Goal: Task Accomplishment & Management: Complete application form

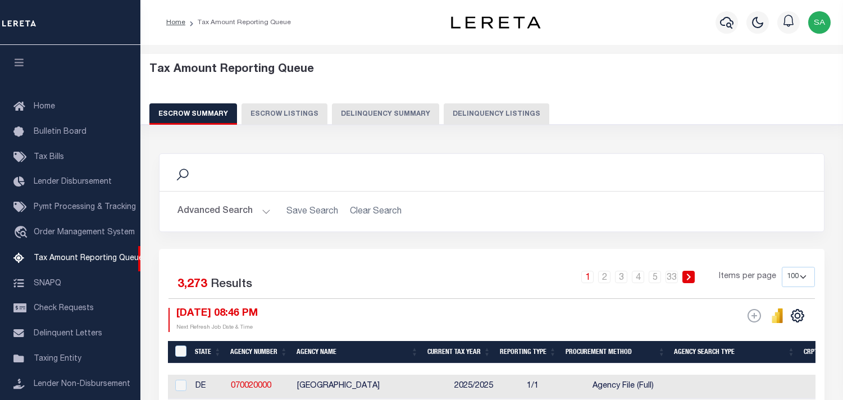
select select "100"
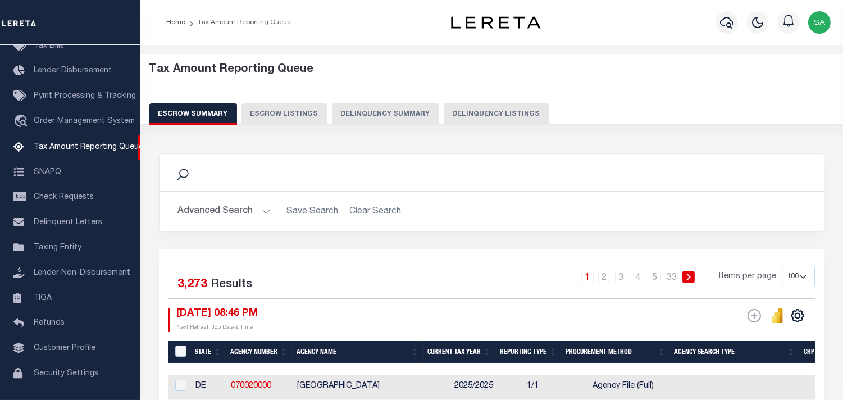
click at [469, 110] on button "Delinquency Listings" at bounding box center [497, 113] width 106 height 21
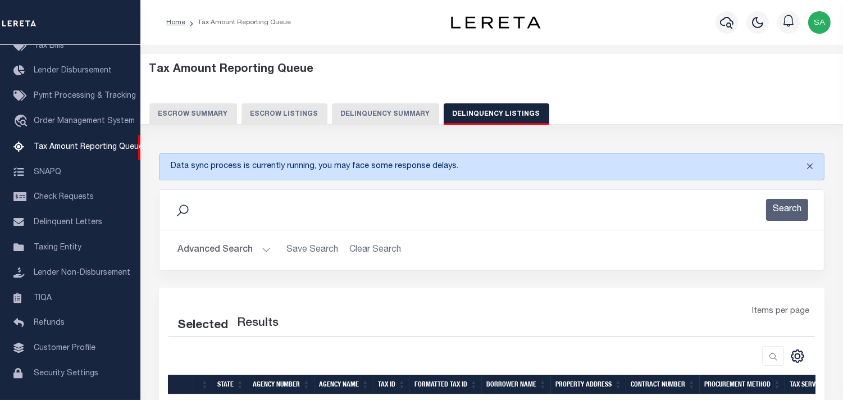
select select "100"
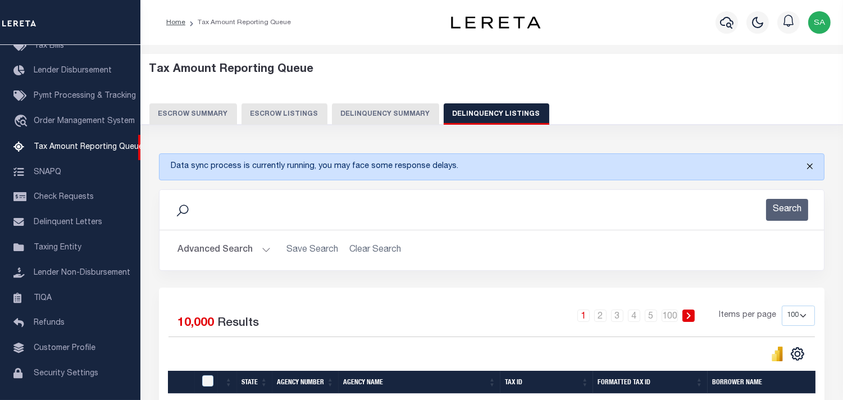
click at [805, 163] on button "Close" at bounding box center [810, 166] width 28 height 25
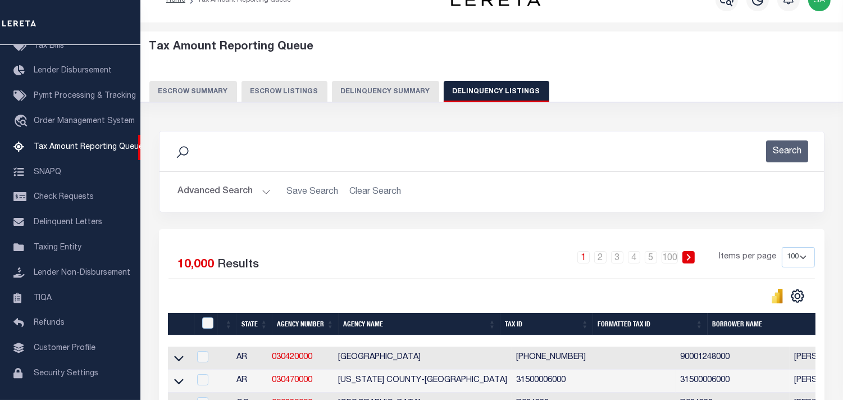
scroll to position [0, 0]
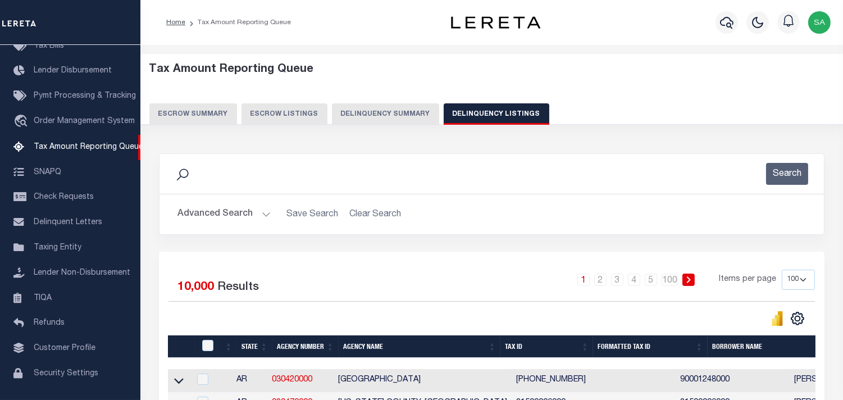
click at [212, 213] on button "Advanced Search" at bounding box center [223, 214] width 93 height 22
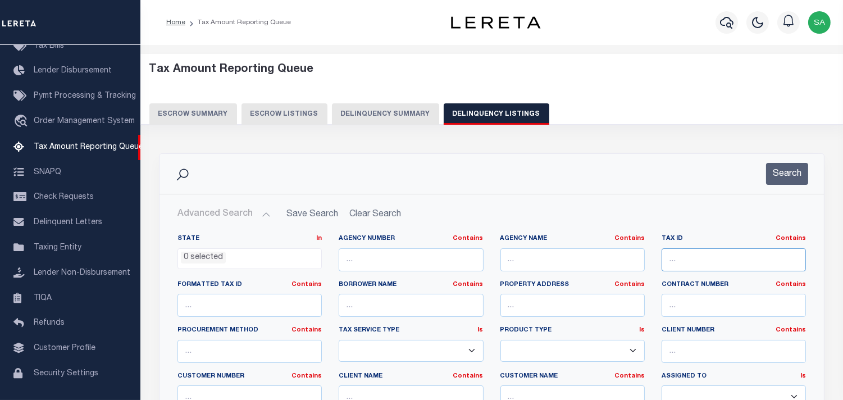
click at [723, 261] on input "text" at bounding box center [734, 259] width 144 height 23
paste input "1009M03010001"
type input "1009M03010001"
click at [798, 175] on button "Search" at bounding box center [787, 174] width 42 height 22
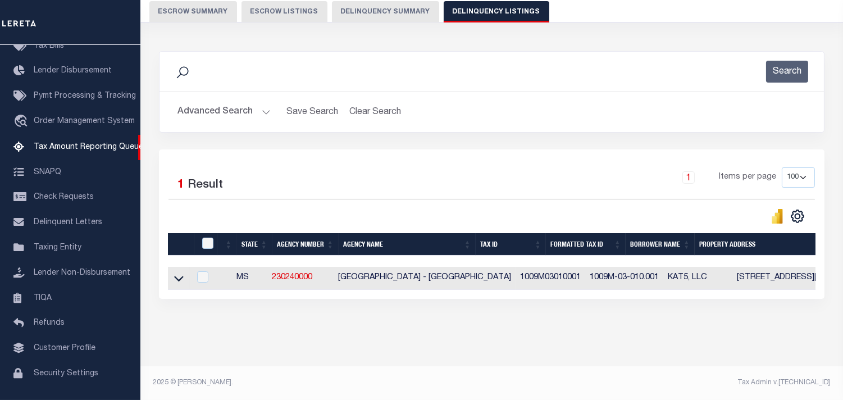
scroll to position [111, 0]
click at [477, 307] on div "Search Advanced Search Save Search Clear Search tblassign_wrapper_dynamictable_…" at bounding box center [492, 186] width 681 height 293
click at [610, 108] on h2 "Advanced Search Save Search Clear Search tblassign_wrapper_dynamictable_____Def…" at bounding box center [491, 112] width 646 height 22
click at [176, 272] on icon at bounding box center [179, 278] width 10 height 12
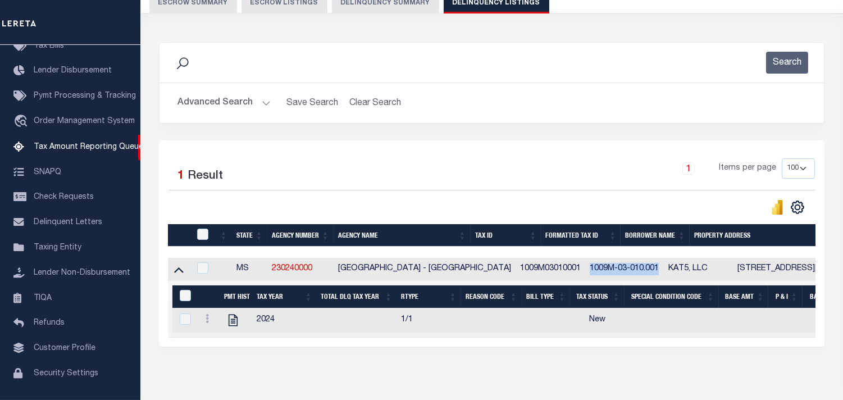
drag, startPoint x: 556, startPoint y: 267, endPoint x: 627, endPoint y: 270, distance: 71.4
click at [627, 270] on td "1009M-03-010.001" at bounding box center [624, 269] width 79 height 23
copy td "1009M-03-010.001"
checkbox input "true"
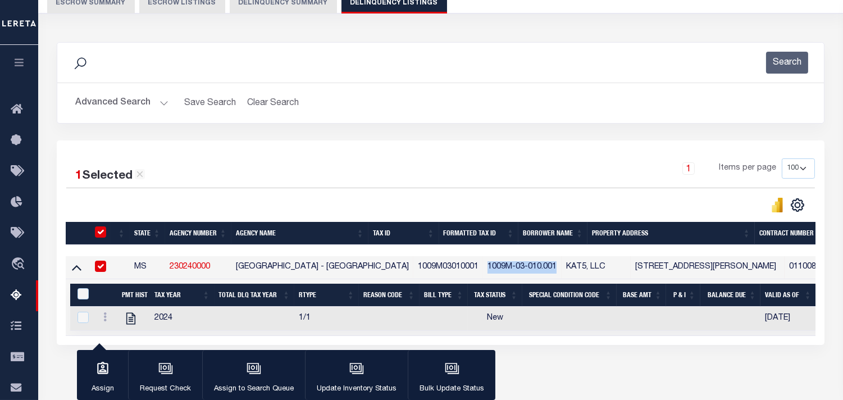
scroll to position [110, 0]
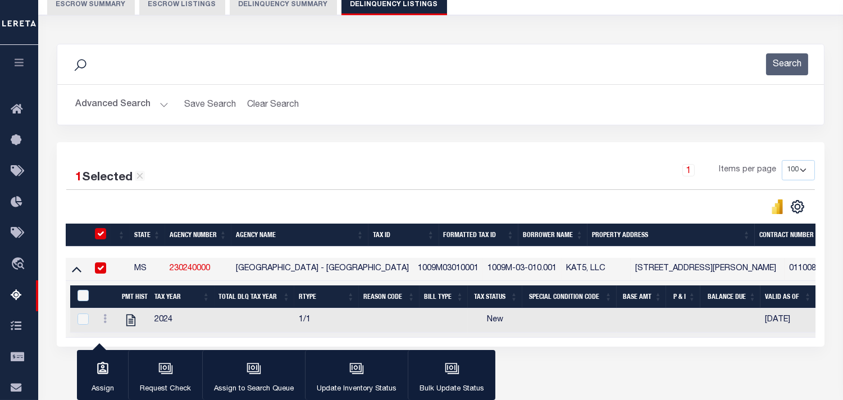
click at [471, 119] on div "Advanced Search Save Search Clear Search tblassign_wrapper_dynamictable_____Def…" at bounding box center [440, 105] width 767 height 40
click at [95, 272] on input "checkbox" at bounding box center [100, 267] width 11 height 11
checkbox input "false"
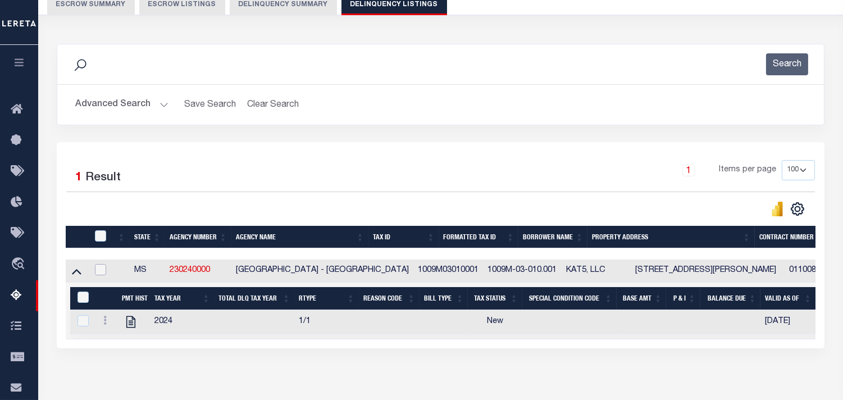
scroll to position [111, 0]
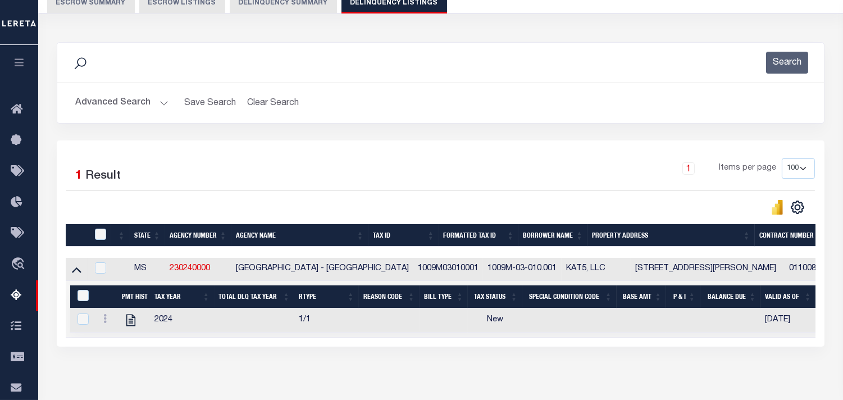
click at [487, 178] on div "1 Items per page 10 25 50 100 500" at bounding box center [536, 172] width 557 height 29
click at [581, 153] on div "1 Selected 1 Result 1 Items per page 10 25 50 100 500" at bounding box center [441, 243] width 768 height 206
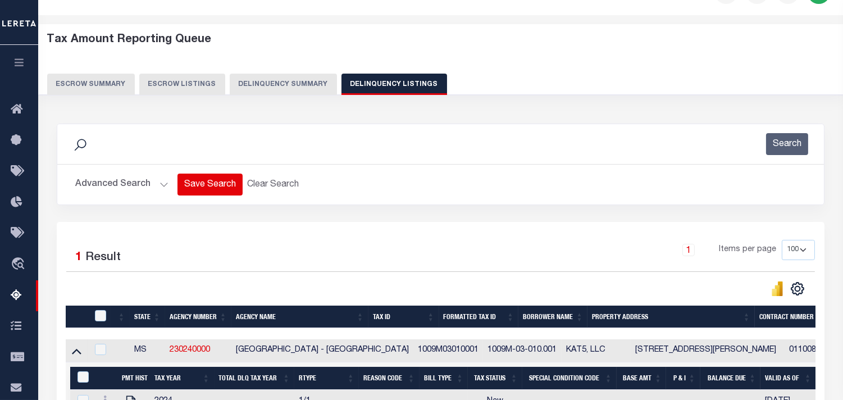
scroll to position [0, 0]
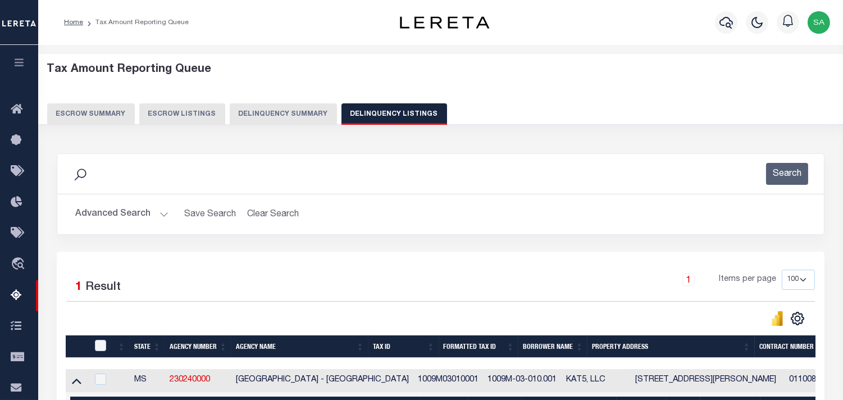
click at [143, 215] on button "Advanced Search" at bounding box center [121, 214] width 93 height 22
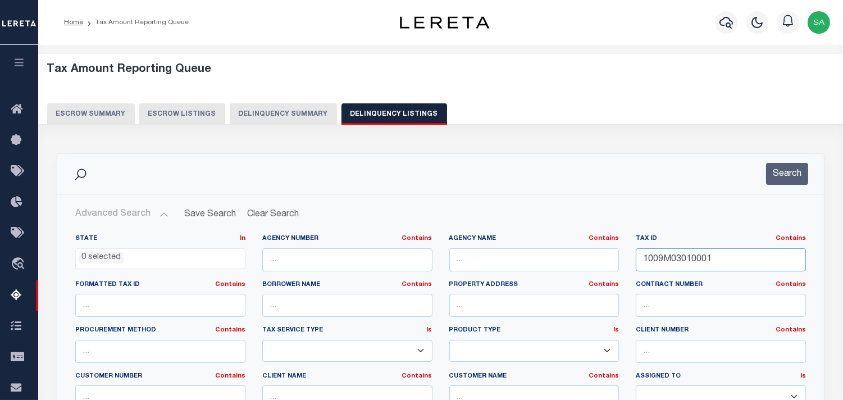
drag, startPoint x: 733, startPoint y: 257, endPoint x: 555, endPoint y: 232, distance: 180.3
click at [555, 232] on div "State In In AK AL AR AZ CA CO CT DC DE FL GA GU HI IA ID IL IN KS KY LA MA MD M…" at bounding box center [440, 354] width 765 height 258
paste input "10E01012019"
type input "1010E01012019"
click at [786, 158] on div "Search" at bounding box center [440, 174] width 767 height 40
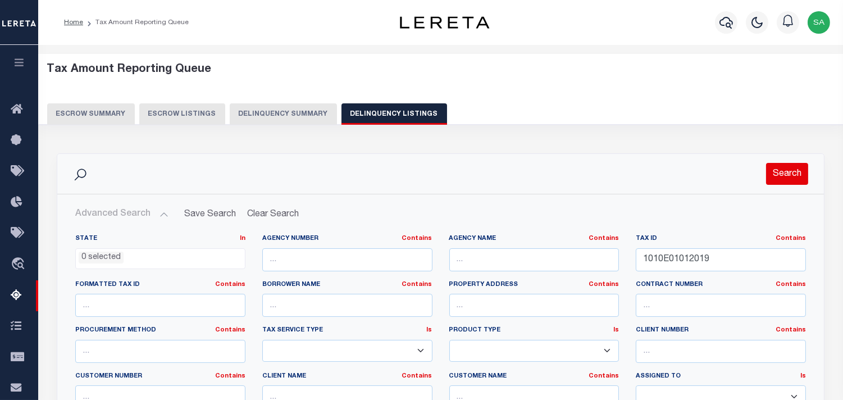
click at [786, 175] on button "Search" at bounding box center [787, 174] width 42 height 22
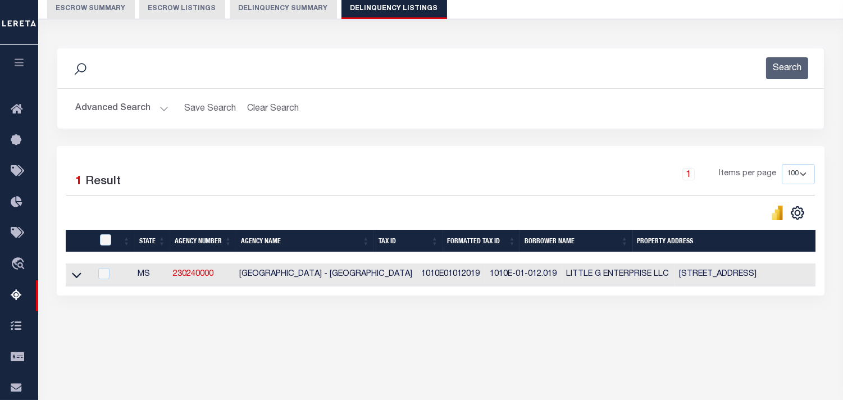
scroll to position [195, 0]
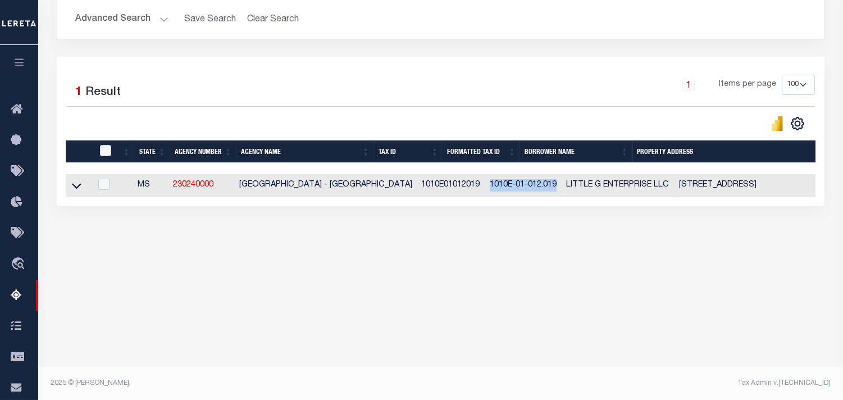
drag, startPoint x: 448, startPoint y: 184, endPoint x: 517, endPoint y: 189, distance: 69.8
click at [517, 189] on td "1010E-01-012.019" at bounding box center [523, 185] width 77 height 23
checkbox input "true"
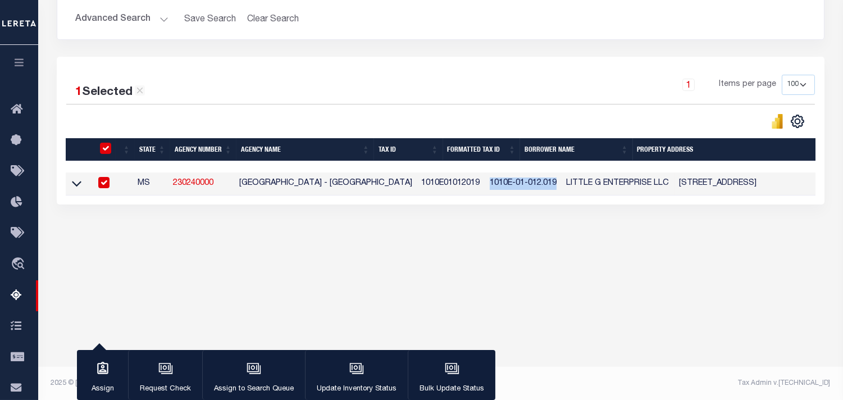
copy td "1010E-01-012.019"
click at [555, 250] on div "Tax Amount Reporting Queue Escrow Summary Escrow Listings In" at bounding box center [441, 66] width 798 height 411
click at [605, 282] on div "Tax Amount Reporting Queue Escrow Summary Escrow Listings" at bounding box center [440, 77] width 805 height 455
click at [613, 93] on div "1 Items per page 10 25 50 100 500" at bounding box center [536, 89] width 557 height 29
click at [507, 249] on div "Tax Amount Reporting Queue Escrow Summary Escrow Listings In" at bounding box center [441, 66] width 798 height 411
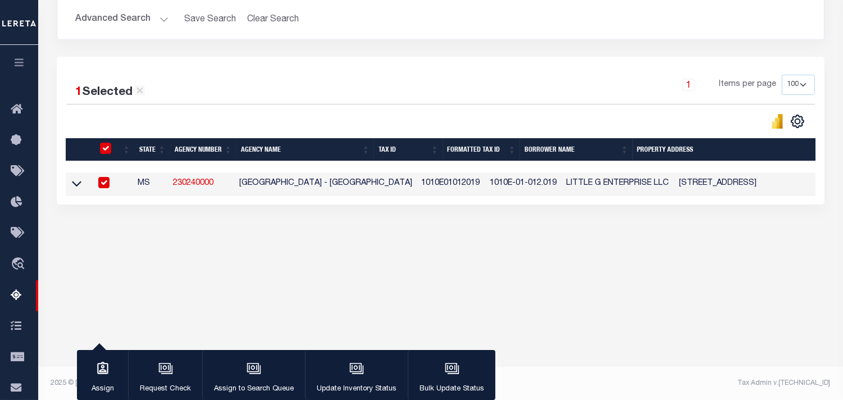
click at [104, 186] on input "checkbox" at bounding box center [103, 182] width 11 height 11
checkbox input "false"
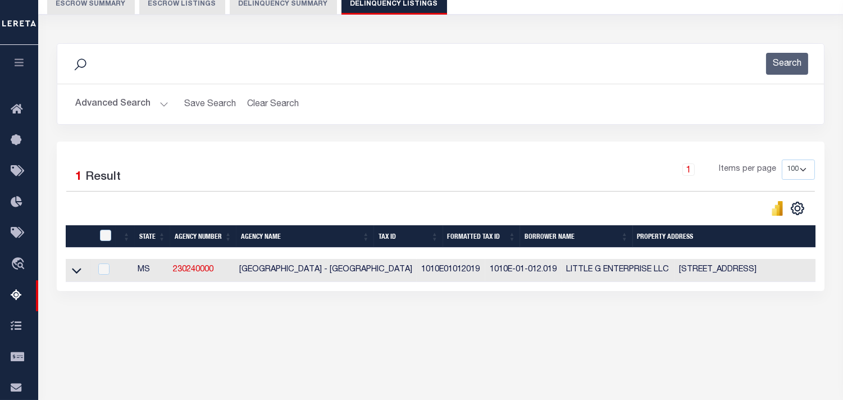
scroll to position [0, 0]
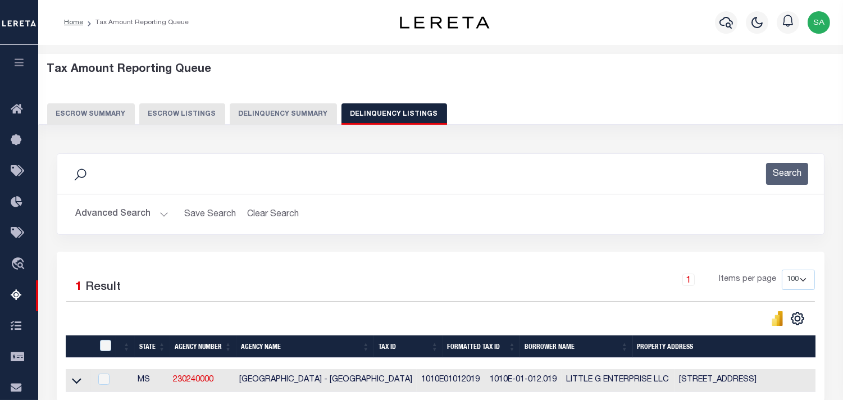
click at [131, 211] on button "Advanced Search" at bounding box center [121, 214] width 93 height 22
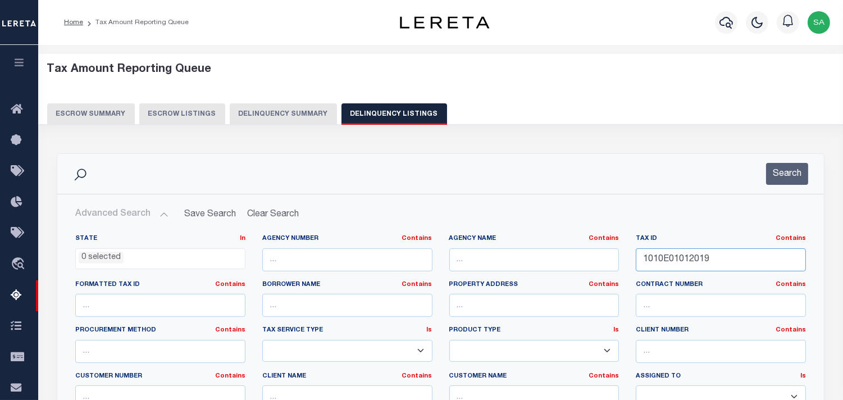
drag, startPoint x: 755, startPoint y: 258, endPoint x: 592, endPoint y: 261, distance: 163.5
click at [592, 261] on div "State In In AK AL AR AZ CA CO CT DC DE FL GA GU HI IA ID IL IN KS KY LA MA MD M…" at bounding box center [441, 348] width 748 height 229
paste input "987"
click at [782, 165] on button "Search" at bounding box center [787, 174] width 42 height 22
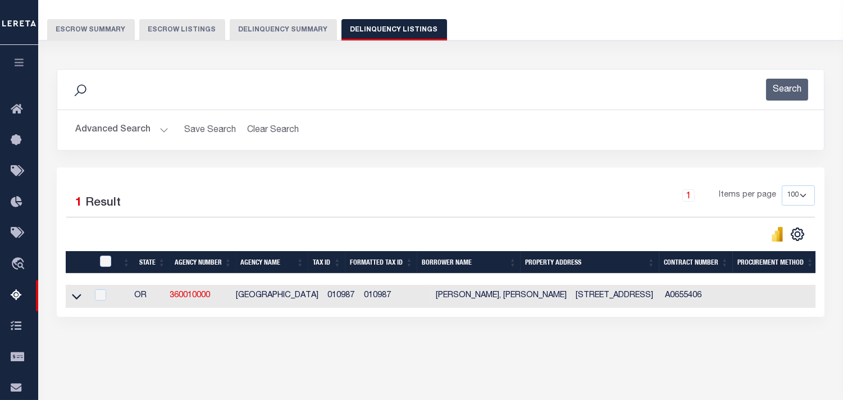
scroll to position [180, 0]
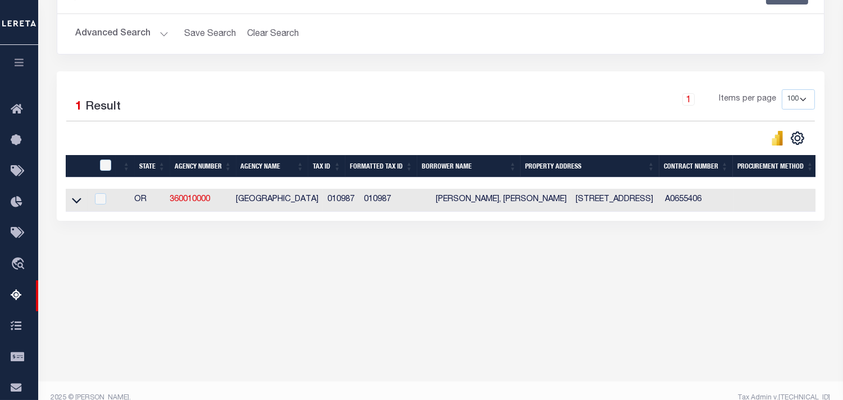
drag, startPoint x: 74, startPoint y: 208, endPoint x: 776, endPoint y: 206, distance: 702.0
click at [74, 206] on icon at bounding box center [77, 200] width 10 height 12
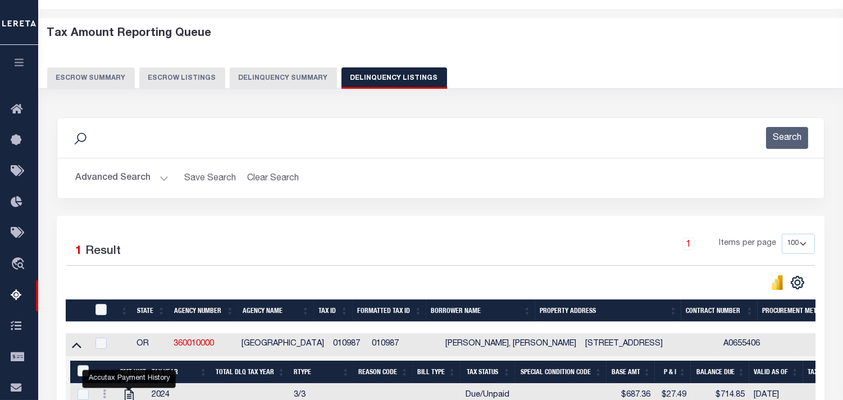
scroll to position [0, 0]
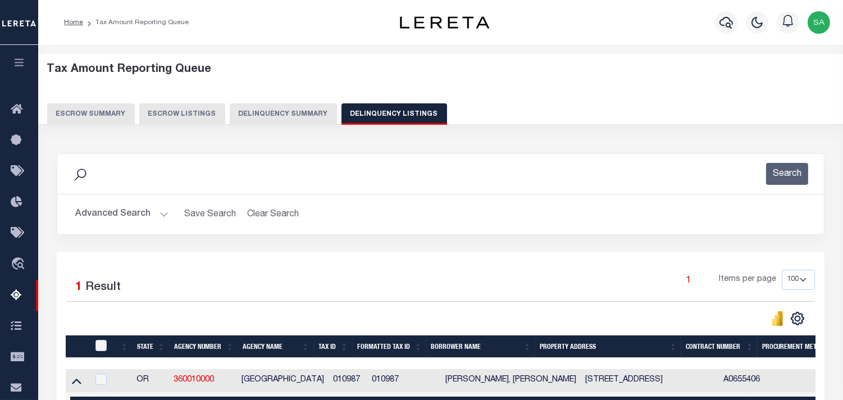
click at [144, 217] on button "Advanced Search" at bounding box center [121, 214] width 93 height 22
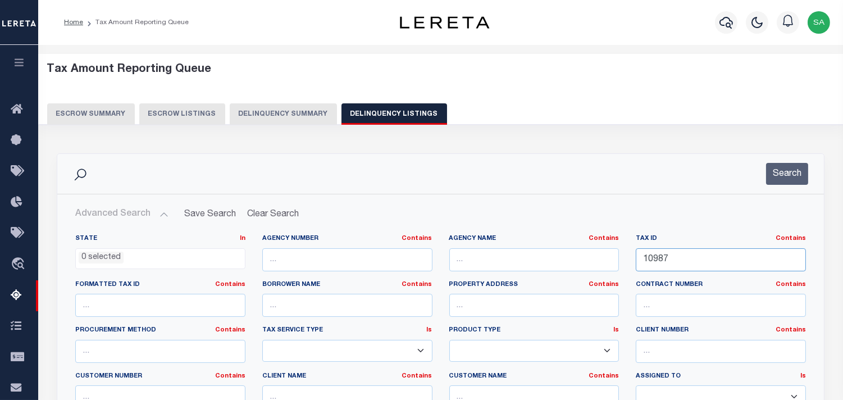
drag, startPoint x: 756, startPoint y: 264, endPoint x: 553, endPoint y: 250, distance: 203.8
click at [553, 250] on div "State In In AK AL AR AZ CA CO CT DC DE FL GA GU HI IA ID IL IN KS KY LA MA MD M…" at bounding box center [441, 348] width 748 height 229
paste input "3044002"
click at [787, 165] on button "Search" at bounding box center [787, 174] width 42 height 22
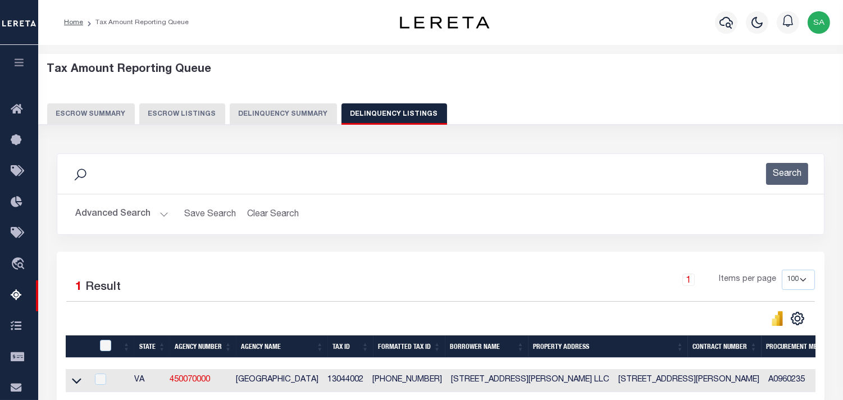
scroll to position [195, 0]
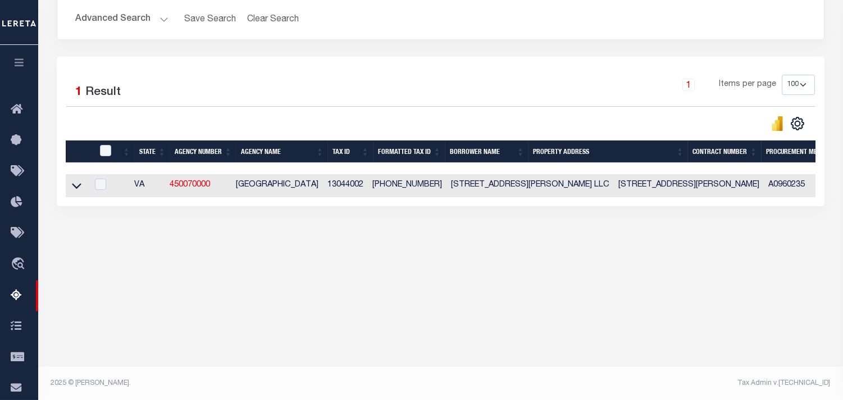
click at [296, 321] on body "Home Tax Amount Reporting Queue Profile" at bounding box center [421, 102] width 843 height 595
click at [619, 87] on div "1 Items per page 10 25 50 100 500" at bounding box center [536, 89] width 557 height 29
click at [75, 186] on icon at bounding box center [77, 186] width 10 height 12
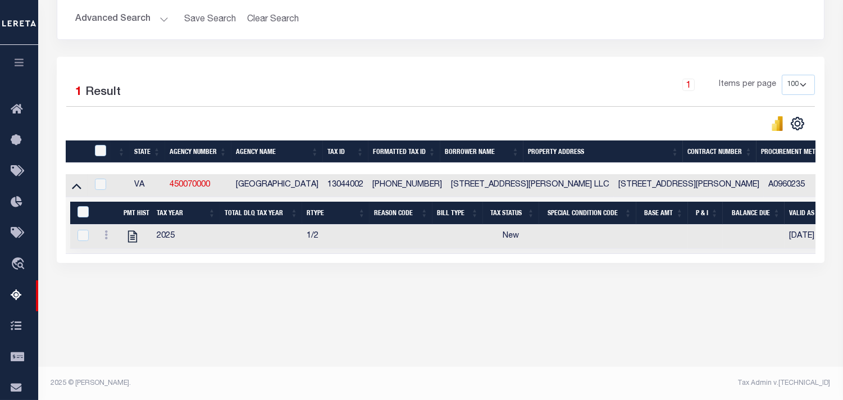
click at [495, 88] on div "1 Items per page 10 25 50 100 500" at bounding box center [536, 89] width 557 height 29
click at [294, 317] on div "Tax Amount Reporting Queue Escrow Summary Escrow Listings In" at bounding box center [441, 95] width 798 height 469
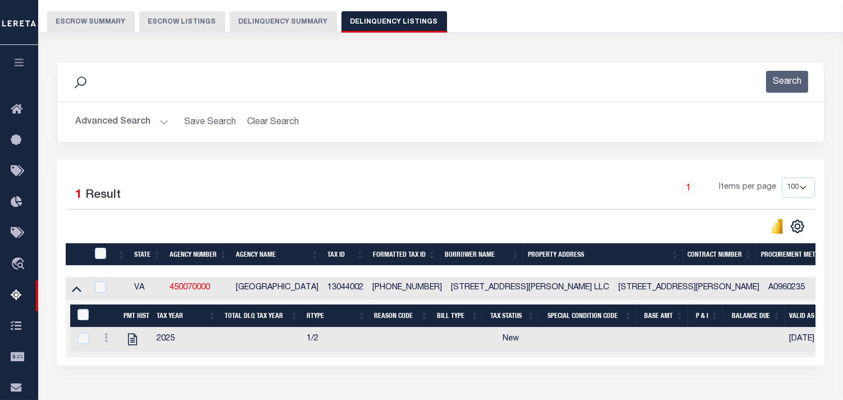
scroll to position [0, 0]
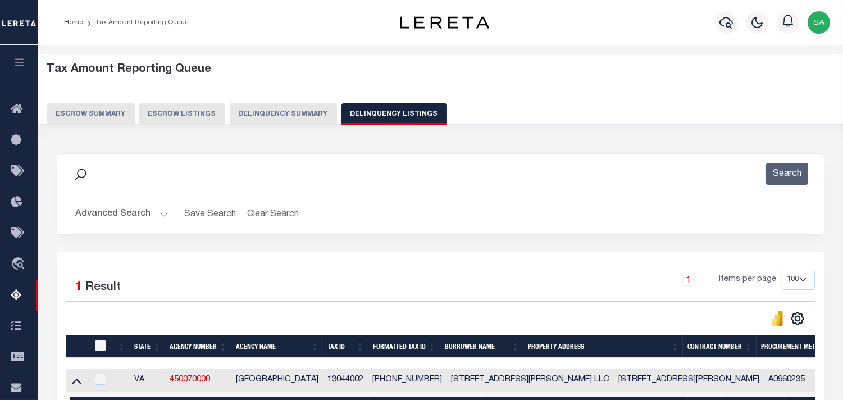
drag, startPoint x: 154, startPoint y: 211, endPoint x: 200, endPoint y: 230, distance: 50.1
click at [154, 211] on button "Advanced Search" at bounding box center [121, 214] width 93 height 22
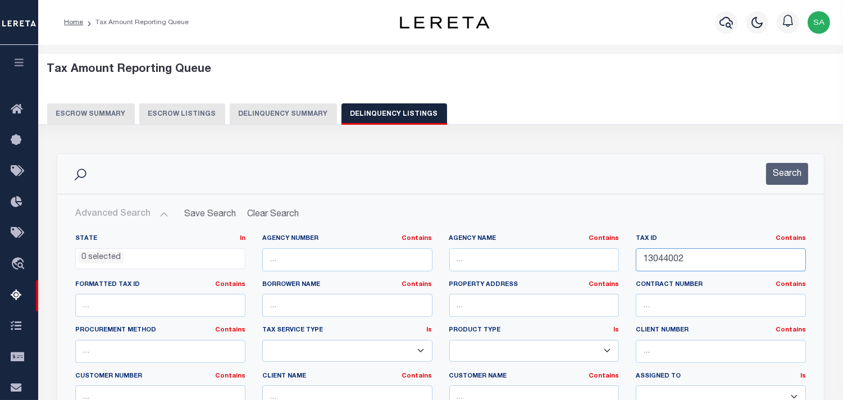
drag, startPoint x: 725, startPoint y: 266, endPoint x: 629, endPoint y: 226, distance: 104.0
click at [541, 236] on div "State In In AK AL AR AZ CA CO CT DC DE FL GA GU HI IA ID IL IN KS KY LA MA MD M…" at bounding box center [441, 348] width 748 height 229
paste input "0910M01064001"
type input "0910M01064001"
click at [791, 179] on button "Search" at bounding box center [787, 174] width 42 height 22
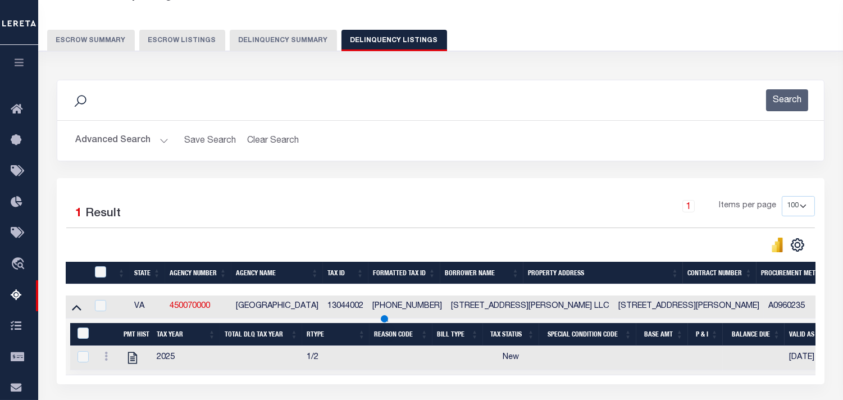
scroll to position [119, 0]
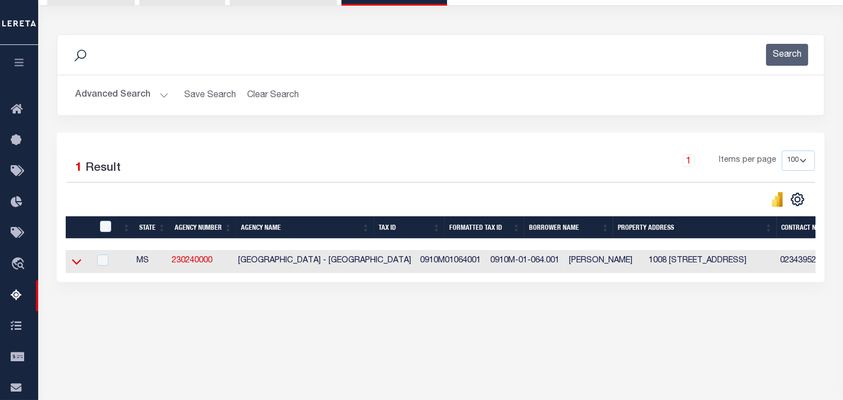
click at [75, 263] on icon at bounding box center [77, 262] width 10 height 12
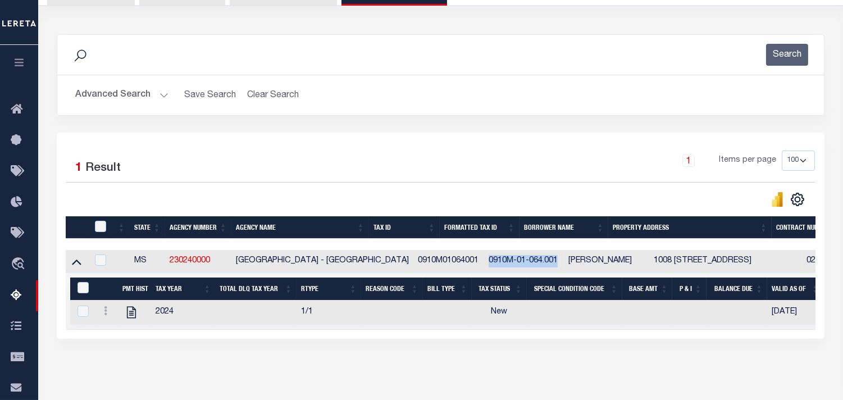
drag, startPoint x: 452, startPoint y: 264, endPoint x: 525, endPoint y: 265, distance: 72.5
click at [525, 265] on td "0910M-01-064.001" at bounding box center [523, 261] width 79 height 23
checkbox input "true"
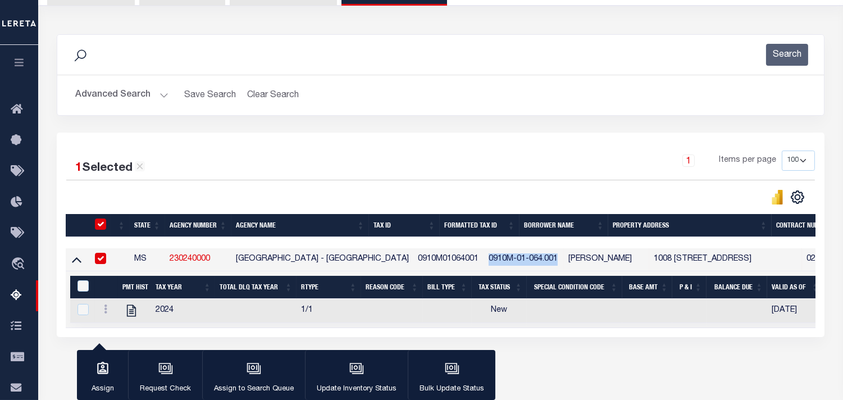
copy td "0910M-01-064.001"
click at [393, 111] on div "Advanced Search Save Search Clear Search tblassign_wrapper_dynamictable_____Def…" at bounding box center [440, 95] width 767 height 40
click at [106, 261] on div at bounding box center [99, 259] width 14 height 12
checkbox input "false"
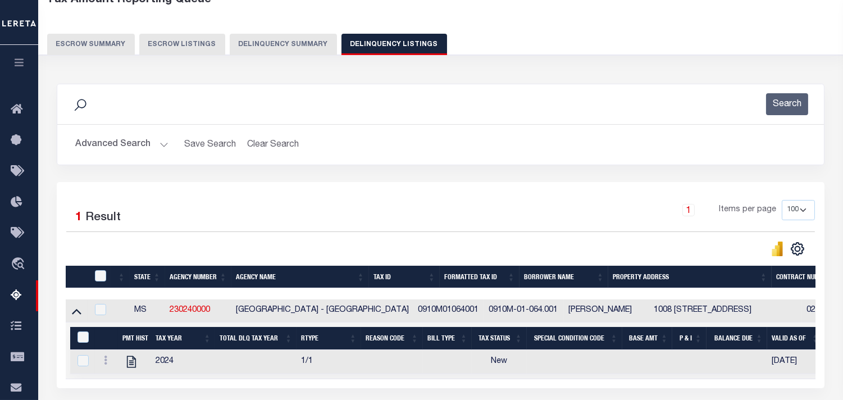
scroll to position [0, 0]
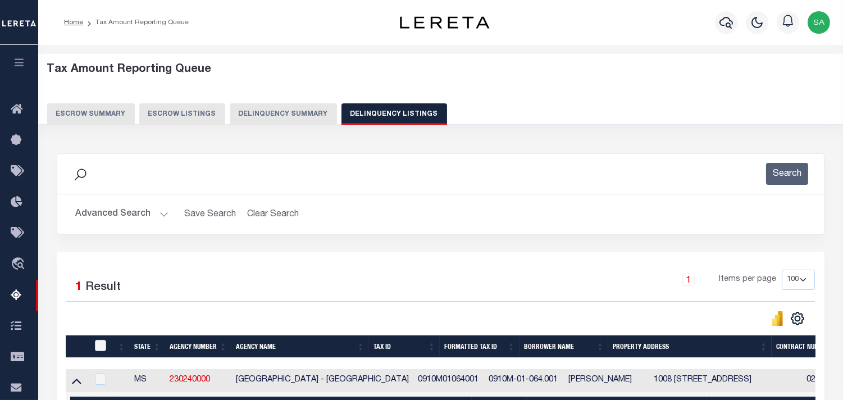
click at [133, 220] on button "Advanced Search" at bounding box center [121, 214] width 93 height 22
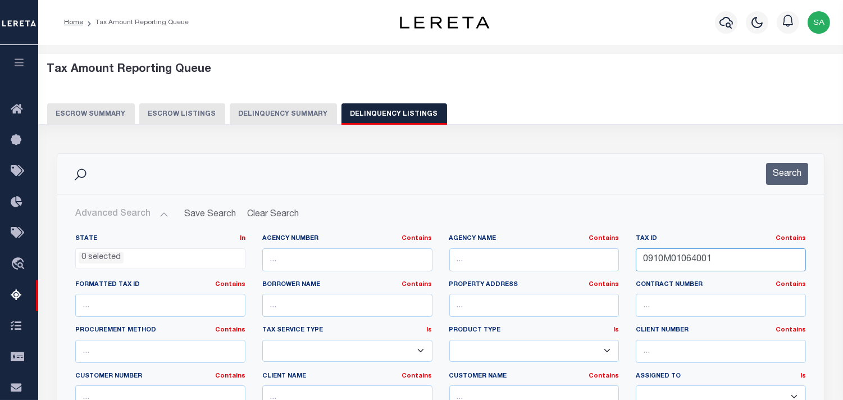
drag, startPoint x: 736, startPoint y: 257, endPoint x: 777, endPoint y: 229, distance: 50.5
click at [575, 255] on div "State In In AK AL AR AZ CA CO CT DC DE FL GA GU HI IA ID IL IN KS KY LA MA MD M…" at bounding box center [441, 348] width 748 height 229
paste input "O02014000"
type input "0910O02014000"
click at [777, 179] on button "Search" at bounding box center [787, 174] width 42 height 22
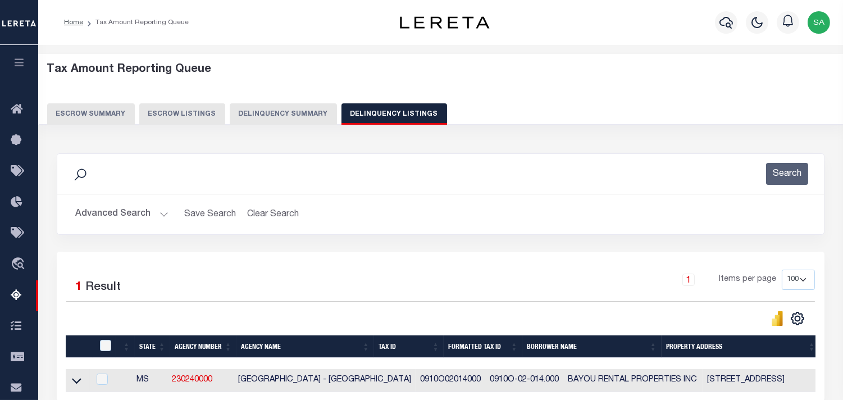
scroll to position [195, 0]
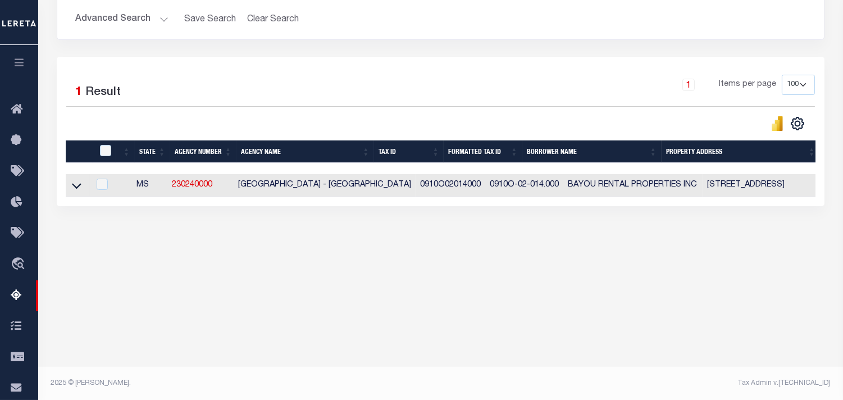
drag, startPoint x: 481, startPoint y: 320, endPoint x: 487, endPoint y: 312, distance: 10.0
click at [481, 320] on body "Home Tax Amount Reporting Queue Profile" at bounding box center [421, 102] width 843 height 595
drag, startPoint x: 512, startPoint y: 51, endPoint x: 226, endPoint y: 161, distance: 306.0
click at [512, 52] on div "Search Advanced Search Save Search Clear Search tblassign_wrapper_dynamictable_…" at bounding box center [440, 7] width 785 height 98
click at [69, 187] on td at bounding box center [78, 185] width 24 height 23
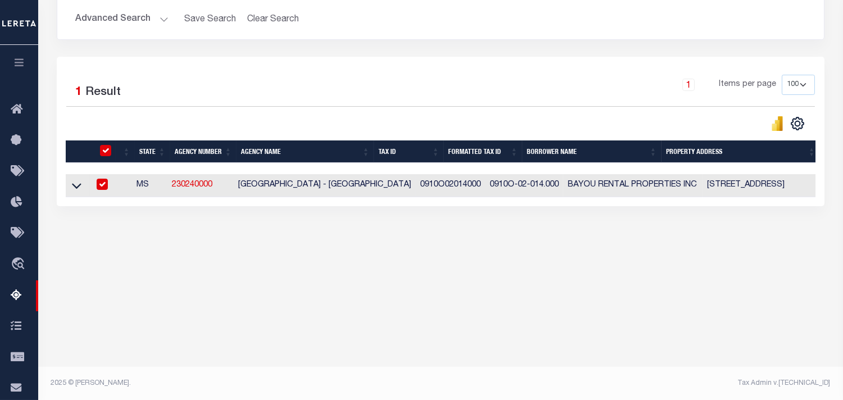
checkbox input "true"
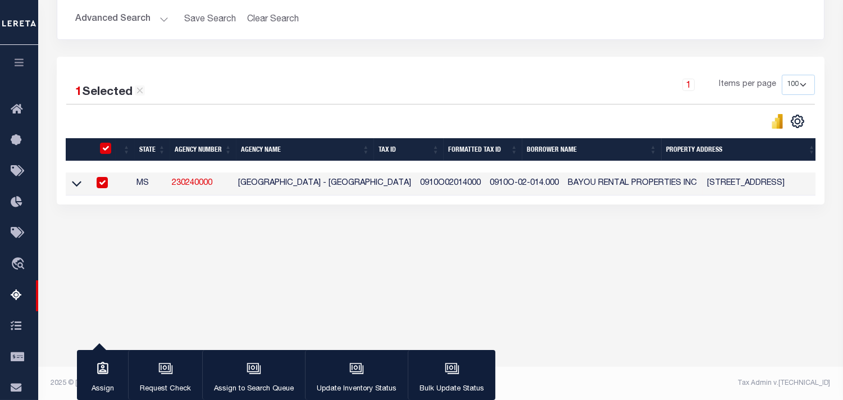
scroll to position [193, 0]
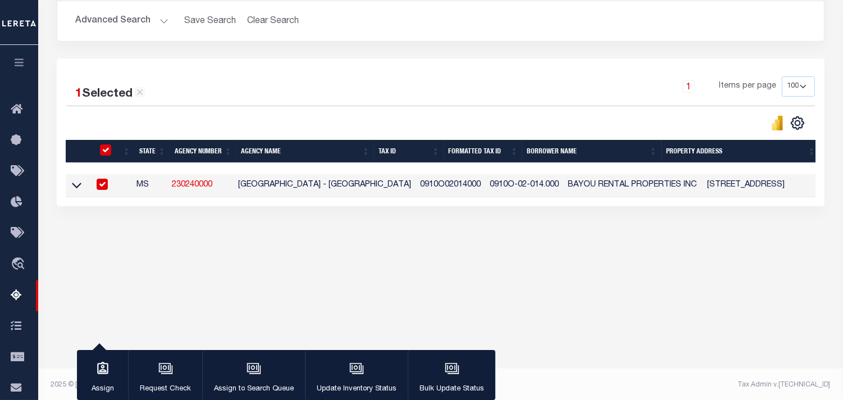
click at [104, 188] on input "checkbox" at bounding box center [102, 184] width 11 height 11
checkbox input "false"
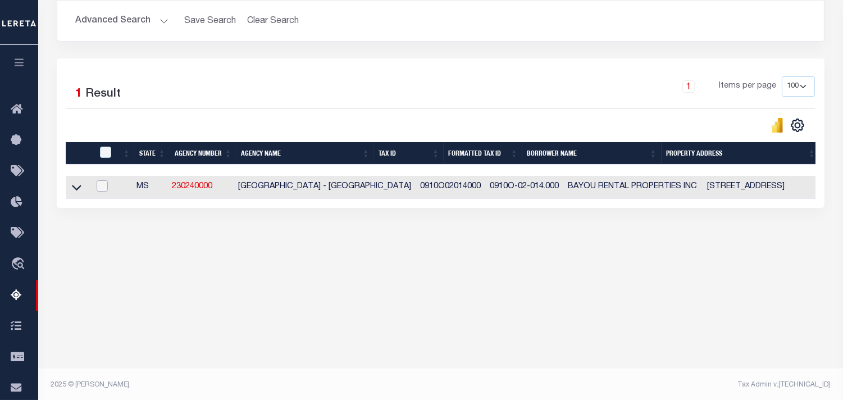
scroll to position [195, 0]
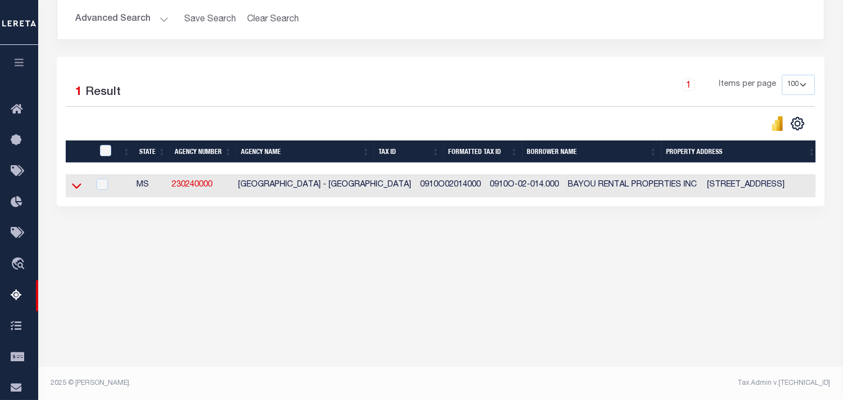
click at [77, 184] on icon at bounding box center [77, 186] width 10 height 12
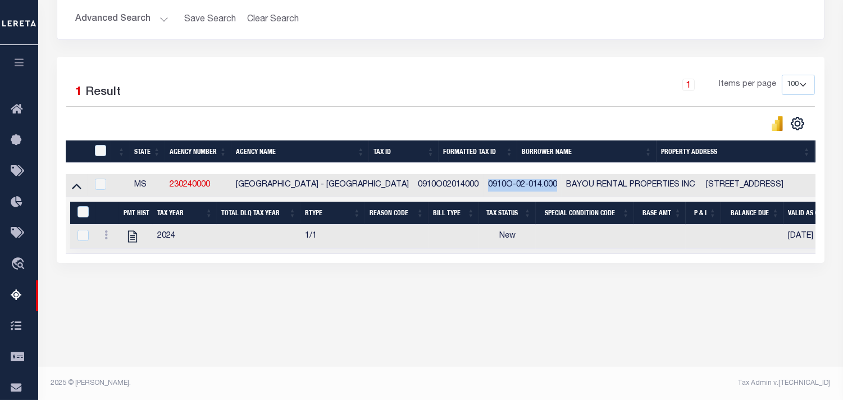
drag, startPoint x: 450, startPoint y: 188, endPoint x: 521, endPoint y: 186, distance: 70.8
click at [521, 186] on td "0910O-02-014.000" at bounding box center [523, 185] width 79 height 23
checkbox input "true"
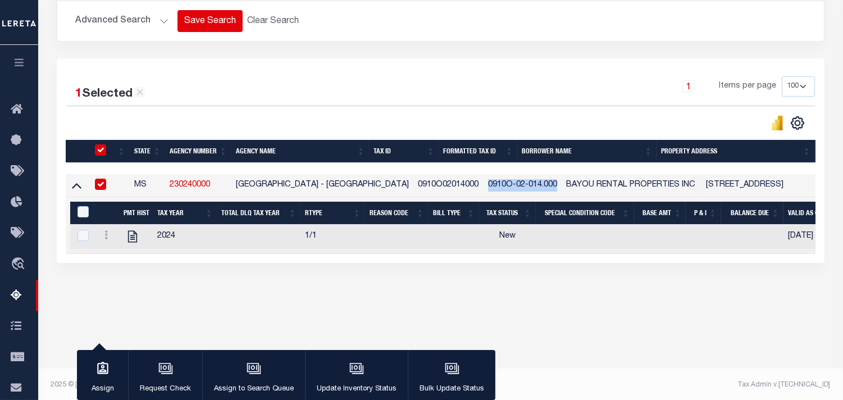
copy td "0910O-02-014.000"
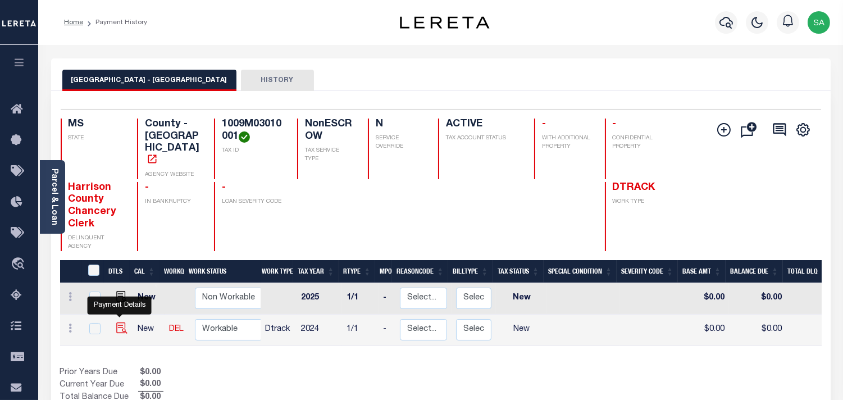
click at [124, 322] on img "" at bounding box center [121, 327] width 11 height 11
checkbox input "true"
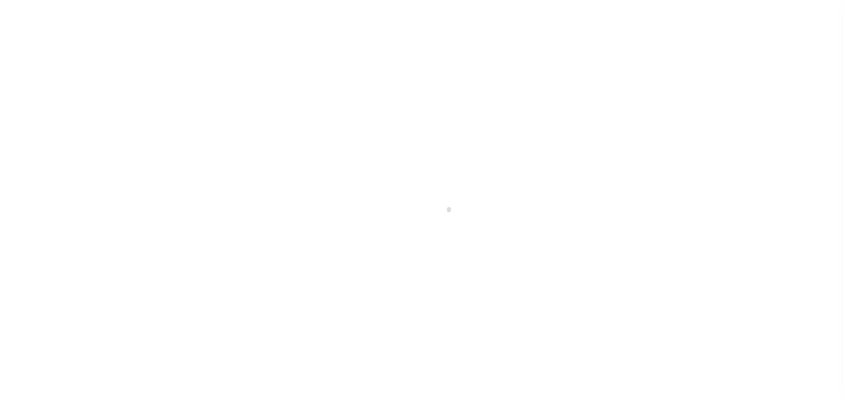
select select "NW2"
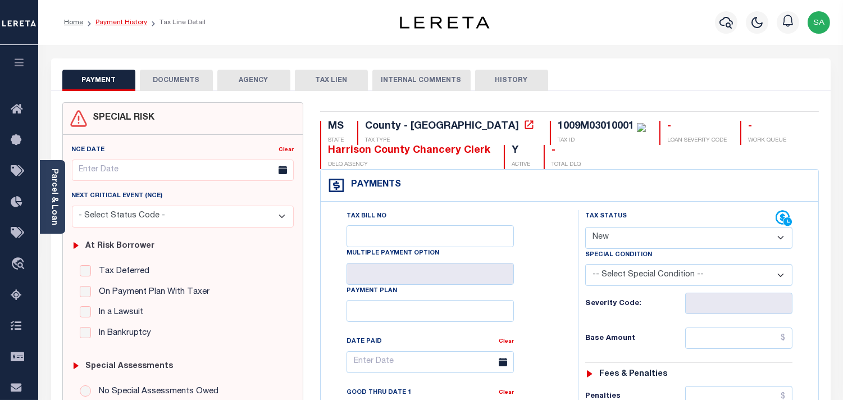
click at [103, 20] on link "Payment History" at bounding box center [121, 22] width 52 height 7
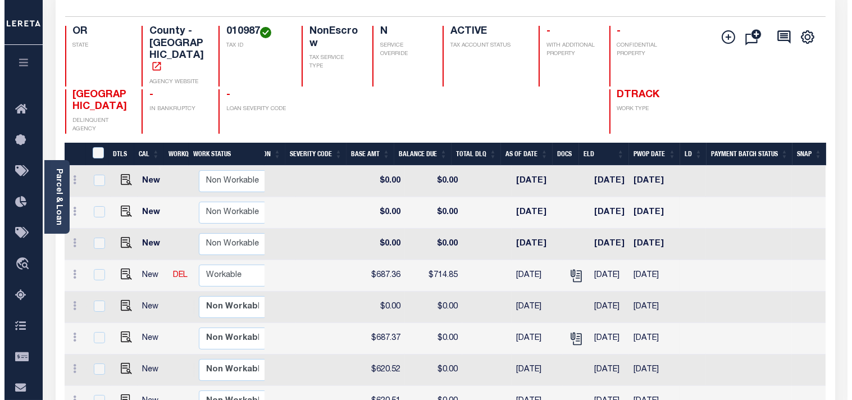
scroll to position [71, 0]
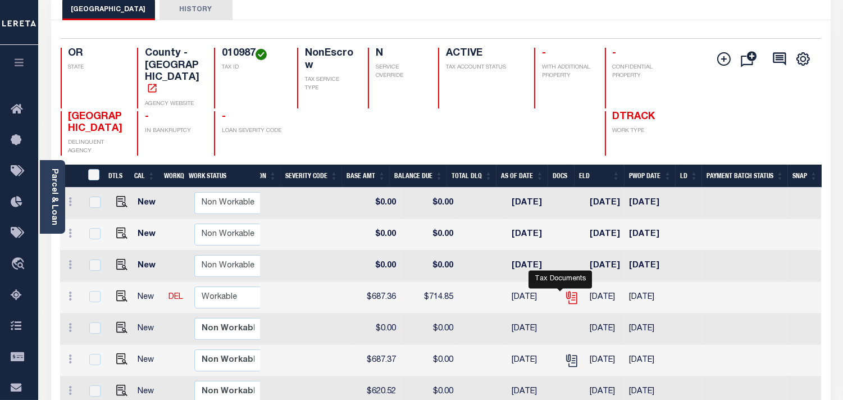
click at [564, 290] on icon "" at bounding box center [571, 297] width 15 height 15
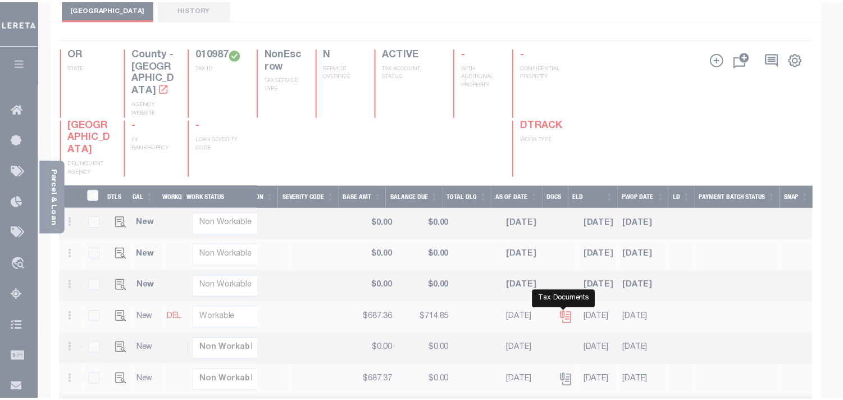
scroll to position [0, 357]
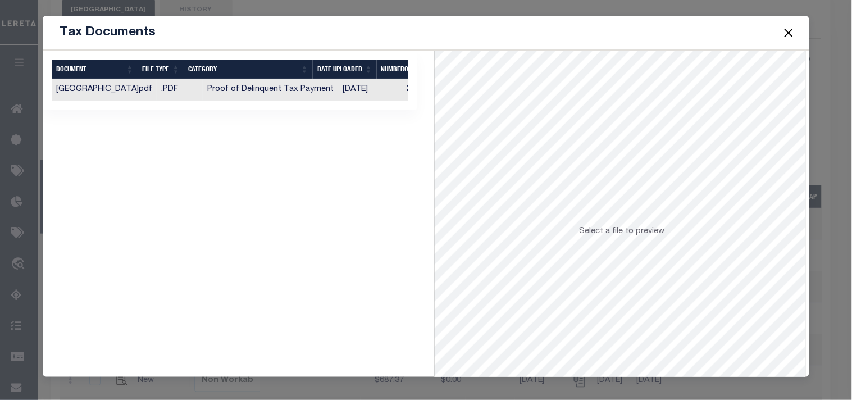
click at [263, 85] on td "Proof of Delinquent Tax Payment" at bounding box center [270, 90] width 135 height 22
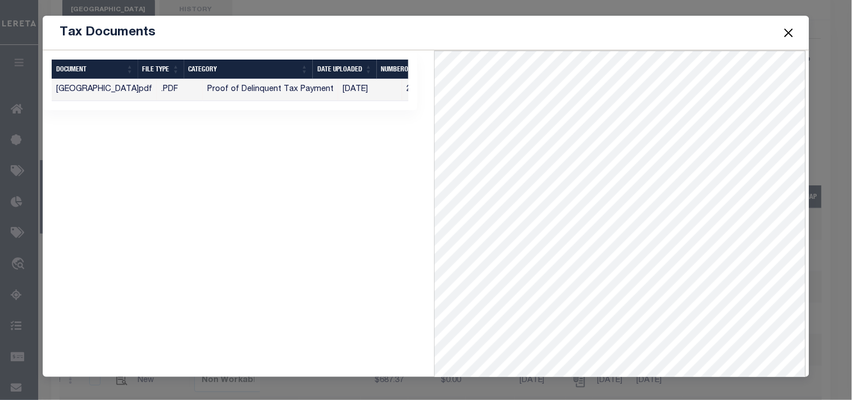
click at [785, 32] on button "Close" at bounding box center [788, 32] width 15 height 15
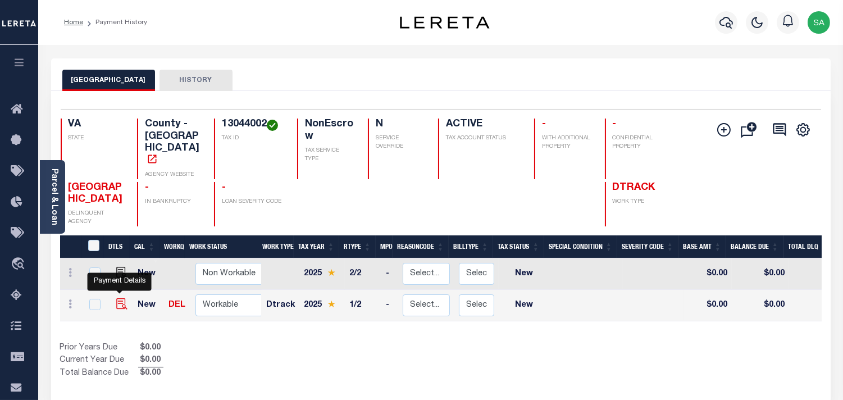
click at [120, 298] on img "" at bounding box center [121, 303] width 11 height 11
checkbox input "true"
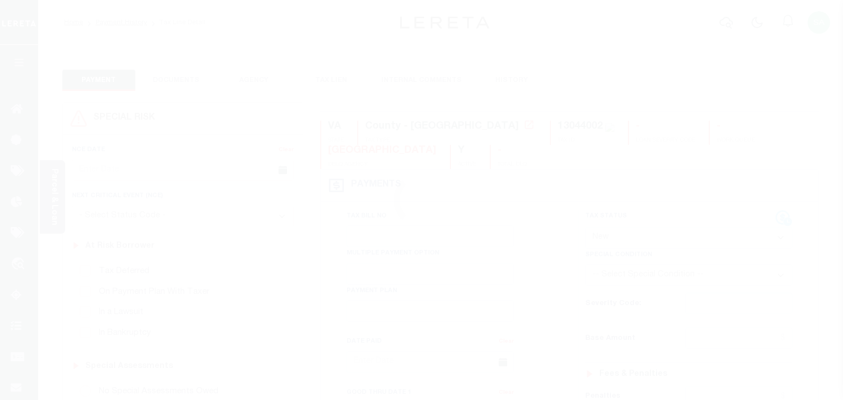
select select "NW2"
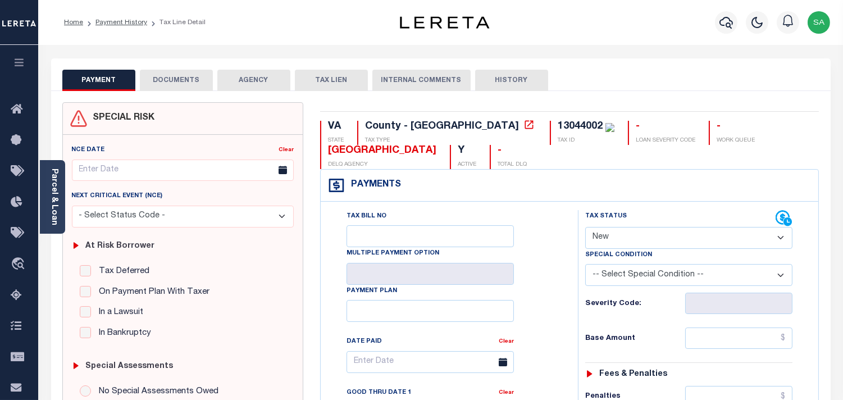
drag, startPoint x: 48, startPoint y: 181, endPoint x: 59, endPoint y: 189, distance: 13.7
click at [48, 181] on div "Parcel & Loan" at bounding box center [52, 197] width 25 height 74
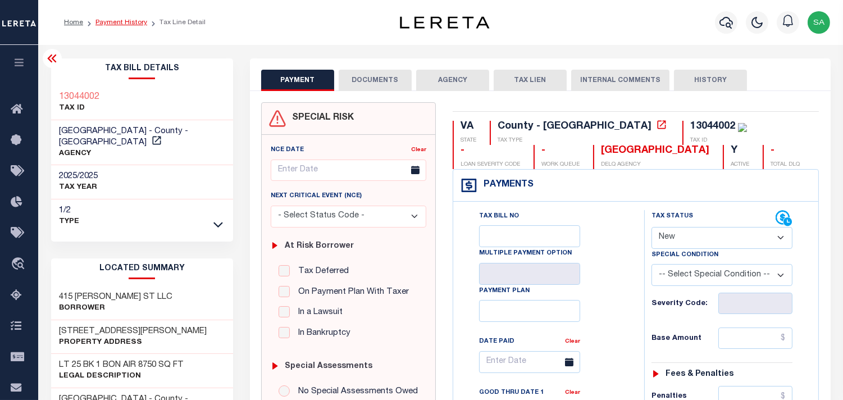
click at [101, 23] on link "Payment History" at bounding box center [121, 22] width 52 height 7
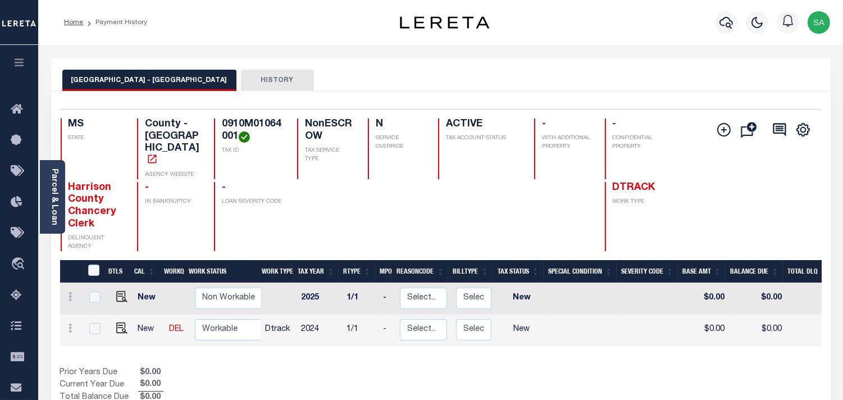
click at [467, 63] on div "[GEOGRAPHIC_DATA] - GULFPORT HISTORY" at bounding box center [441, 74] width 780 height 33
click at [634, 41] on div "Profile Sign out" at bounding box center [672, 22] width 325 height 39
click at [122, 322] on img "" at bounding box center [121, 327] width 11 height 11
checkbox input "true"
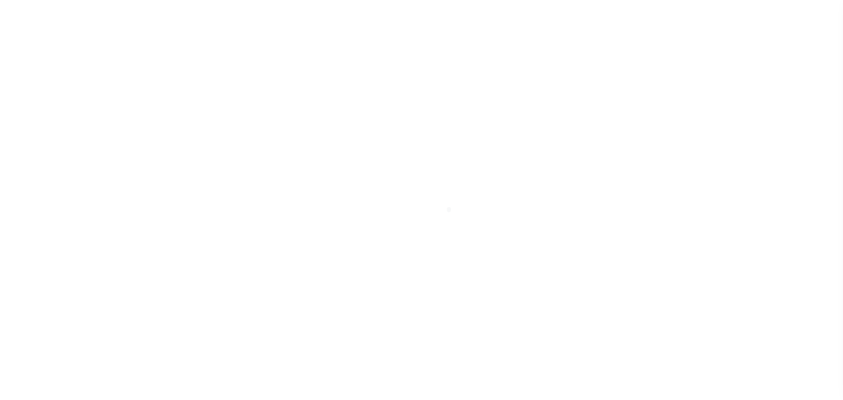
select select "NW2"
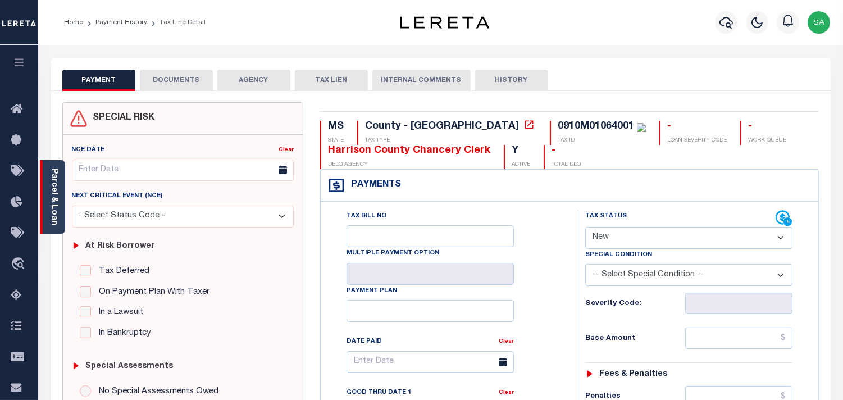
click at [58, 183] on link "Parcel & Loan" at bounding box center [54, 196] width 8 height 57
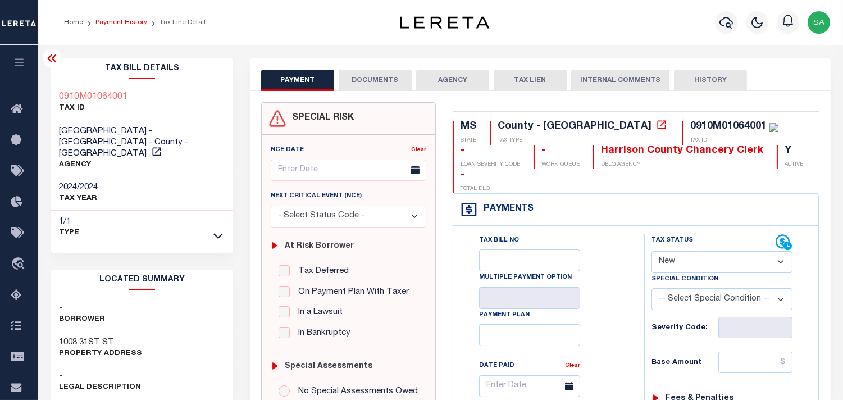
click at [121, 22] on link "Payment History" at bounding box center [121, 22] width 52 height 7
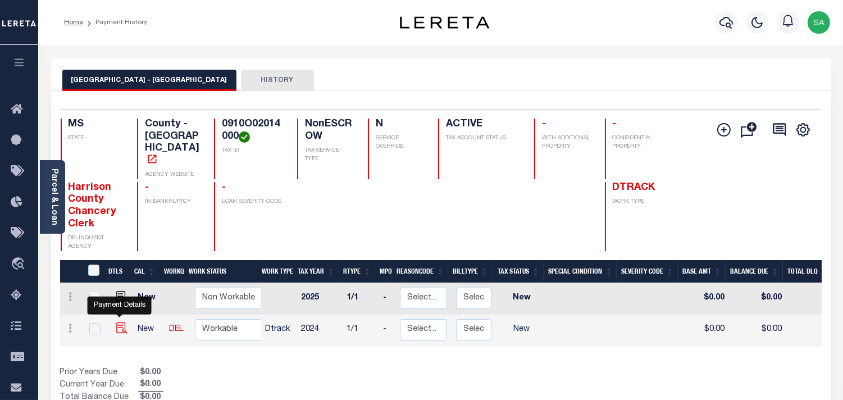
click at [122, 322] on img "" at bounding box center [121, 327] width 11 height 11
checkbox input "true"
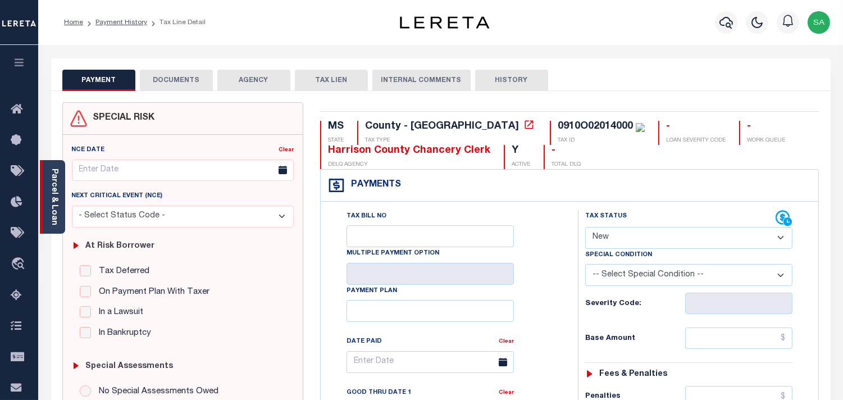
click at [53, 195] on link "Parcel & Loan" at bounding box center [54, 196] width 8 height 57
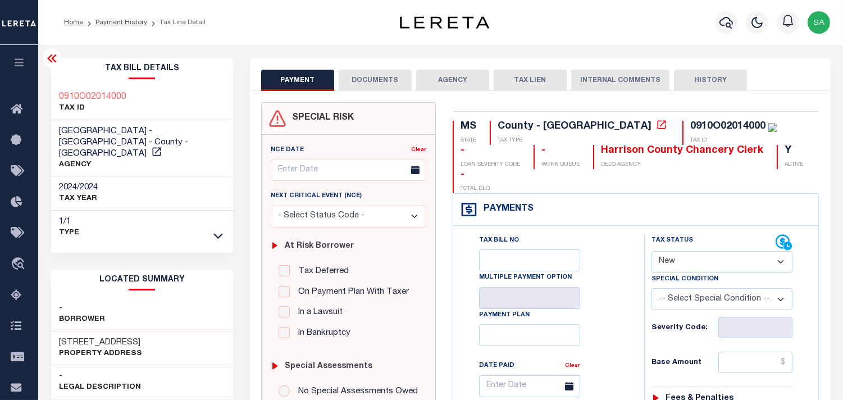
click at [666, 251] on select "- Select Status Code - Open Due/Unpaid Paid Incomplete No Tax Due Internal Refu…" at bounding box center [721, 262] width 141 height 22
select select "PYD"
click at [651, 251] on select "- Select Status Code - Open Due/Unpaid Paid Incomplete No Tax Due Internal Refu…" at bounding box center [721, 262] width 141 height 22
type input "09/03/2025"
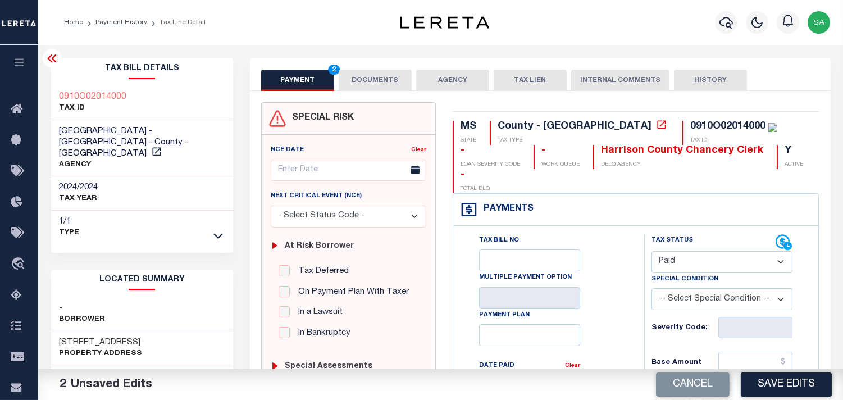
click at [388, 85] on button "DOCUMENTS" at bounding box center [375, 80] width 73 height 21
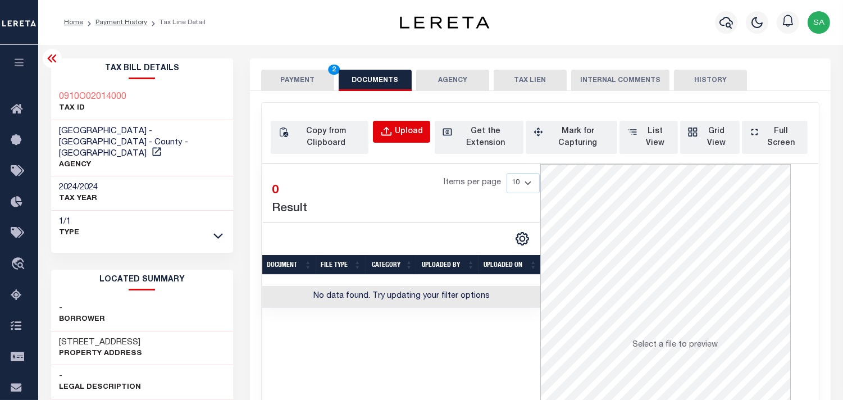
click at [396, 126] on div "Upload" at bounding box center [409, 132] width 28 height 12
select select "POP"
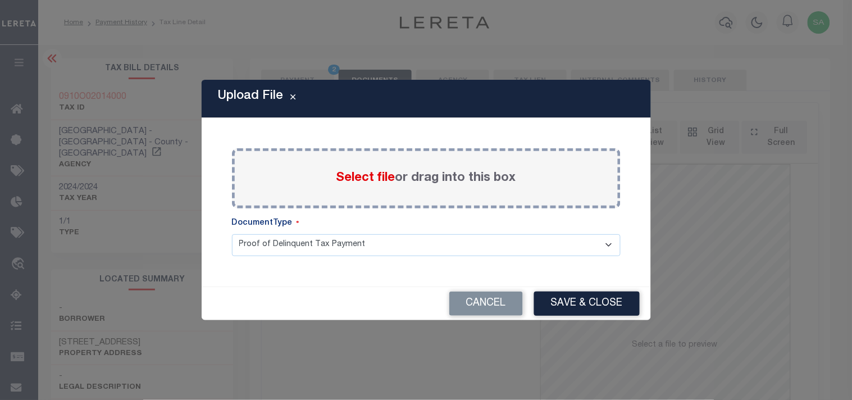
click at [418, 174] on label "Select file or drag into this box" at bounding box center [426, 178] width 180 height 19
click at [0, 0] on input "Select file or drag into this box" at bounding box center [0, 0] width 0 height 0
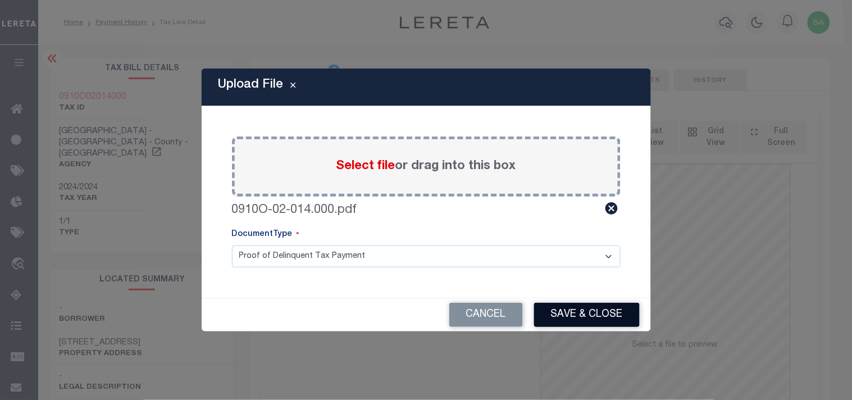
click at [547, 306] on button "Save & Close" at bounding box center [587, 315] width 106 height 24
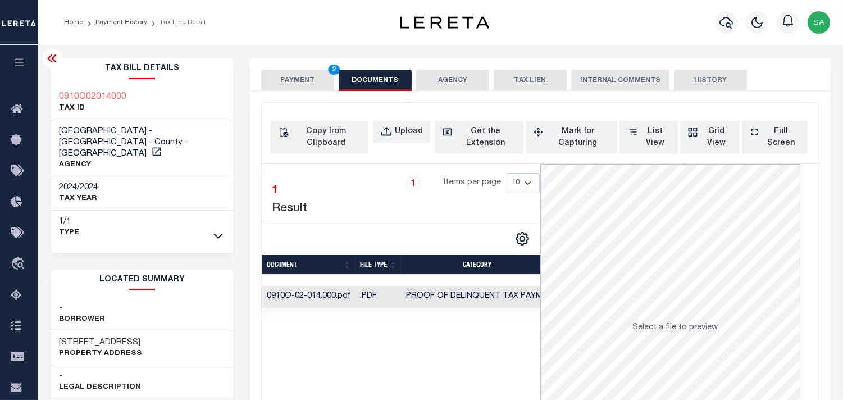
click at [385, 300] on td ".PDF" at bounding box center [379, 297] width 46 height 22
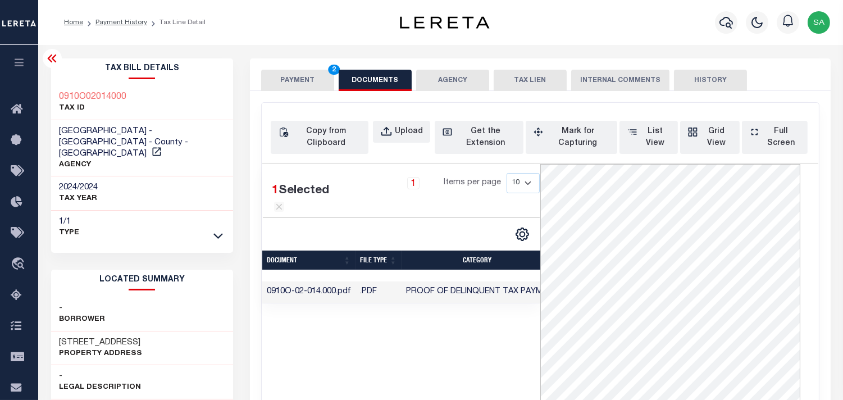
click at [289, 73] on button "PAYMENT 2" at bounding box center [297, 80] width 73 height 21
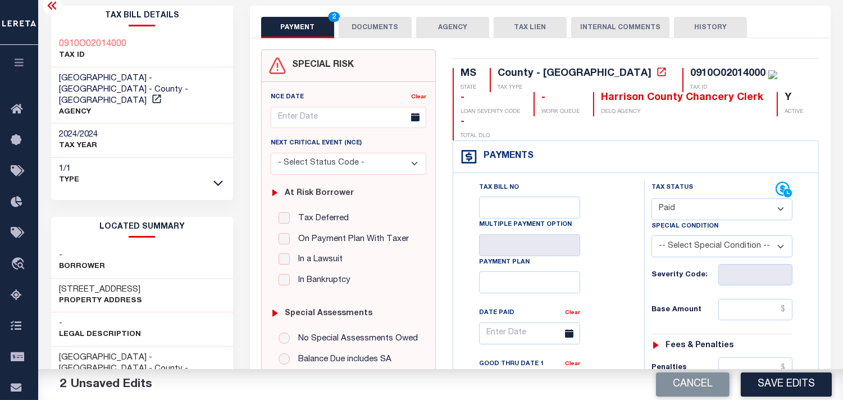
scroll to position [125, 0]
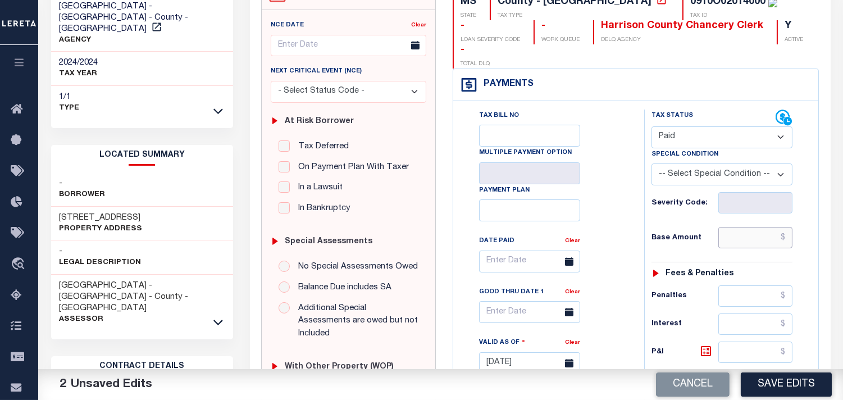
click at [745, 227] on input "text" at bounding box center [755, 237] width 74 height 21
paste input "1,419.35"
type input "$1,419.35"
click at [616, 208] on div "Tax Bill No Multiple Payment Option Payment Plan Clear" at bounding box center [545, 267] width 163 height 315
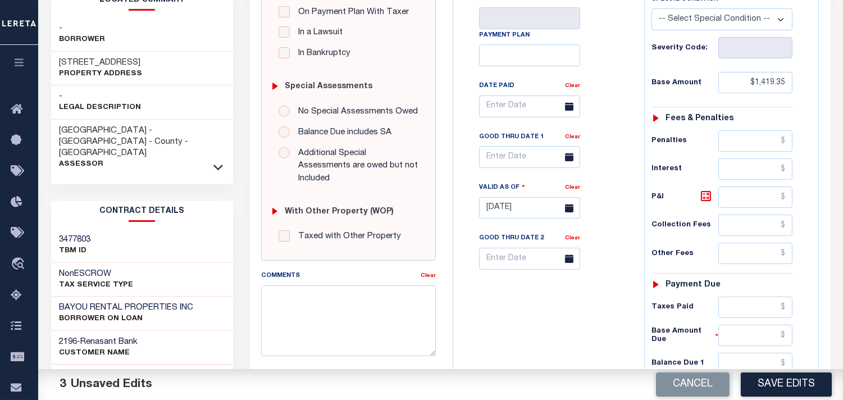
scroll to position [449, 0]
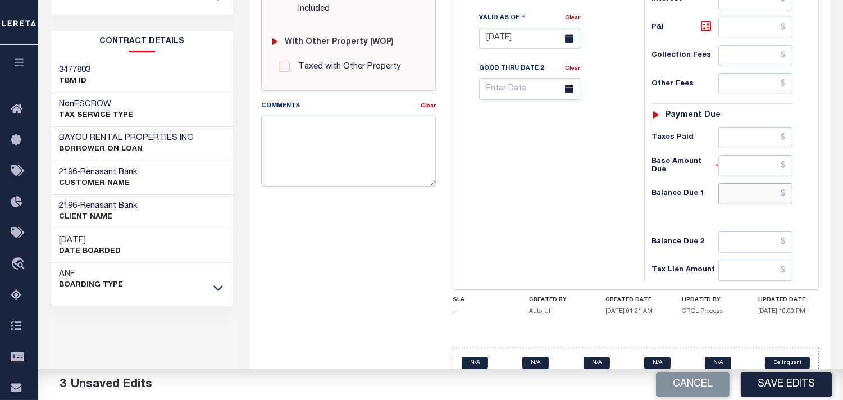
click at [748, 183] on input "text" at bounding box center [755, 193] width 74 height 21
type input "$0.00"
click at [569, 205] on div "Tax Bill No Multiple Payment Option Payment Plan Clear" at bounding box center [546, 33] width 180 height 496
click at [768, 380] on button "Save Edits" at bounding box center [786, 384] width 91 height 24
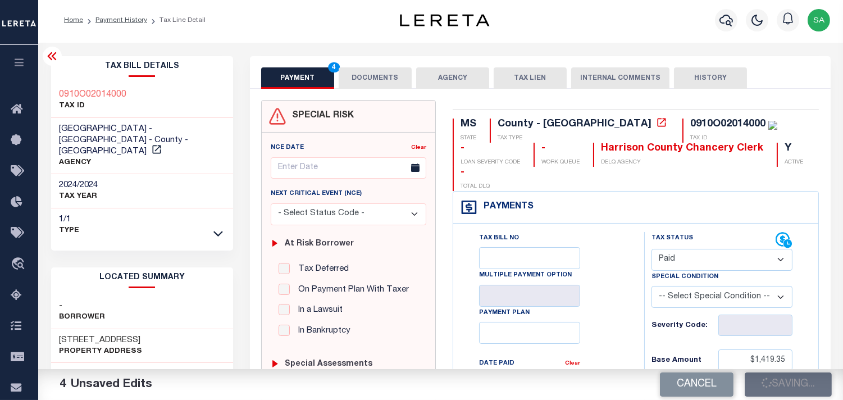
scroll to position [0, 0]
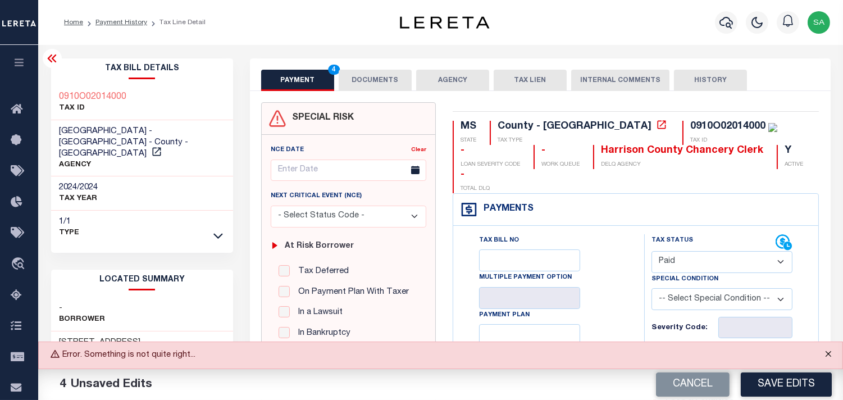
click at [833, 354] on button "Close" at bounding box center [828, 354] width 28 height 25
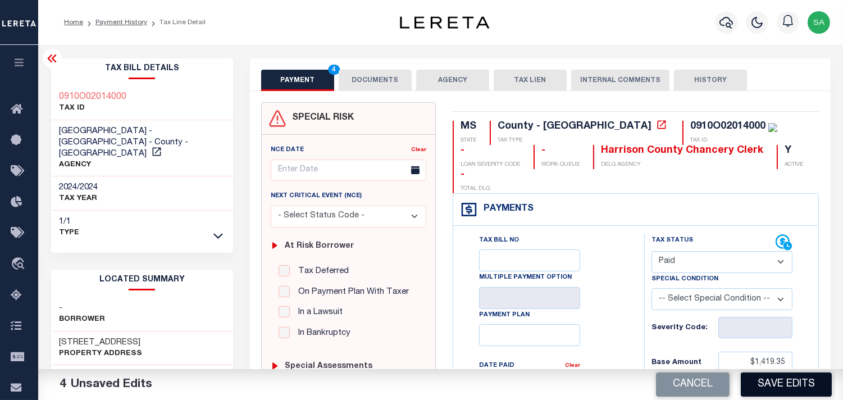
click at [810, 384] on button "Save Edits" at bounding box center [786, 384] width 91 height 24
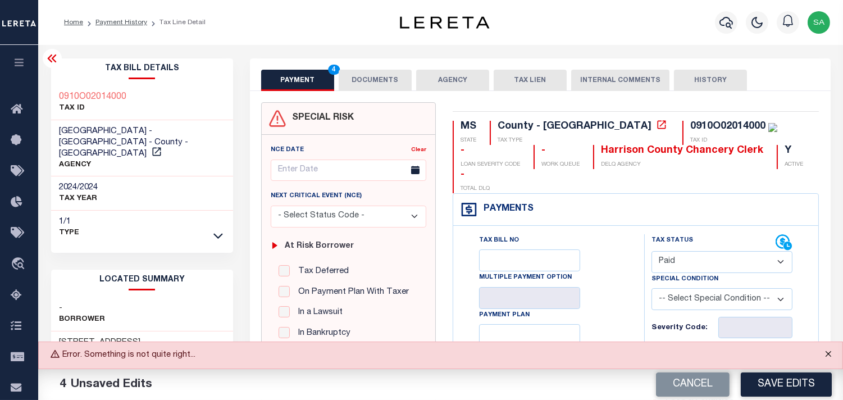
click at [822, 357] on button "Close" at bounding box center [828, 354] width 28 height 25
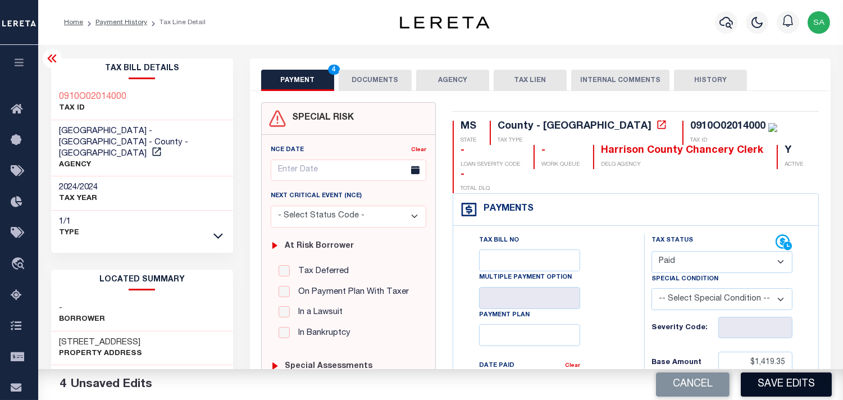
click at [777, 389] on button "Save Edits" at bounding box center [786, 384] width 91 height 24
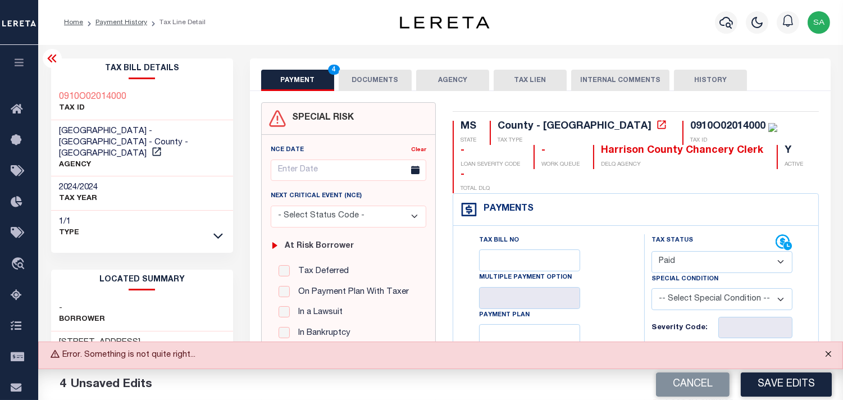
drag, startPoint x: 830, startPoint y: 351, endPoint x: 811, endPoint y: 362, distance: 22.2
click at [830, 351] on button "Close" at bounding box center [828, 354] width 28 height 25
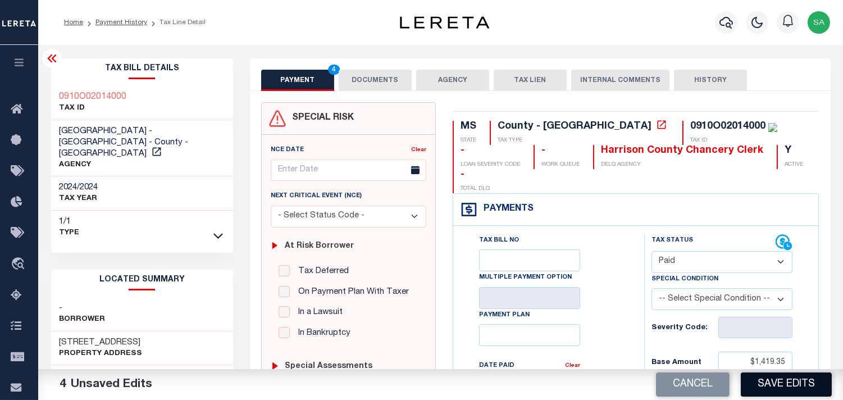
click at [783, 384] on button "Save Edits" at bounding box center [786, 384] width 91 height 24
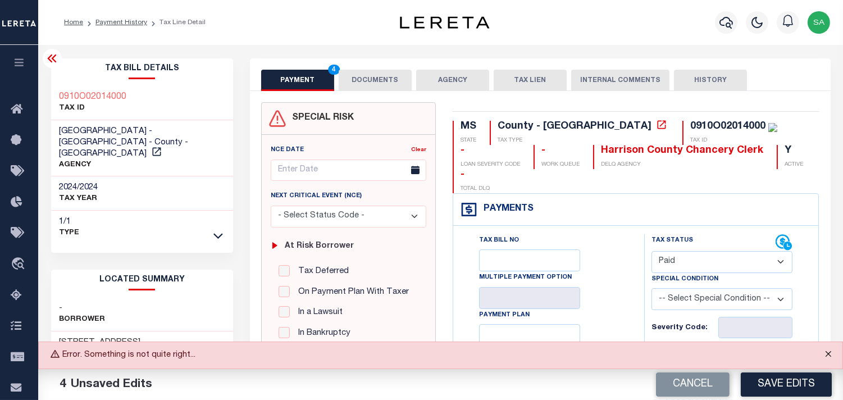
click at [828, 358] on button "Close" at bounding box center [828, 354] width 28 height 25
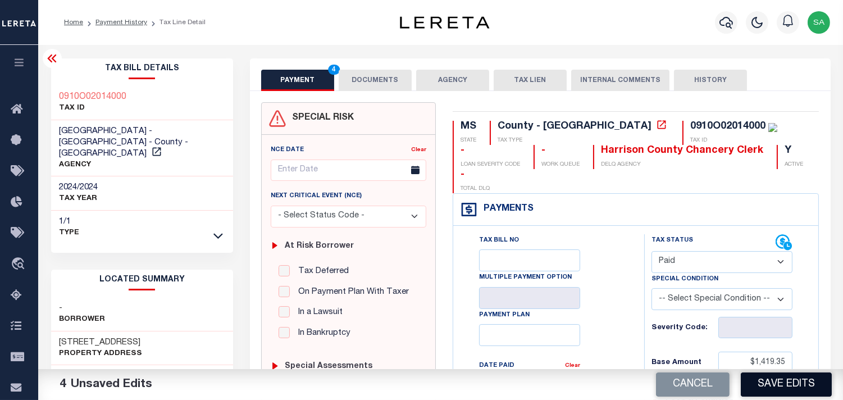
click at [802, 390] on button "Save Edits" at bounding box center [786, 384] width 91 height 24
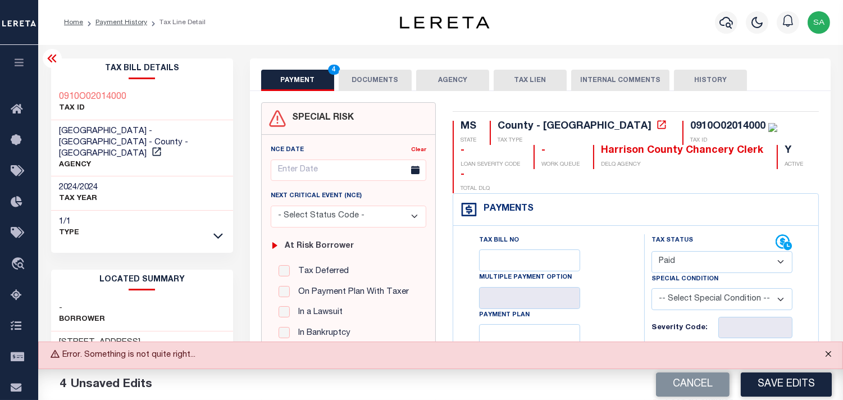
click at [821, 354] on button "Close" at bounding box center [828, 354] width 28 height 25
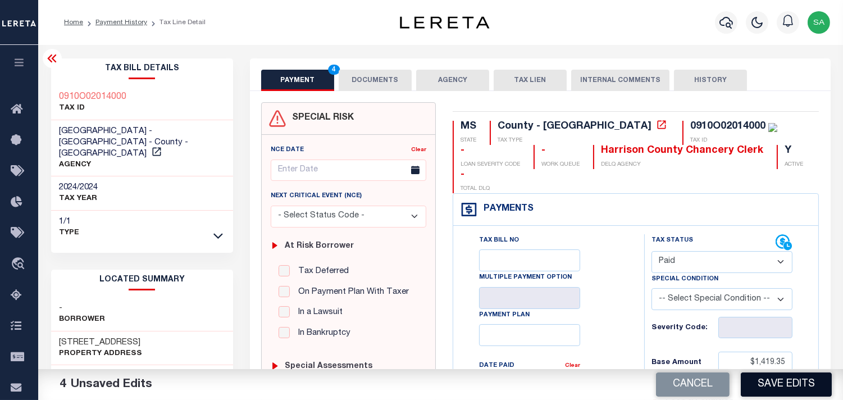
click at [795, 386] on button "Save Edits" at bounding box center [786, 384] width 91 height 24
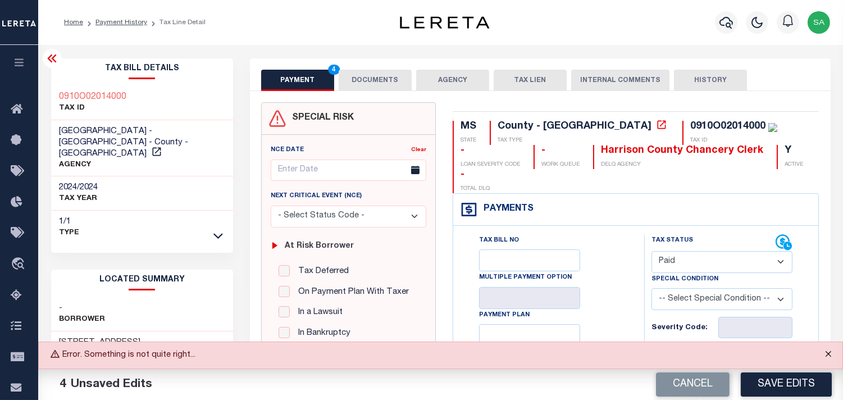
click at [828, 352] on button "Close" at bounding box center [828, 354] width 28 height 25
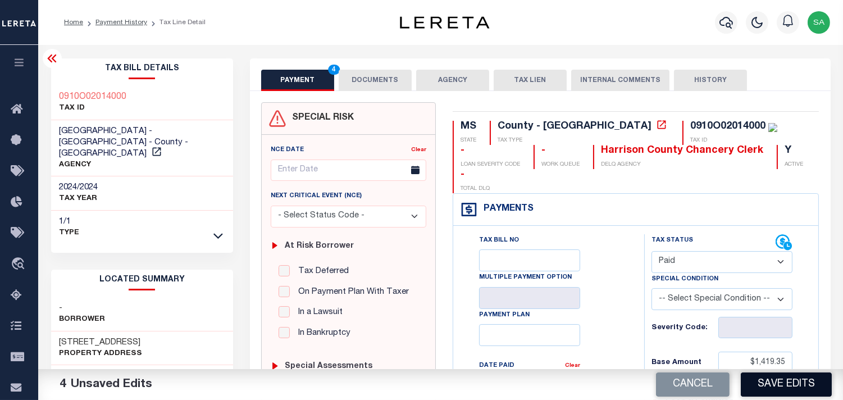
click at [799, 388] on button "Save Edits" at bounding box center [786, 384] width 91 height 24
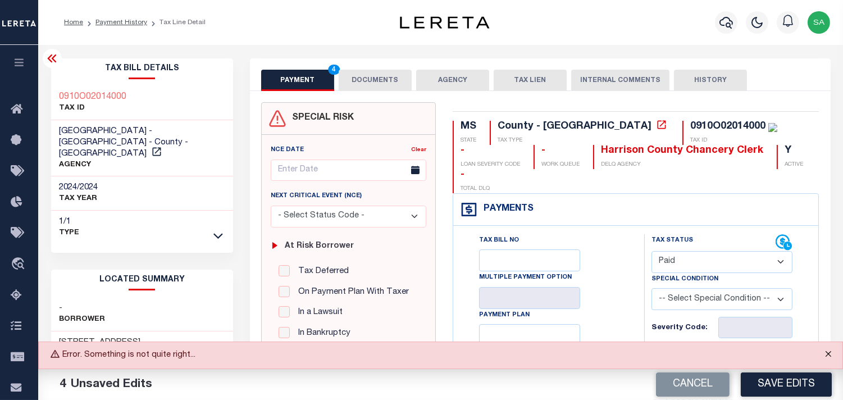
drag, startPoint x: 831, startPoint y: 355, endPoint x: 820, endPoint y: 358, distance: 11.6
click at [831, 355] on button "Close" at bounding box center [828, 354] width 28 height 25
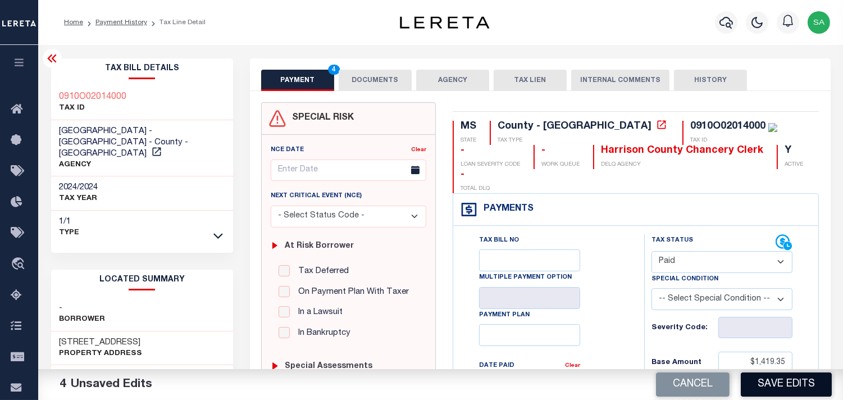
click at [781, 383] on button "Save Edits" at bounding box center [786, 384] width 91 height 24
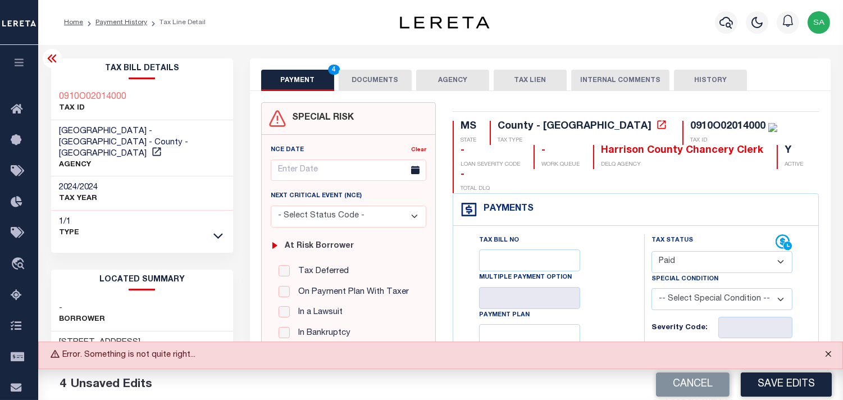
click at [826, 354] on button "Close" at bounding box center [828, 354] width 28 height 25
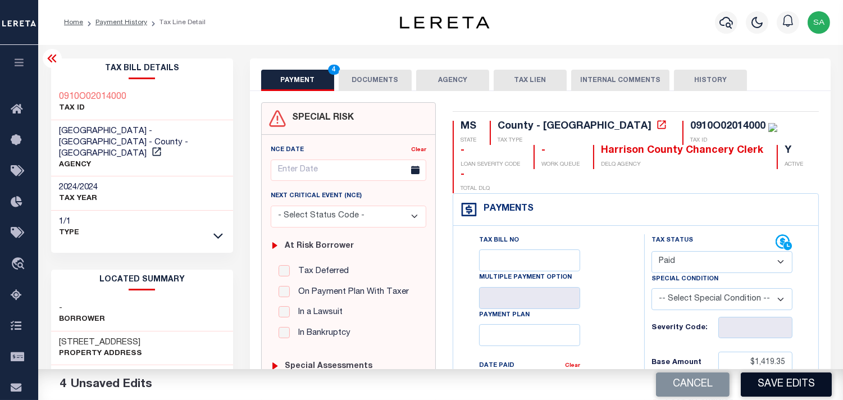
click at [793, 393] on button "Save Edits" at bounding box center [786, 384] width 91 height 24
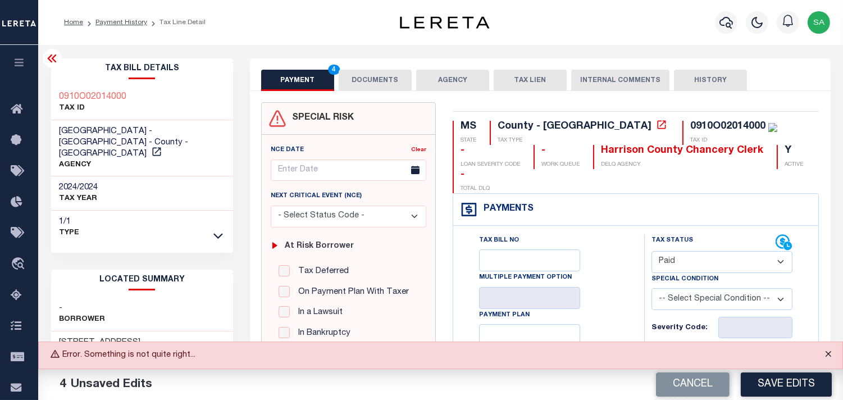
click at [828, 351] on button "Close" at bounding box center [828, 354] width 28 height 25
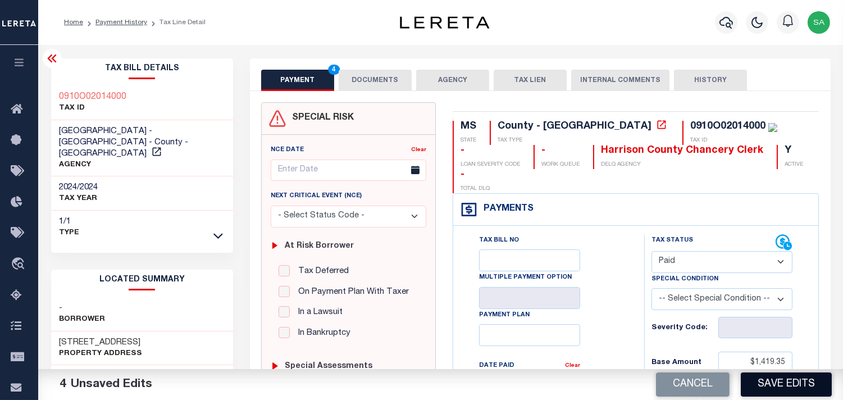
click at [807, 385] on button "Save Edits" at bounding box center [786, 384] width 91 height 24
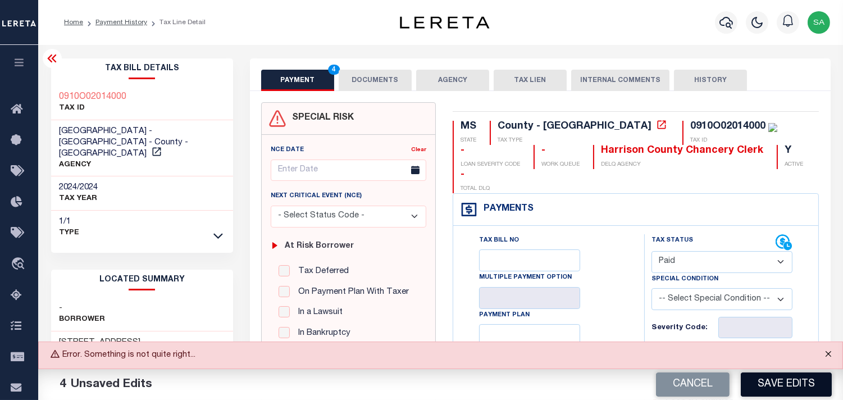
drag, startPoint x: 824, startPoint y: 355, endPoint x: 821, endPoint y: 378, distance: 23.4
click at [824, 355] on button "Close" at bounding box center [828, 354] width 28 height 25
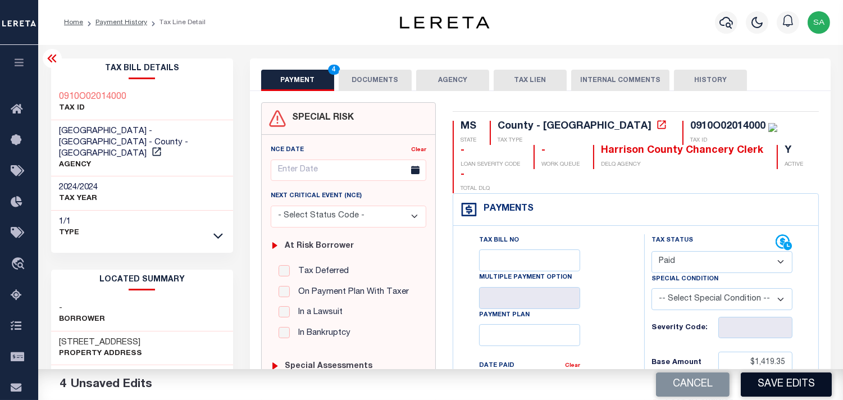
click at [812, 394] on button "Save Edits" at bounding box center [786, 384] width 91 height 24
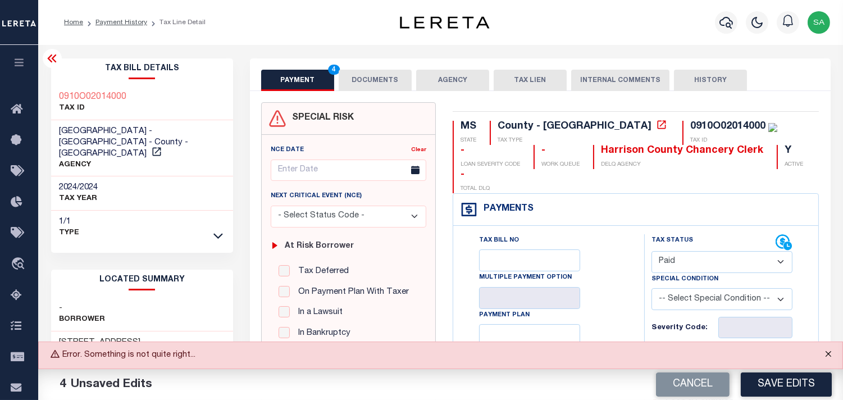
drag, startPoint x: 835, startPoint y: 352, endPoint x: 819, endPoint y: 368, distance: 22.2
click at [835, 352] on button "Close" at bounding box center [828, 354] width 28 height 25
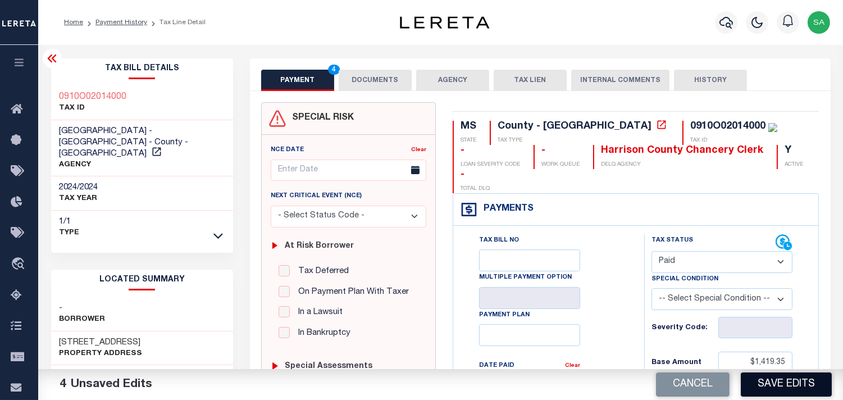
click at [799, 385] on button "Save Edits" at bounding box center [786, 384] width 91 height 24
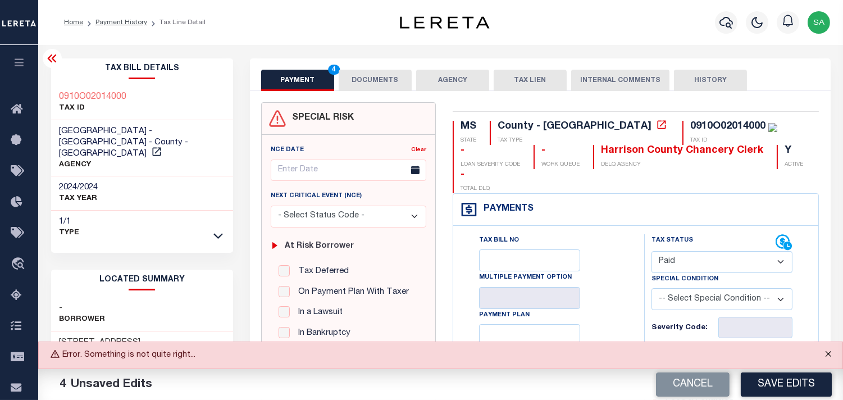
click at [828, 360] on button "Close" at bounding box center [828, 354] width 28 height 25
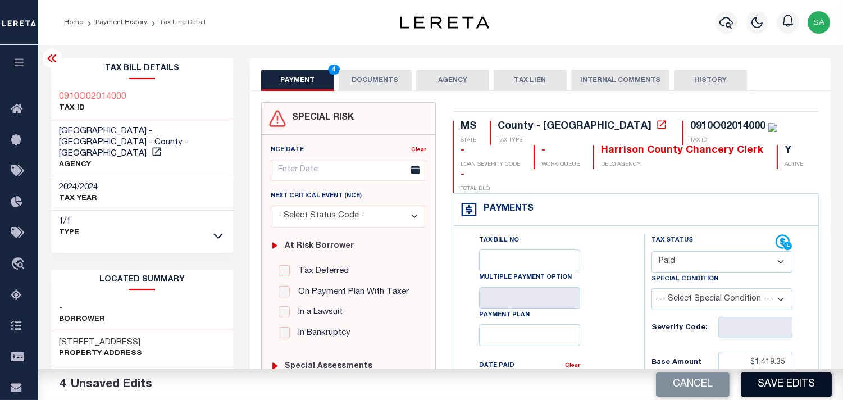
click at [801, 383] on button "Save Edits" at bounding box center [786, 384] width 91 height 24
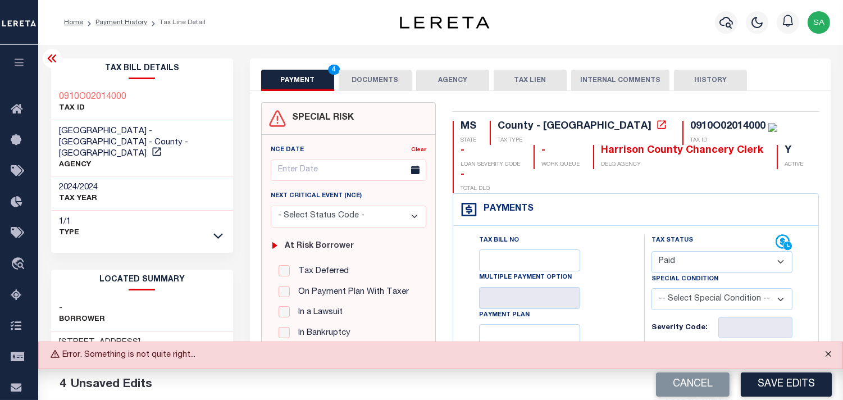
click at [829, 355] on button "Close" at bounding box center [828, 354] width 28 height 25
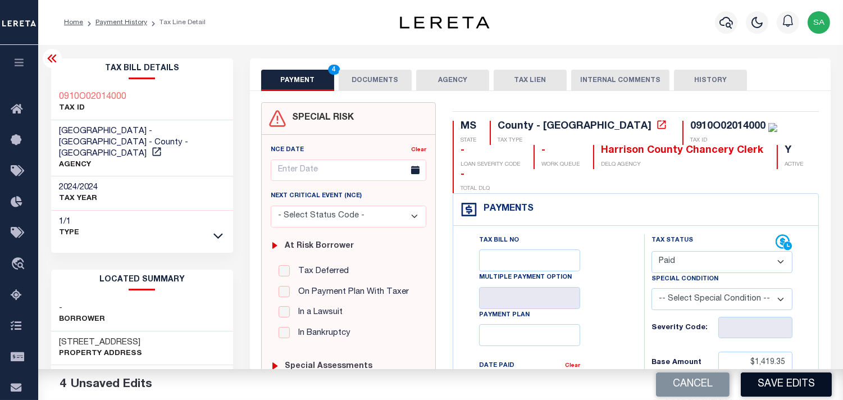
click at [799, 385] on button "Save Edits" at bounding box center [786, 384] width 91 height 24
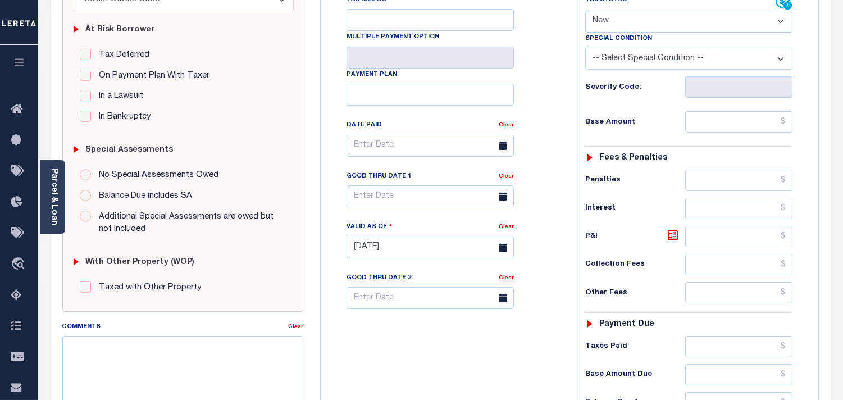
scroll to position [187, 0]
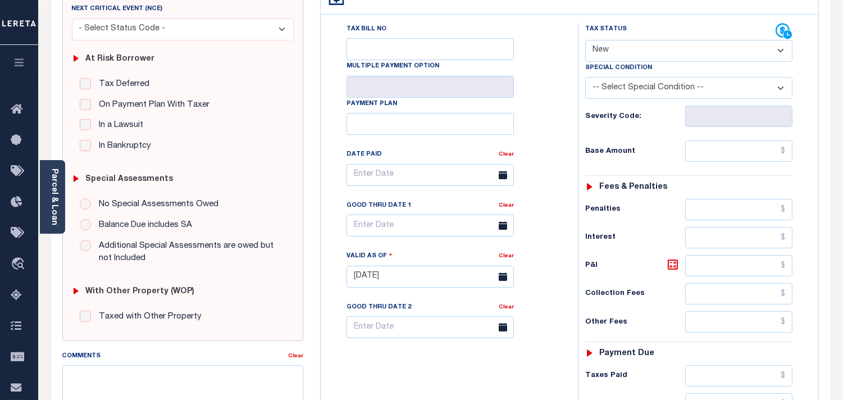
click at [622, 43] on select "- Select Status Code - Open Due/Unpaid Paid Incomplete No Tax Due Internal Refu…" at bounding box center [688, 51] width 207 height 22
select select "PYD"
click at [585, 40] on select "- Select Status Code - Open Due/Unpaid Paid Incomplete No Tax Due Internal Refu…" at bounding box center [688, 51] width 207 height 22
type input "[DATE]"
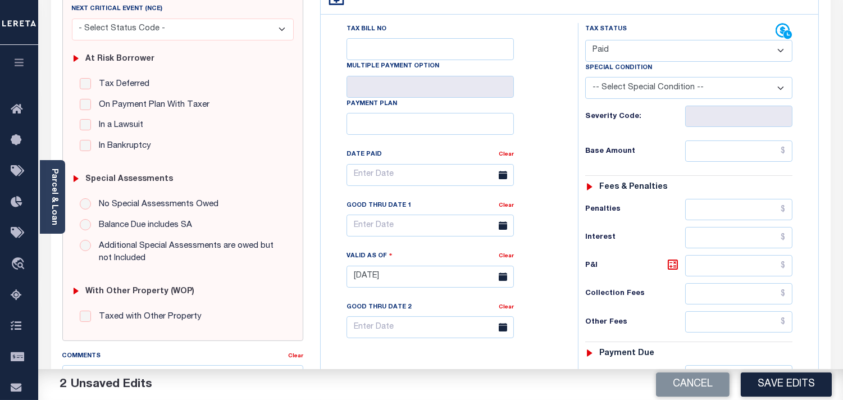
click at [728, 164] on div "Tax Status Status - Select Status Code -" at bounding box center [692, 271] width 229 height 496
click at [732, 153] on input "text" at bounding box center [738, 150] width 107 height 21
paste input "1,419.35"
type input "$1,419.35"
click at [534, 156] on div "Tax Bill No Multiple Payment Option Payment Plan Clear" at bounding box center [446, 180] width 229 height 315
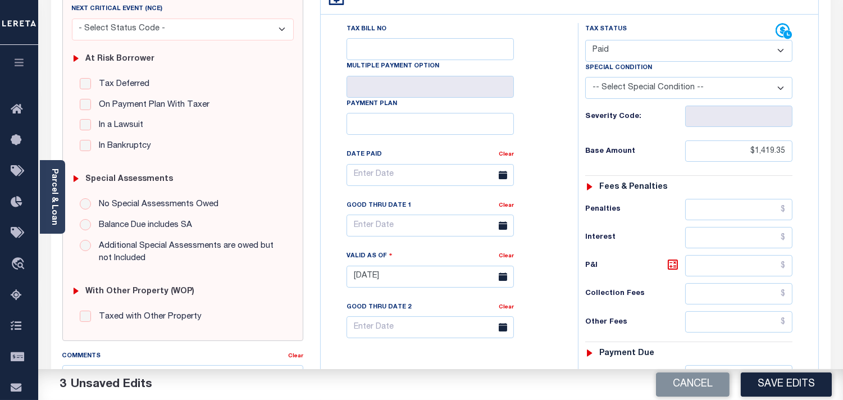
scroll to position [452, 0]
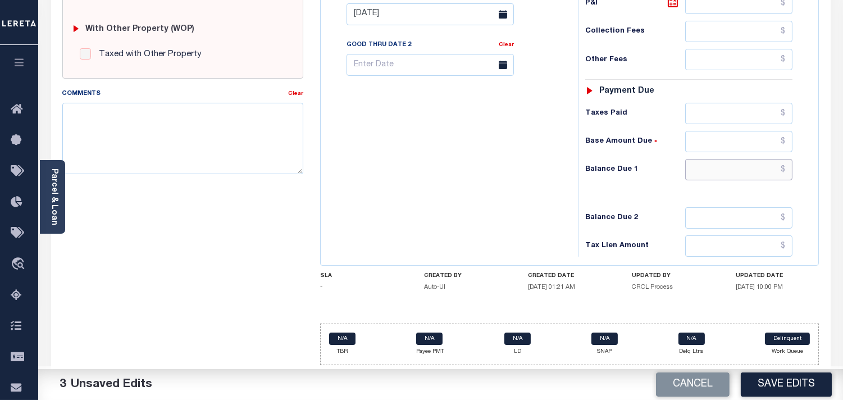
click at [764, 177] on input "text" at bounding box center [738, 169] width 107 height 21
type input "$0.00"
click at [528, 200] on div "Tax Bill No Multiple Payment Option Payment Plan Clear" at bounding box center [446, 9] width 246 height 496
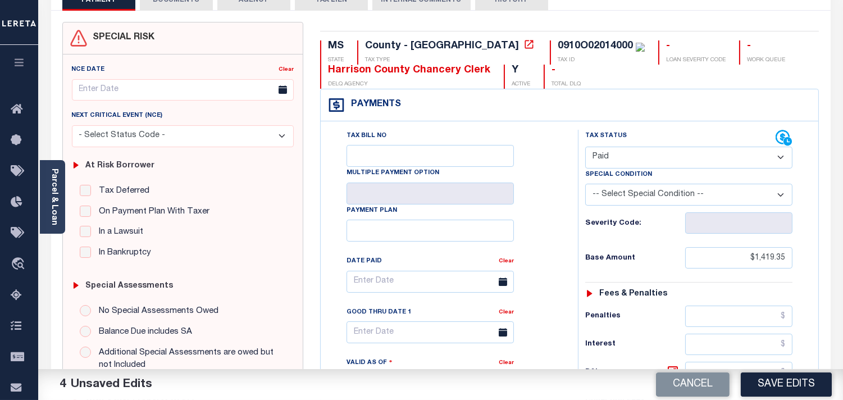
scroll to position [0, 0]
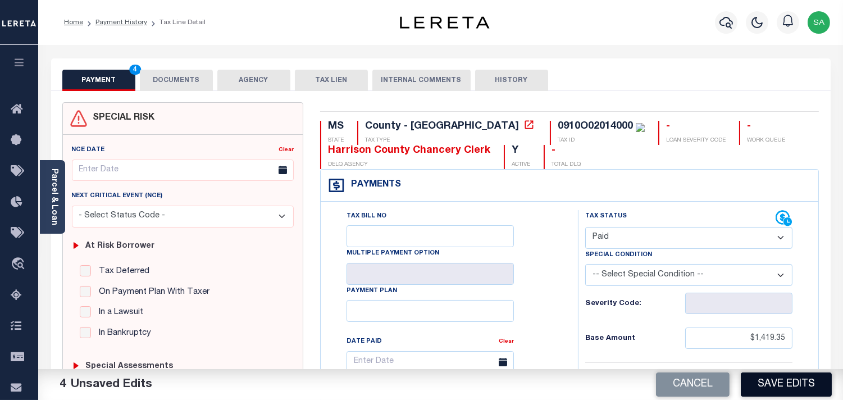
click at [778, 385] on button "Save Edits" at bounding box center [786, 384] width 91 height 24
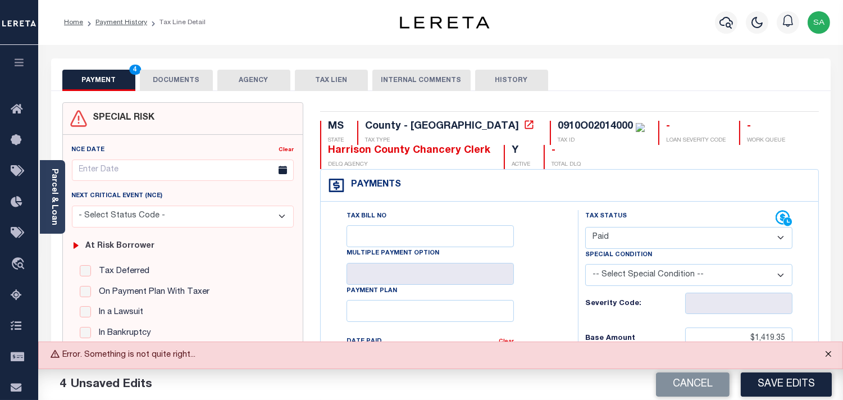
click at [821, 349] on button "Close" at bounding box center [828, 354] width 28 height 25
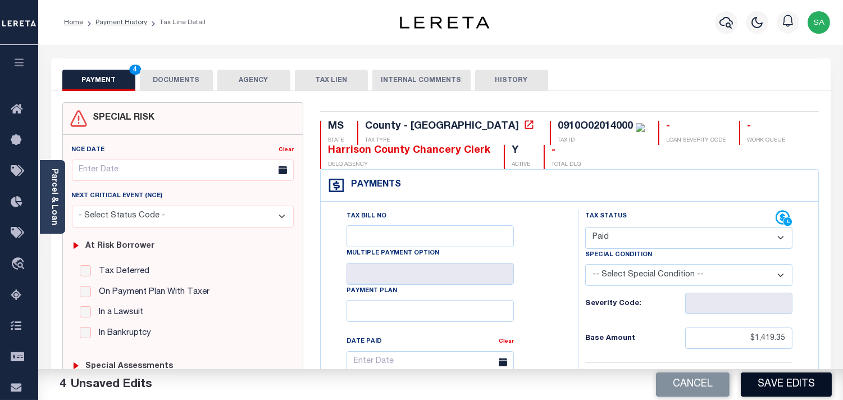
click at [778, 391] on button "Save Edits" at bounding box center [786, 384] width 91 height 24
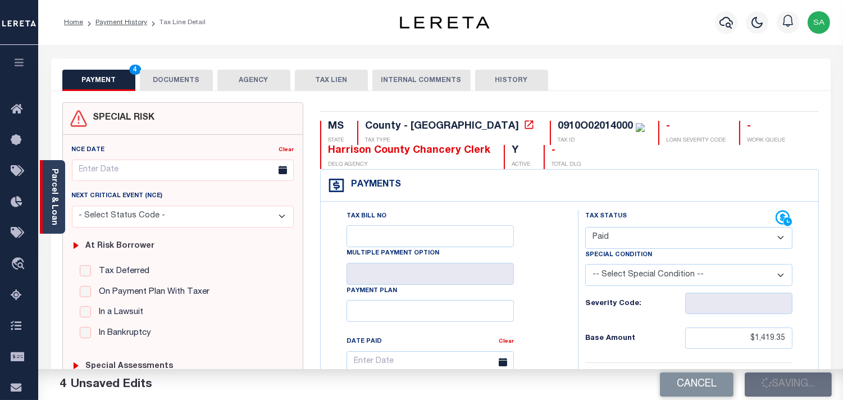
click at [62, 193] on div "Parcel & Loan" at bounding box center [52, 197] width 25 height 74
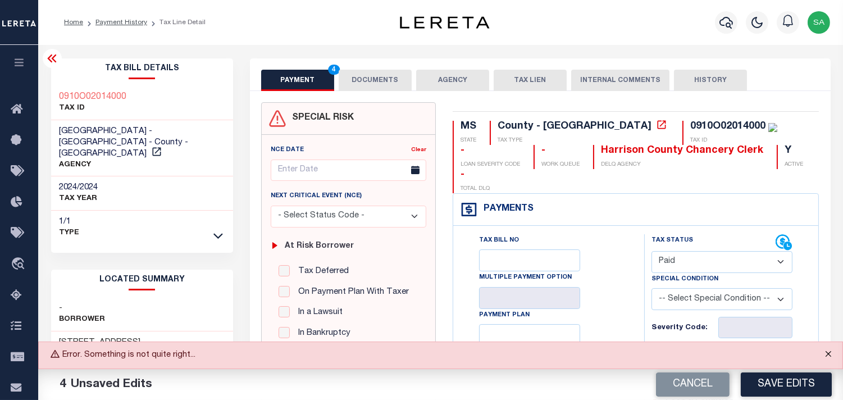
click at [832, 361] on button "Close" at bounding box center [828, 354] width 28 height 25
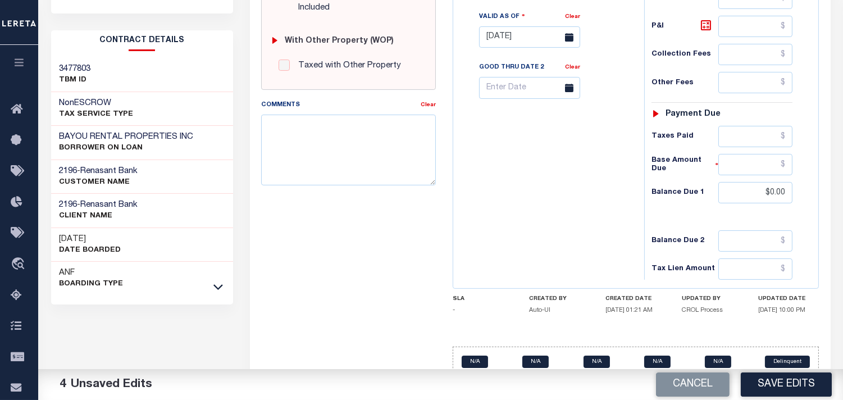
scroll to position [452, 0]
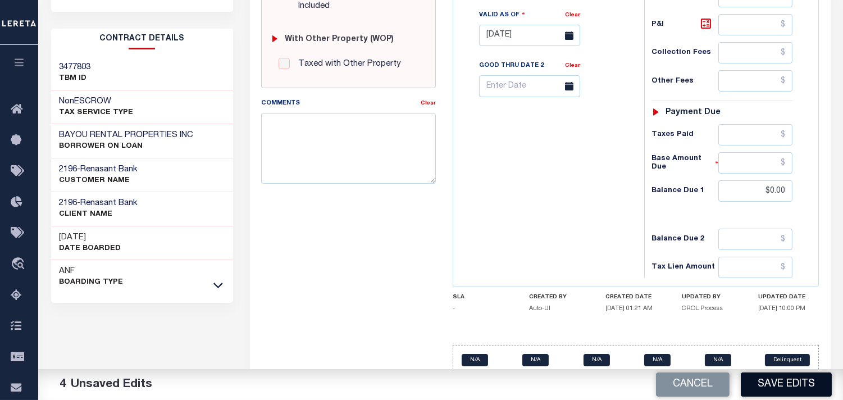
click at [789, 378] on button "Save Edits" at bounding box center [786, 384] width 91 height 24
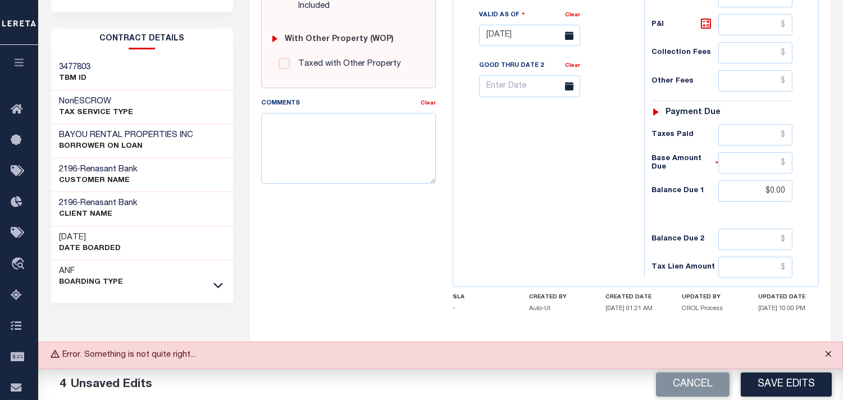
click at [824, 358] on button "Close" at bounding box center [828, 354] width 28 height 25
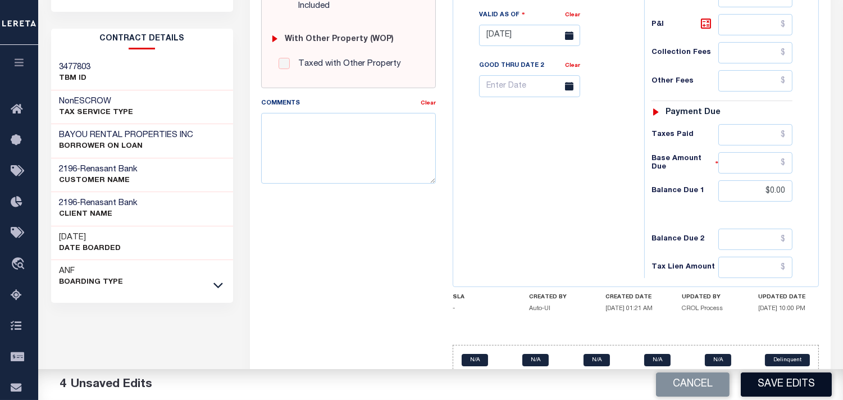
click at [815, 390] on button "Save Edits" at bounding box center [786, 384] width 91 height 24
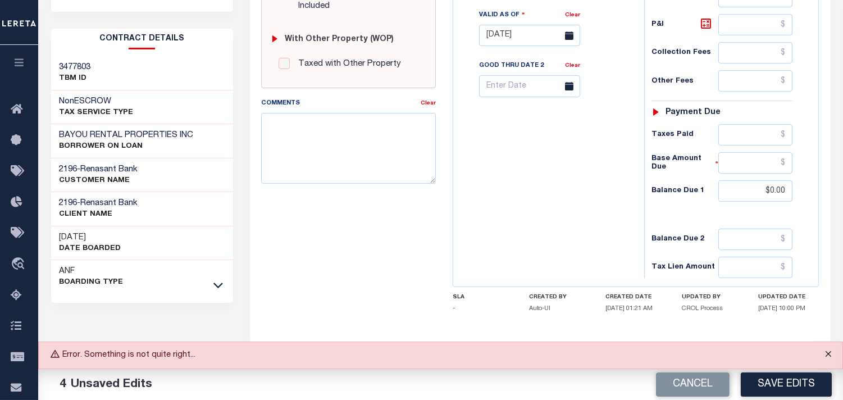
click at [833, 357] on button "Close" at bounding box center [828, 354] width 28 height 25
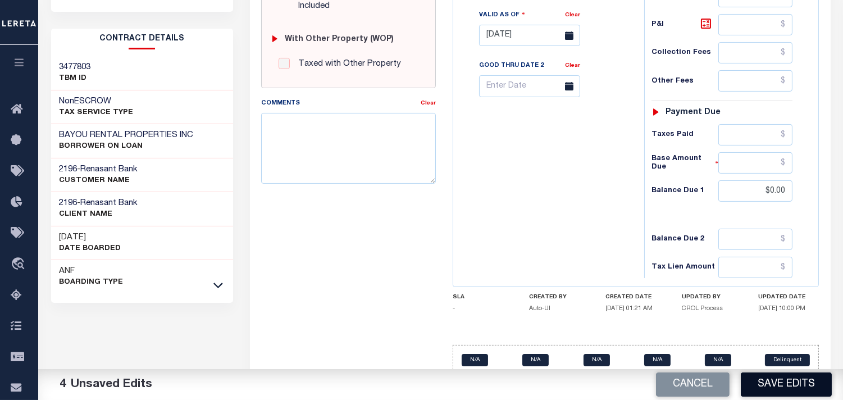
click at [796, 389] on button "Save Edits" at bounding box center [786, 384] width 91 height 24
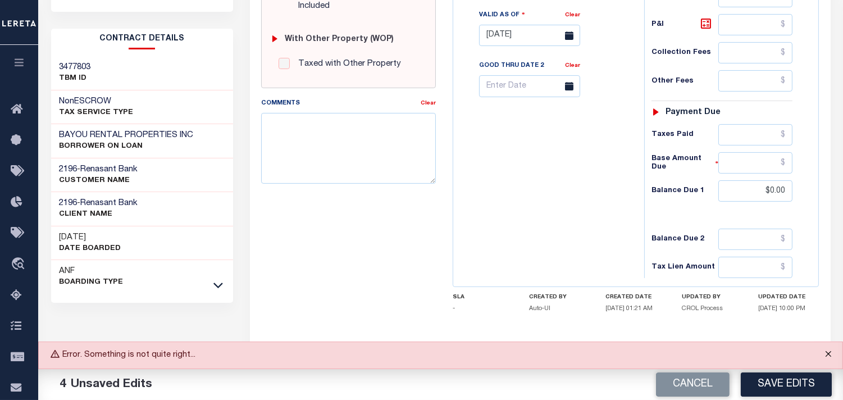
drag, startPoint x: 833, startPoint y: 357, endPoint x: 826, endPoint y: 368, distance: 13.7
click at [833, 357] on button "Close" at bounding box center [828, 354] width 28 height 25
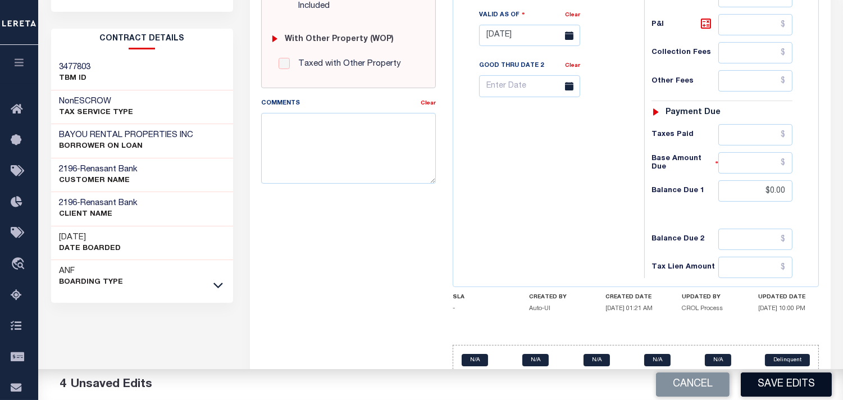
click at [807, 386] on button "Save Edits" at bounding box center [786, 384] width 91 height 24
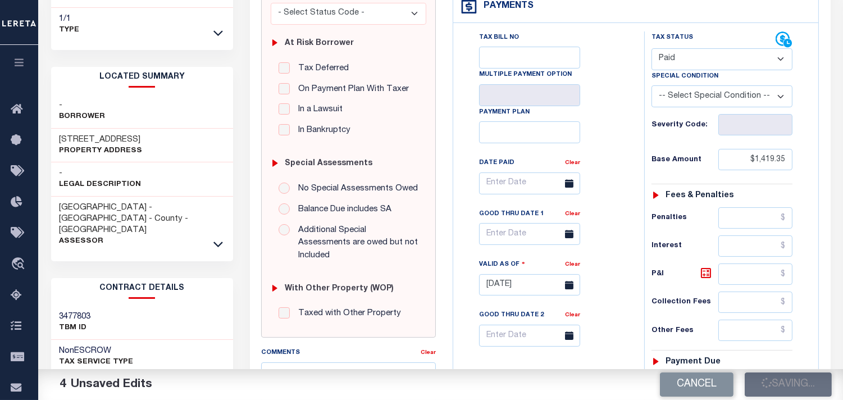
scroll to position [78, 0]
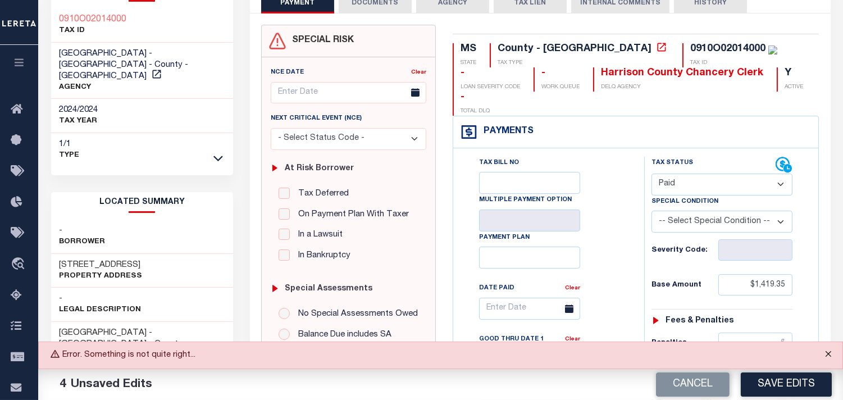
drag, startPoint x: 832, startPoint y: 352, endPoint x: 820, endPoint y: 354, distance: 12.6
click at [832, 352] on button "Close" at bounding box center [828, 354] width 28 height 25
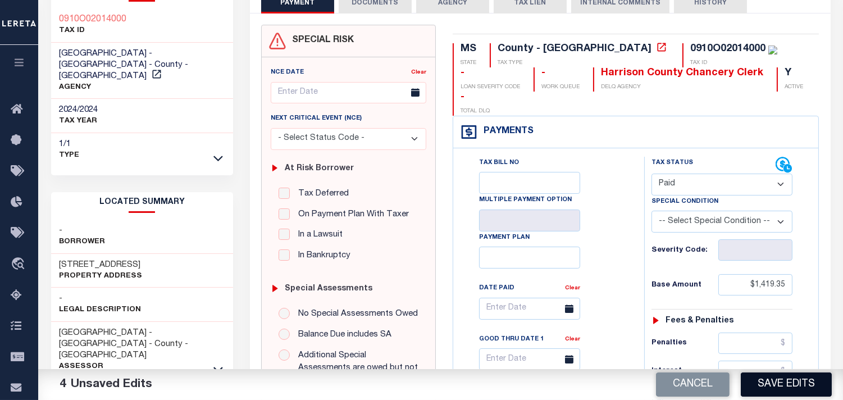
click at [792, 383] on button "Save Edits" at bounding box center [786, 384] width 91 height 24
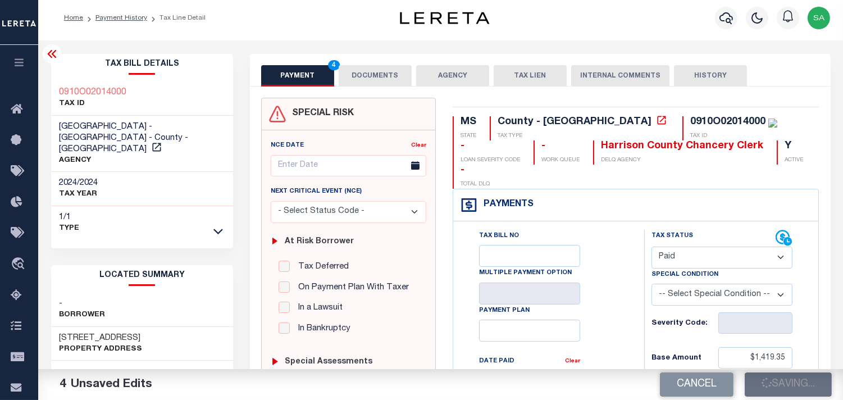
scroll to position [0, 0]
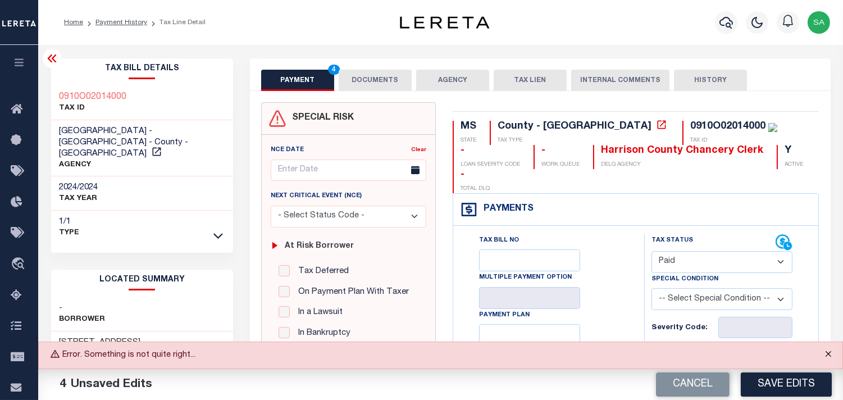
click at [827, 359] on button "Close" at bounding box center [828, 354] width 28 height 25
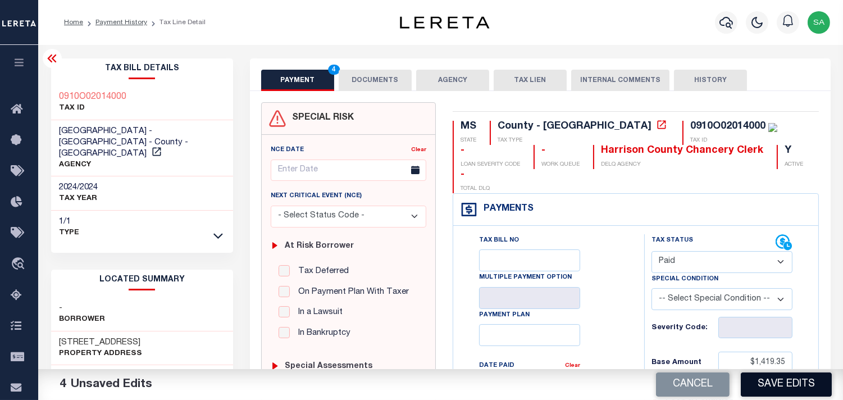
click at [810, 384] on button "Save Edits" at bounding box center [786, 384] width 91 height 24
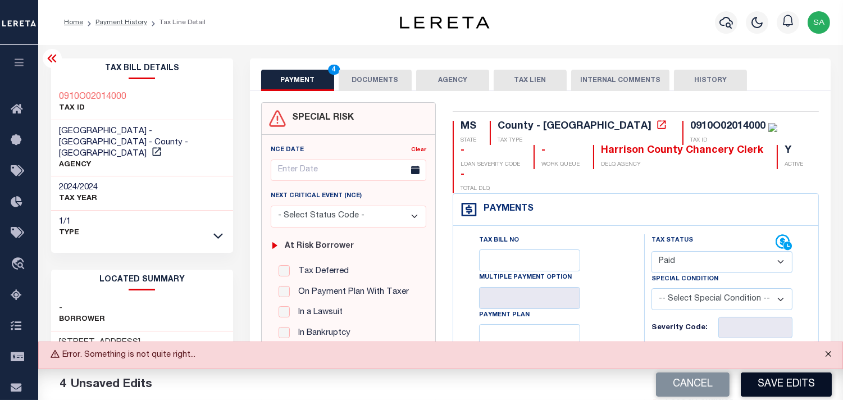
drag, startPoint x: 832, startPoint y: 354, endPoint x: 824, endPoint y: 373, distance: 20.7
click at [832, 354] on button "Close" at bounding box center [828, 354] width 28 height 25
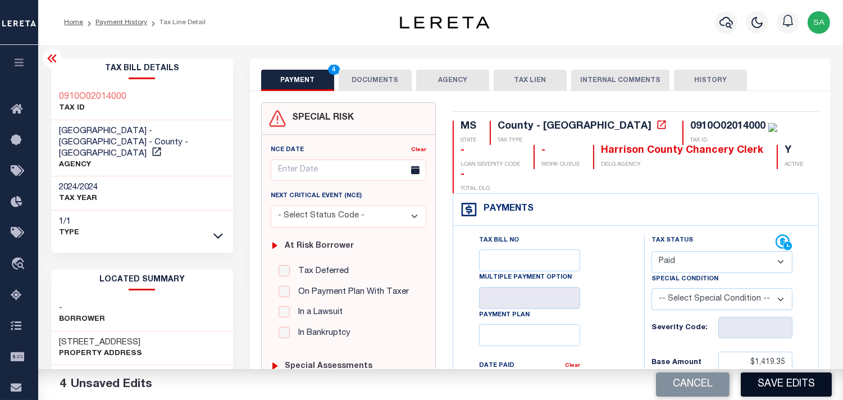
click at [791, 389] on button "Save Edits" at bounding box center [786, 384] width 91 height 24
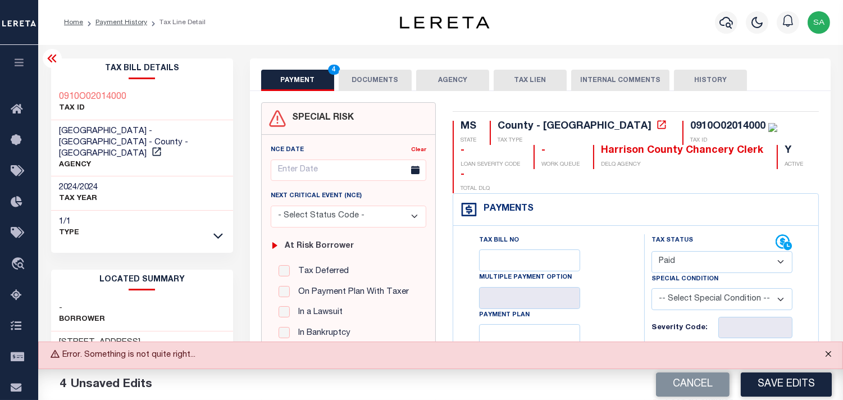
click at [827, 351] on button "Close" at bounding box center [828, 354] width 28 height 25
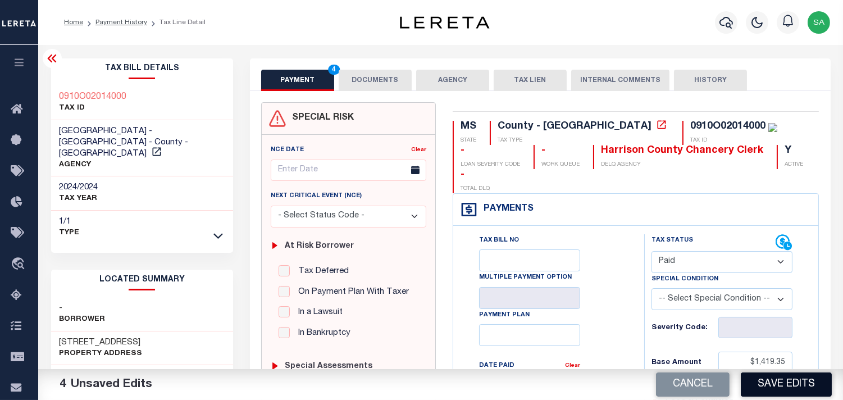
click at [805, 382] on button "Save Edits" at bounding box center [786, 384] width 91 height 24
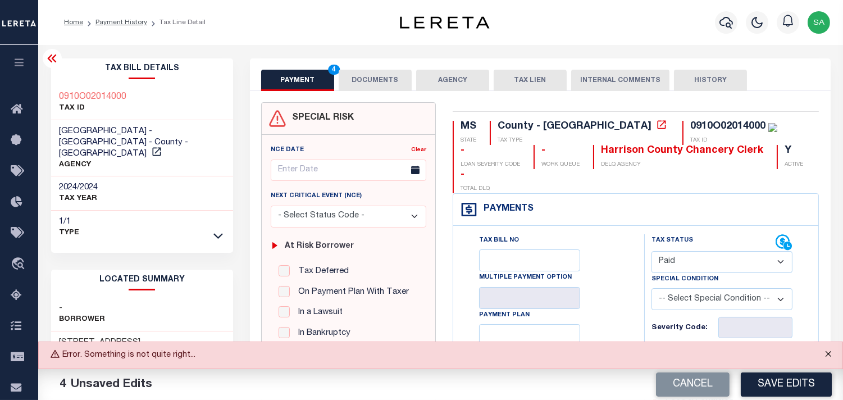
click at [834, 355] on button "Close" at bounding box center [828, 354] width 28 height 25
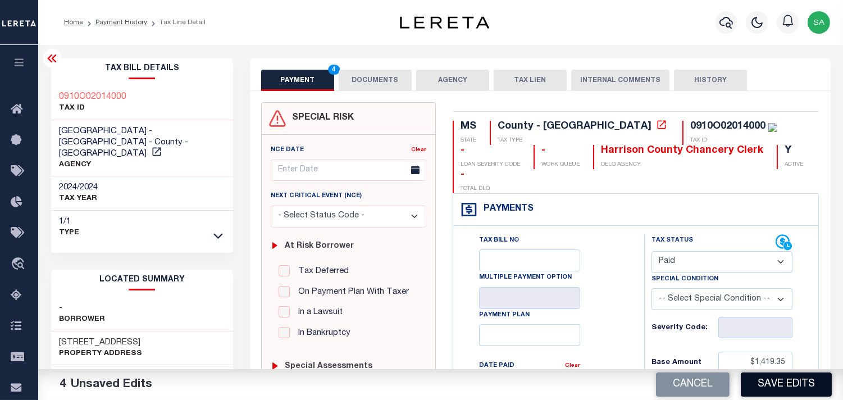
click at [795, 390] on button "Save Edits" at bounding box center [786, 384] width 91 height 24
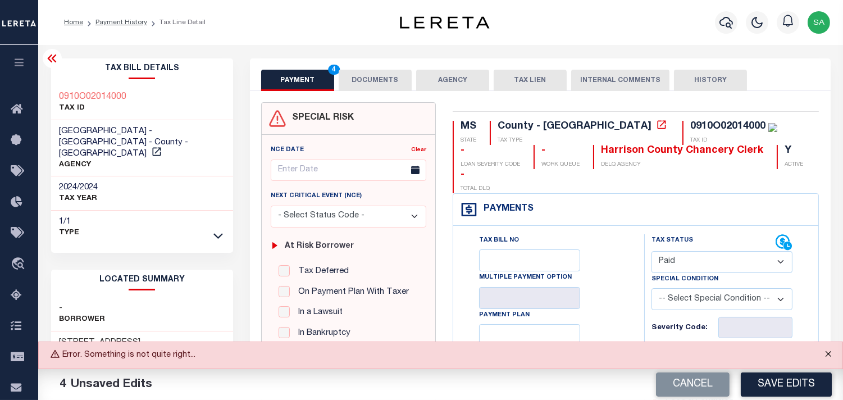
click at [822, 357] on button "Close" at bounding box center [828, 354] width 28 height 25
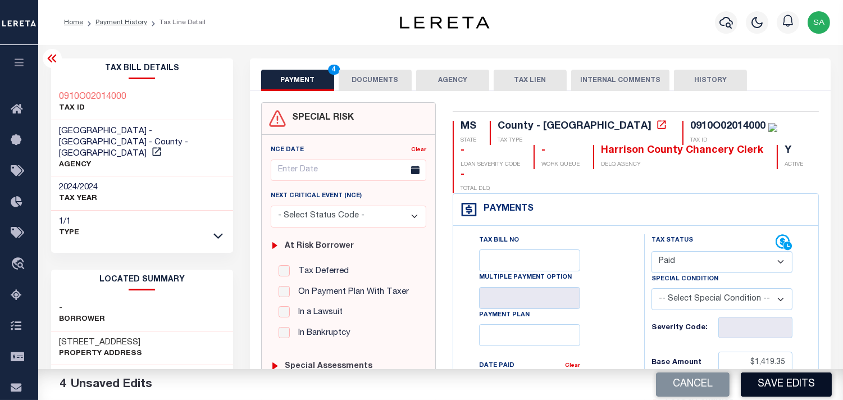
click at [812, 373] on button "Save Edits" at bounding box center [786, 384] width 91 height 24
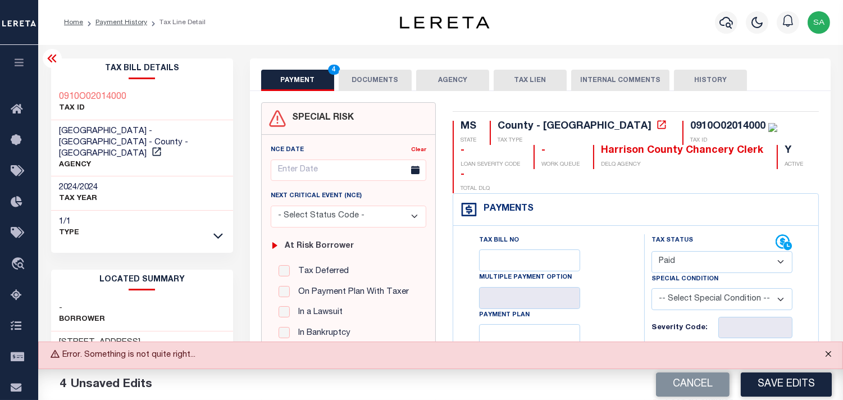
click at [826, 357] on button "Close" at bounding box center [828, 354] width 28 height 25
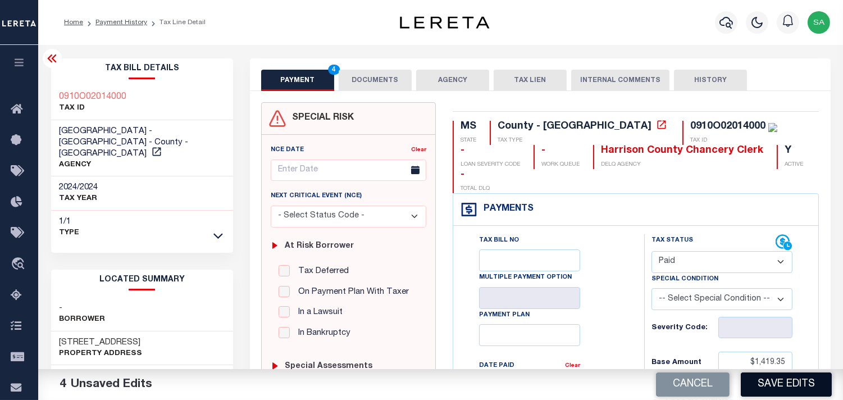
click at [798, 382] on button "Save Edits" at bounding box center [786, 384] width 91 height 24
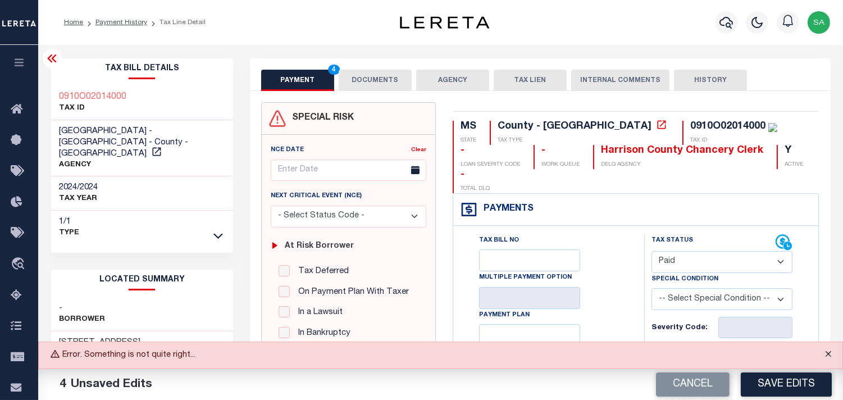
click at [827, 352] on button "Close" at bounding box center [828, 354] width 28 height 25
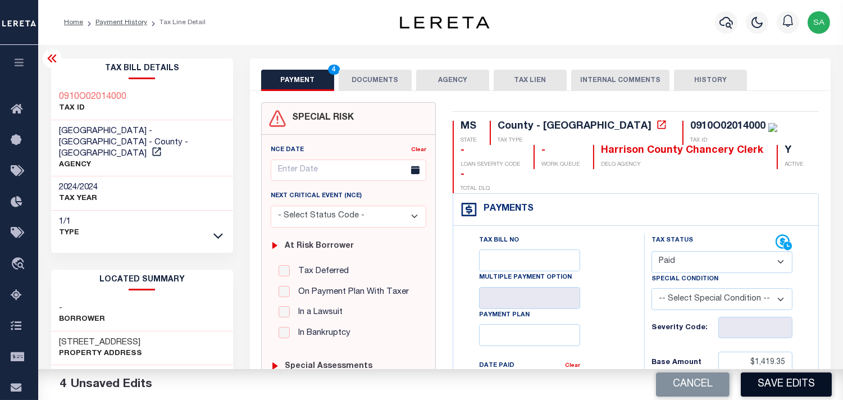
click at [774, 382] on button "Save Edits" at bounding box center [786, 384] width 91 height 24
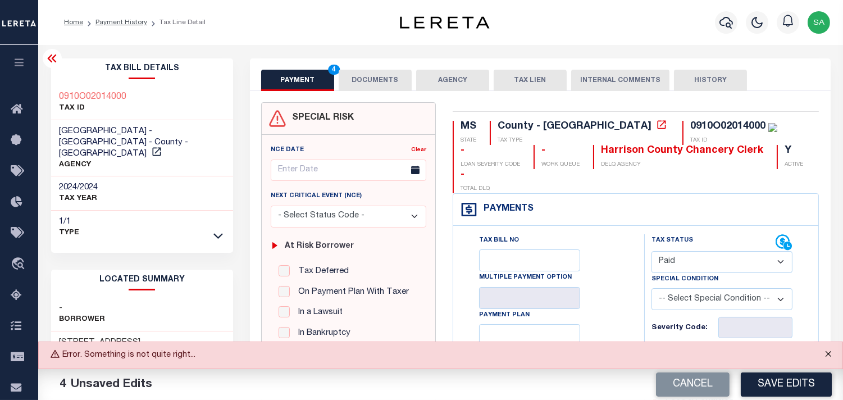
drag, startPoint x: 824, startPoint y: 356, endPoint x: 817, endPoint y: 361, distance: 8.9
click at [824, 356] on button "Close" at bounding box center [828, 354] width 28 height 25
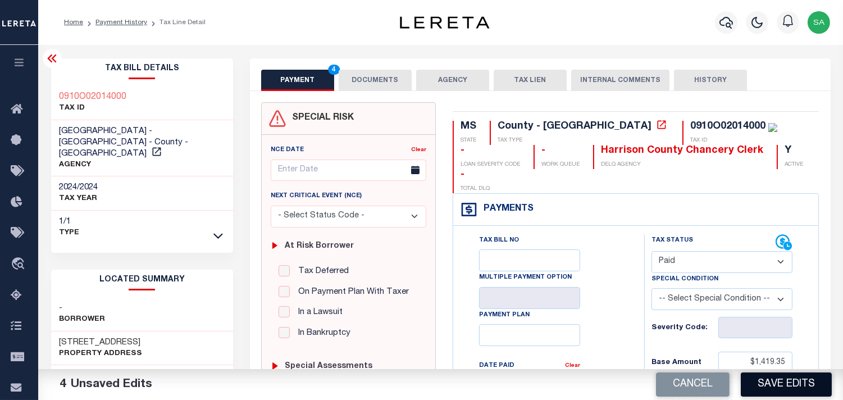
click at [795, 379] on button "Save Edits" at bounding box center [786, 384] width 91 height 24
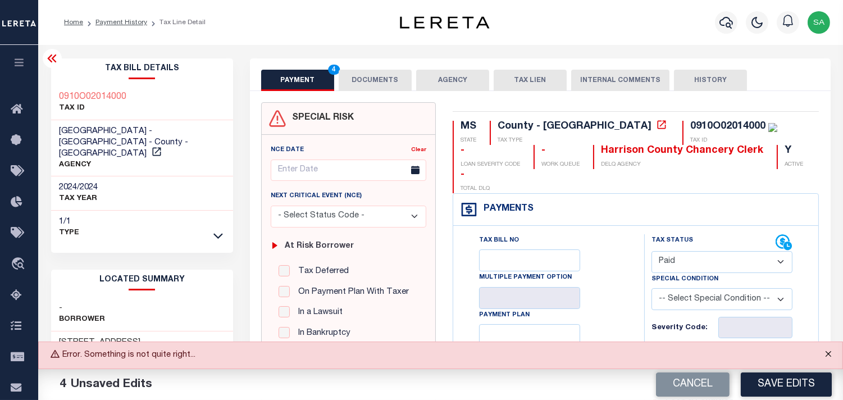
click at [822, 353] on button "Close" at bounding box center [828, 354] width 28 height 25
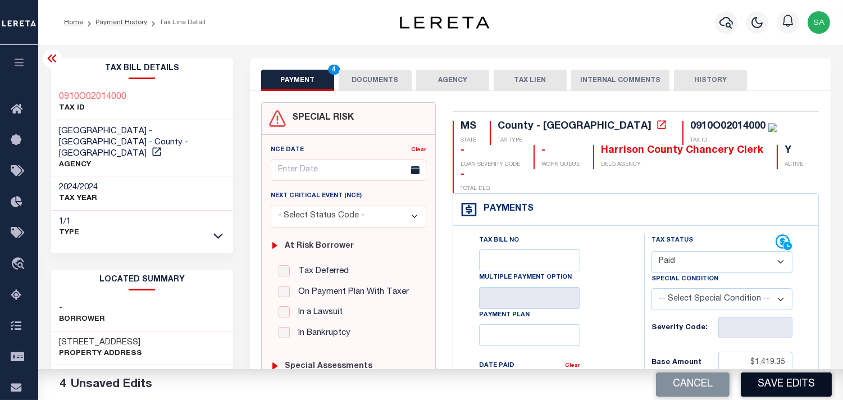
click at [799, 391] on button "Save Edits" at bounding box center [786, 384] width 91 height 24
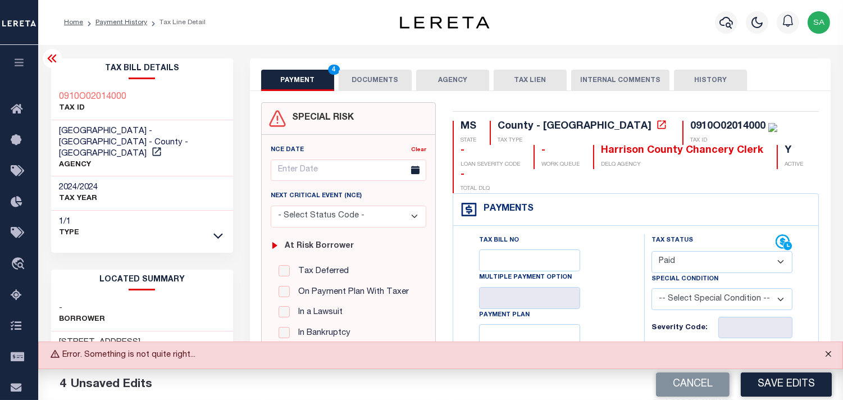
click at [829, 356] on button "Close" at bounding box center [828, 354] width 28 height 25
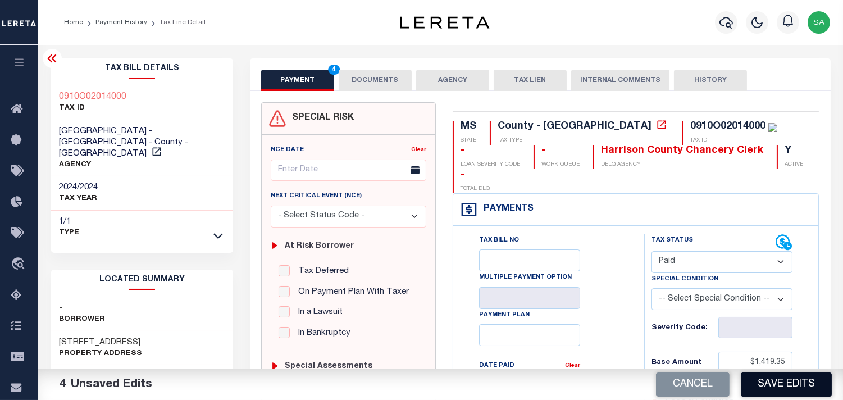
click at [798, 384] on button "Save Edits" at bounding box center [786, 384] width 91 height 24
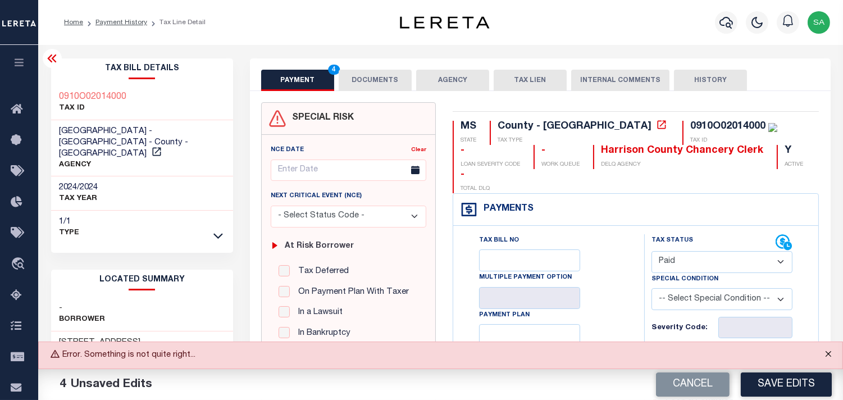
click at [830, 350] on button "Close" at bounding box center [828, 354] width 28 height 25
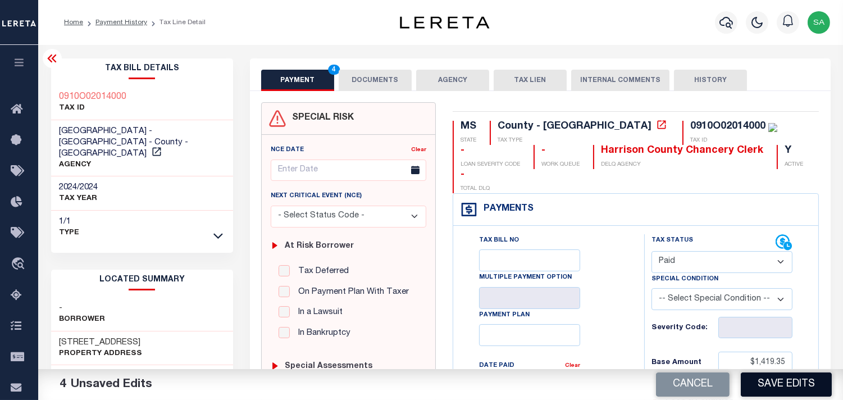
click at [787, 380] on button "Save Edits" at bounding box center [786, 384] width 91 height 24
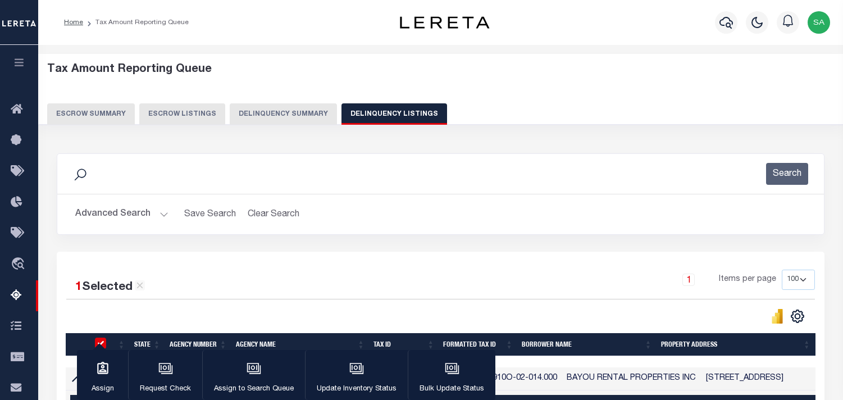
select select "100"
click at [102, 372] on input "checkbox" at bounding box center [100, 377] width 11 height 11
checkbox input "false"
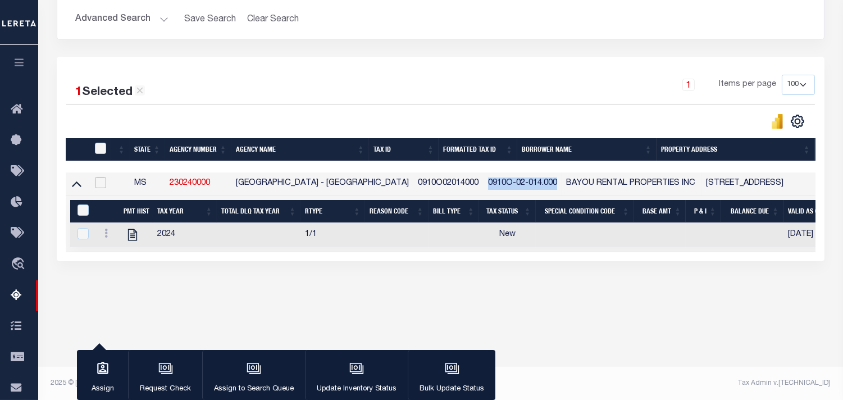
checkbox input "false"
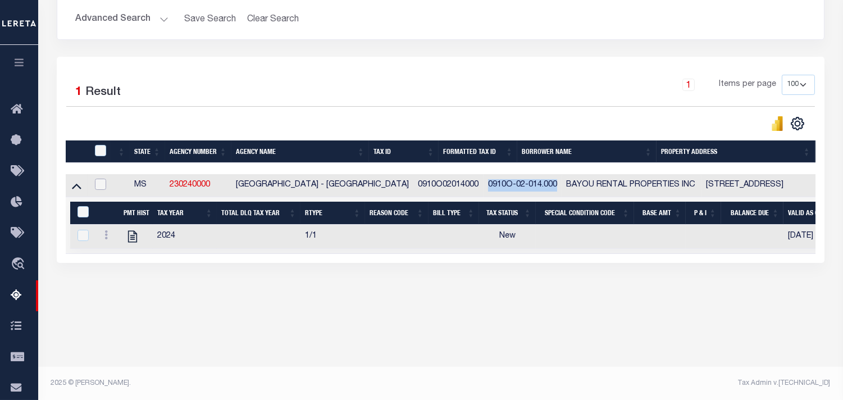
scroll to position [195, 0]
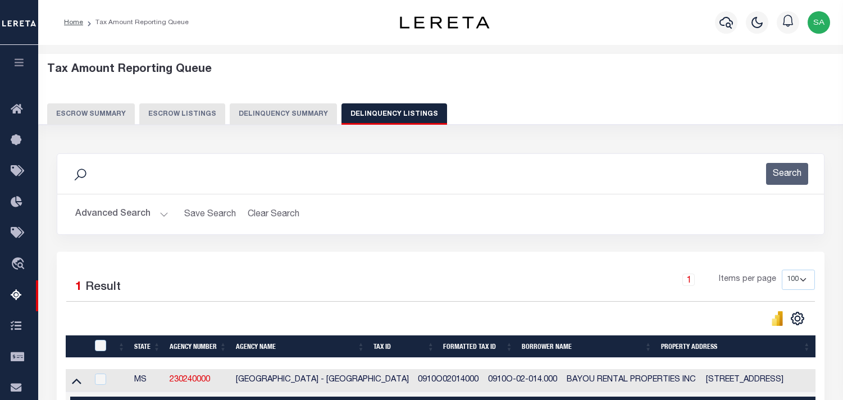
select select "100"
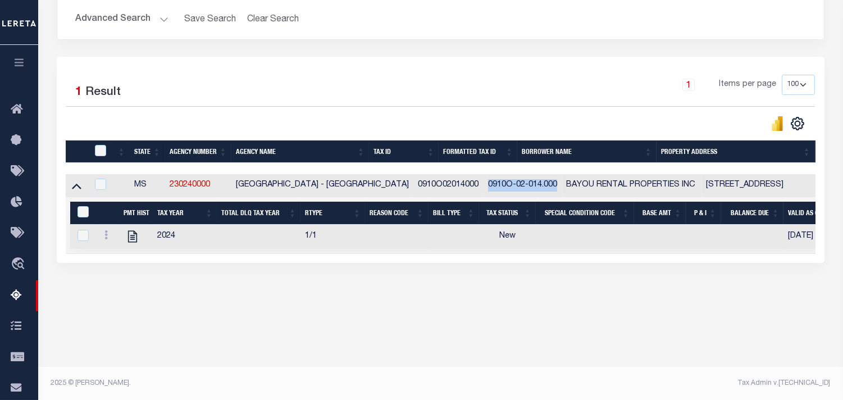
click at [326, 318] on div "Tax Amount Reporting Queue Escrow Summary Escrow Listings In" at bounding box center [441, 95] width 798 height 469
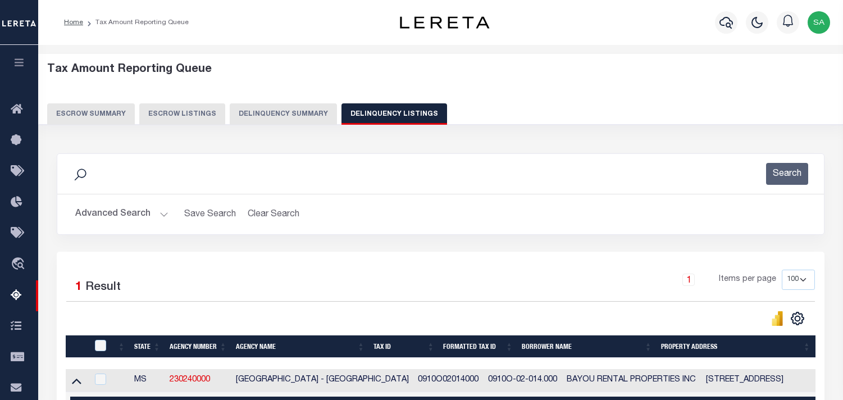
select select "100"
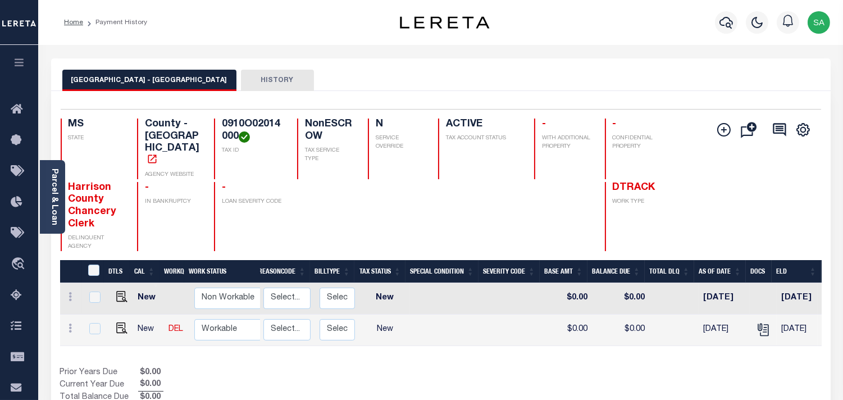
scroll to position [0, 216]
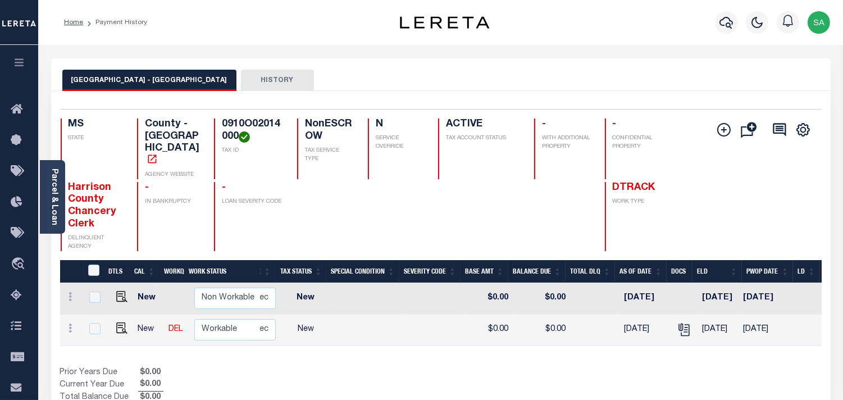
click at [585, 68] on div "HARRISON COUNTY - GULFPORT HISTORY" at bounding box center [441, 74] width 780 height 33
click at [566, 60] on div "HARRISON COUNTY - GULFPORT HISTORY" at bounding box center [441, 74] width 780 height 33
click at [239, 126] on h4 "0910O02014000" at bounding box center [253, 131] width 62 height 24
click at [244, 126] on h4 "0910O02014000" at bounding box center [253, 131] width 62 height 24
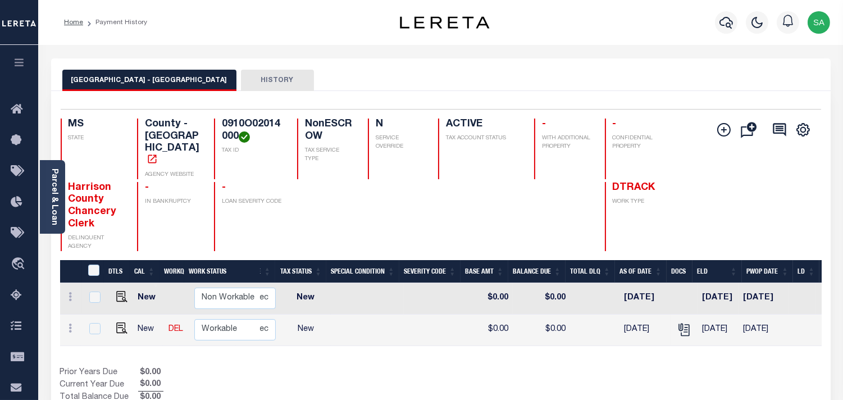
click at [244, 126] on h4 "0910O02014000" at bounding box center [253, 131] width 62 height 24
click at [582, 76] on div "HARRISON COUNTY - GULFPORT HISTORY" at bounding box center [440, 80] width 757 height 21
click at [666, 47] on div "Parcel & Loan Loan Details 1290003866 LOAN NO ANF" at bounding box center [441, 380] width 796 height 670
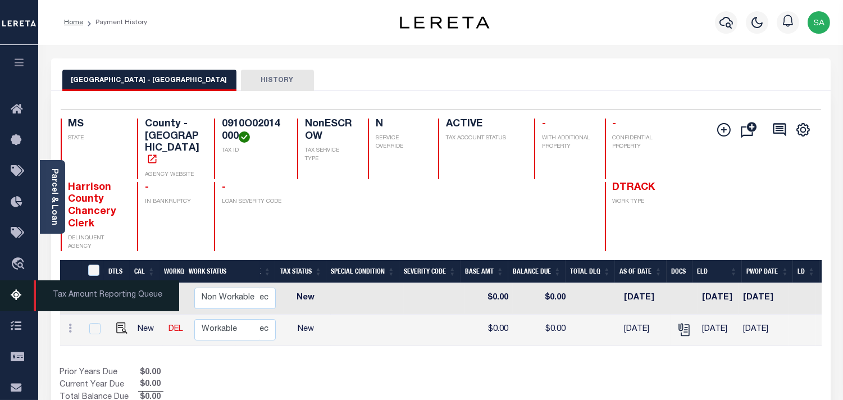
click at [11, 294] on icon at bounding box center [20, 296] width 18 height 14
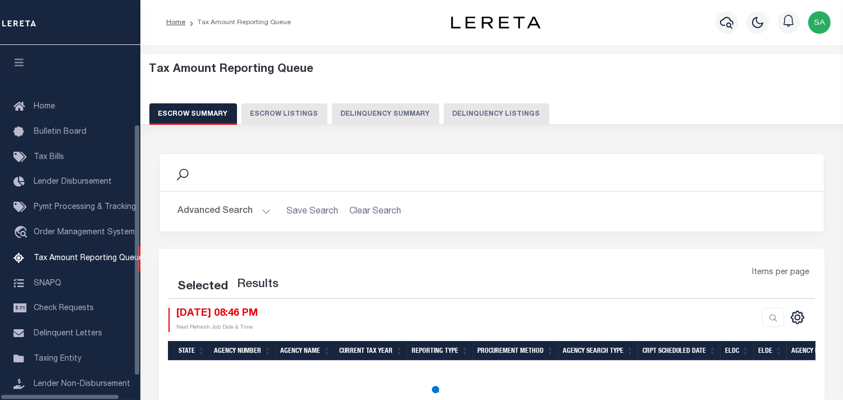
scroll to position [111, 0]
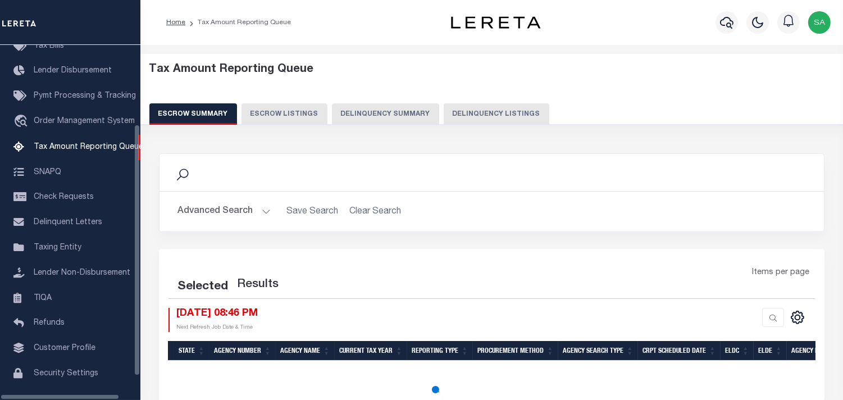
click at [455, 105] on button "Delinquency Listings" at bounding box center [497, 113] width 106 height 21
click at [456, 113] on button "Delinquency Listings" at bounding box center [497, 113] width 106 height 21
select select "100"
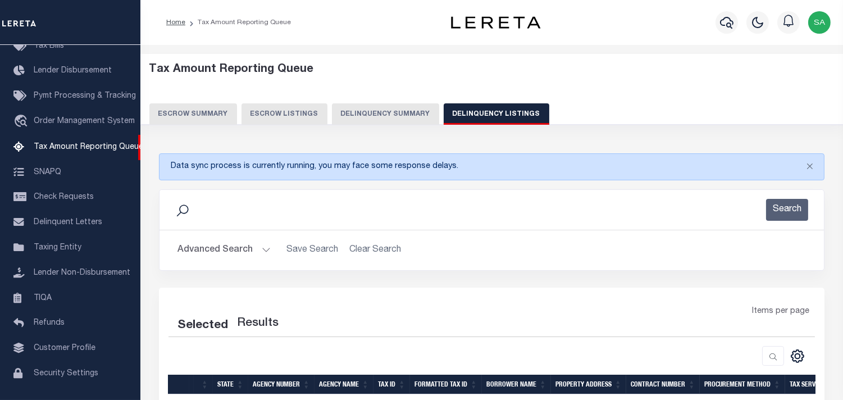
select select "100"
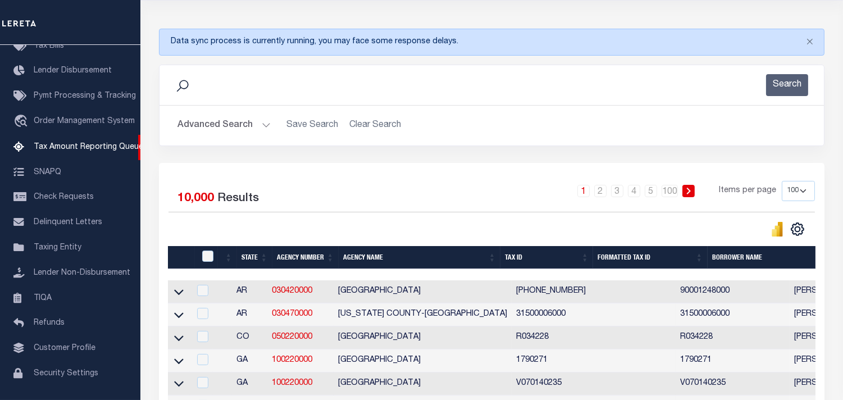
scroll to position [0, 0]
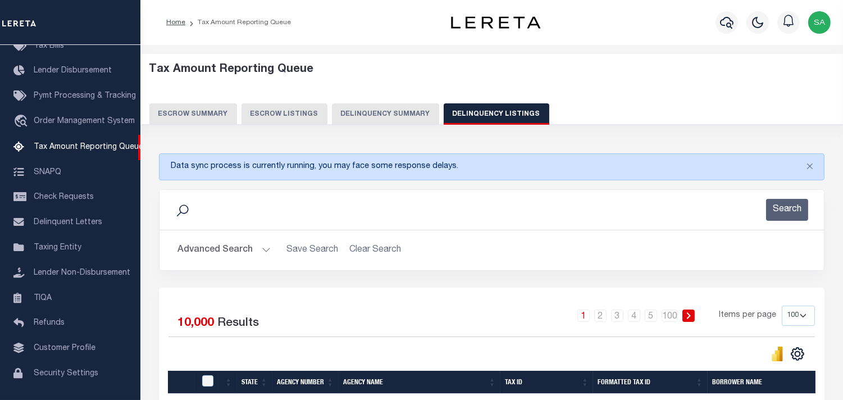
click at [265, 254] on button "Advanced Search" at bounding box center [223, 250] width 93 height 22
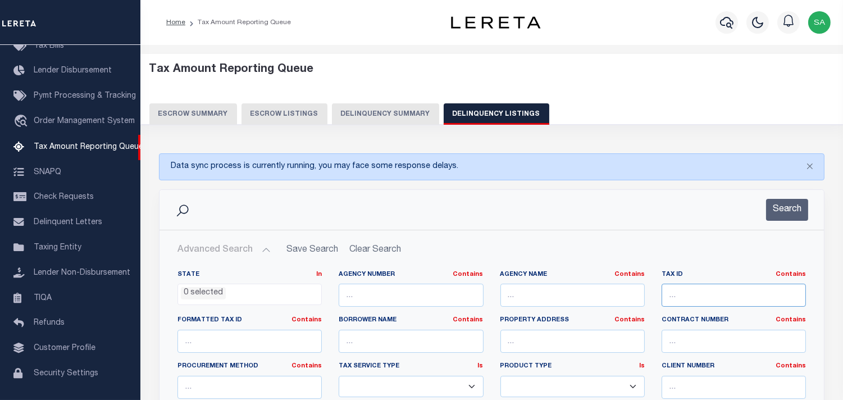
click at [715, 289] on input "text" at bounding box center [734, 295] width 144 height 23
paste input "0910O02014000"
type input "0910O02014000"
click at [792, 218] on button "Search" at bounding box center [787, 210] width 42 height 22
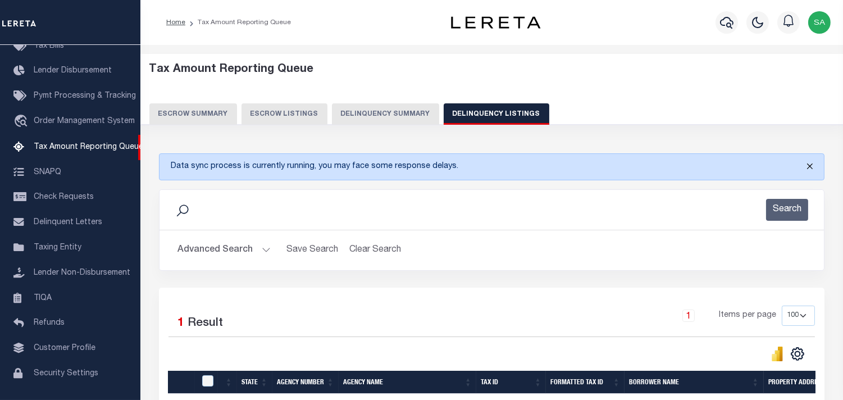
click at [809, 170] on button "Close" at bounding box center [810, 166] width 28 height 25
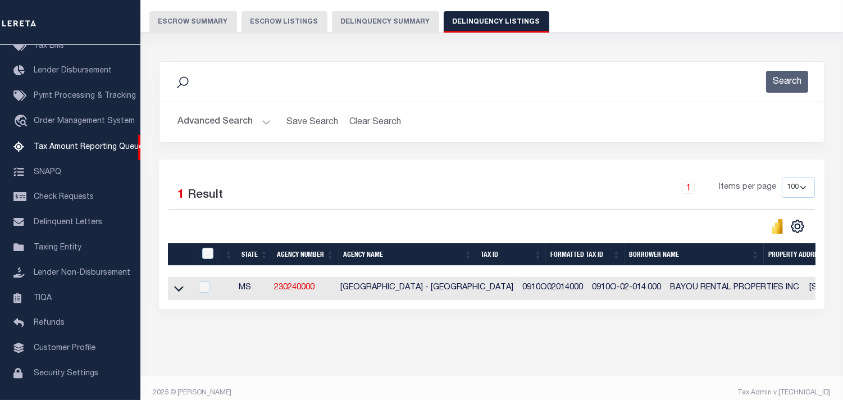
scroll to position [111, 0]
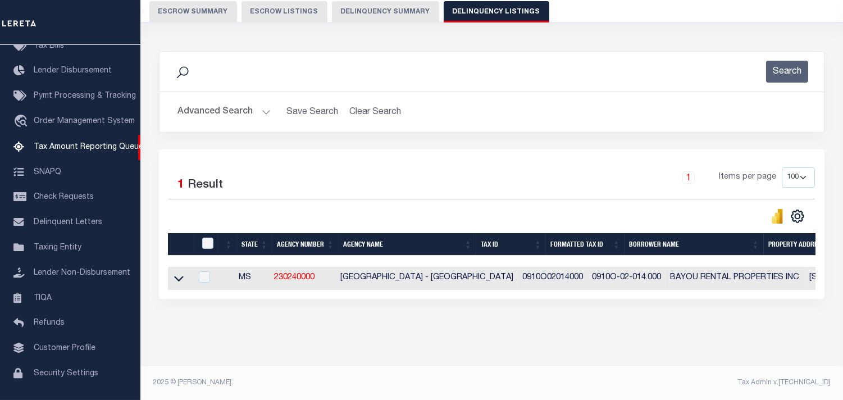
click at [461, 340] on div "Tax Amount Reporting Queue Escrow Summary Escrow Listings In" at bounding box center [492, 160] width 696 height 412
click at [611, 136] on div "Search Advanced Search Save Search Clear Search tblassign_wrapper_dynamictable_…" at bounding box center [492, 100] width 682 height 98
click at [180, 276] on icon at bounding box center [179, 279] width 10 height 6
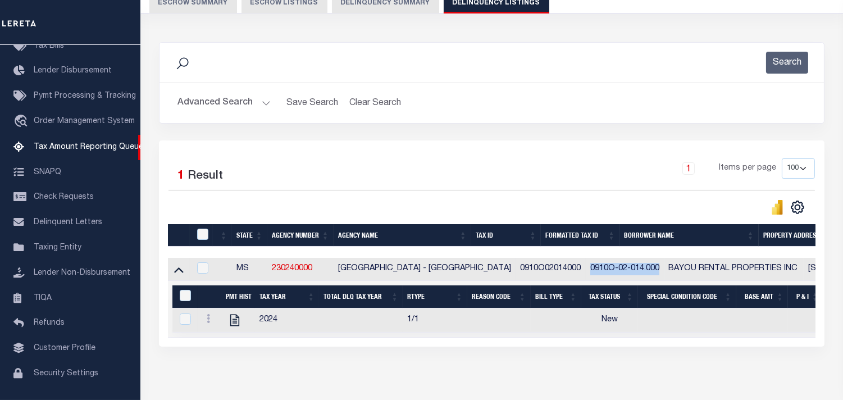
drag, startPoint x: 553, startPoint y: 267, endPoint x: 626, endPoint y: 270, distance: 72.5
click at [626, 270] on td "0910O-02-014.000" at bounding box center [625, 269] width 79 height 23
checkbox input "true"
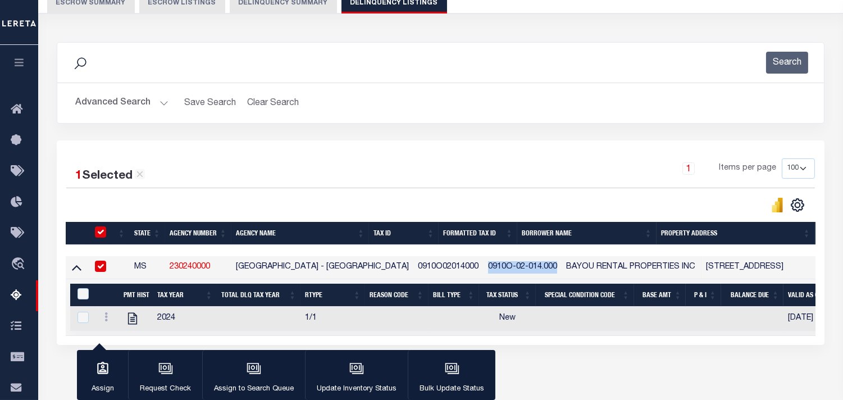
scroll to position [110, 0]
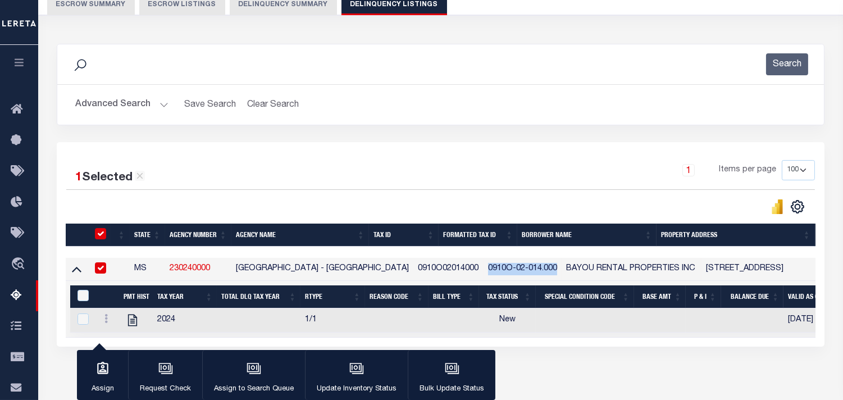
copy td "0910O-02-014.000"
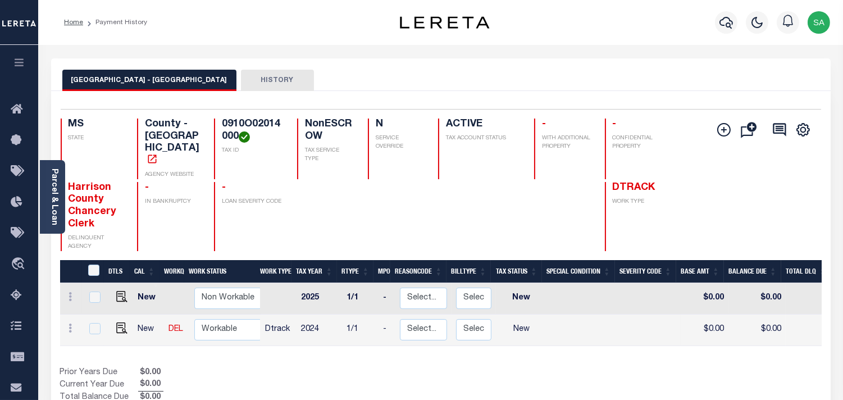
click at [518, 84] on div "[GEOGRAPHIC_DATA] - GULFPORT HISTORY" at bounding box center [440, 80] width 757 height 21
click at [564, 92] on div "Selected 2 Results 1 Items per page 25 50 100 MS STATE TAX ID N" at bounding box center [441, 258] width 780 height 335
click at [546, 83] on div "[GEOGRAPHIC_DATA] - GULFPORT HISTORY" at bounding box center [440, 80] width 757 height 21
click at [649, 52] on div "Parcel & Loan Loan Details 1290003866 LOAN NO ANF" at bounding box center [441, 380] width 796 height 670
click at [581, 81] on div "[GEOGRAPHIC_DATA] - GULFPORT HISTORY" at bounding box center [440, 80] width 757 height 21
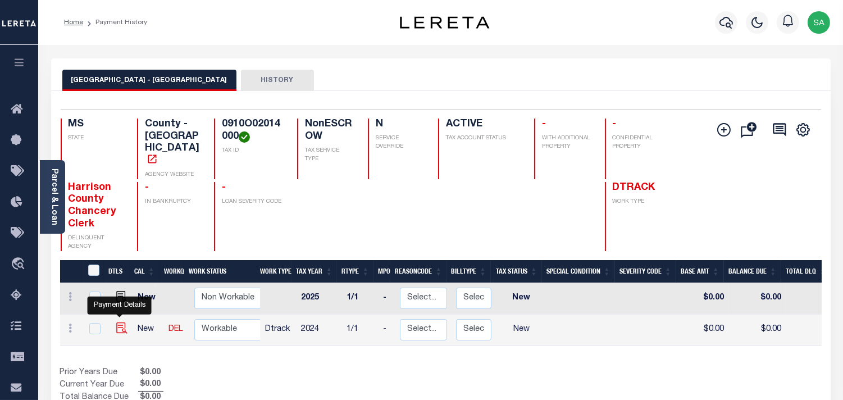
click at [118, 322] on img "" at bounding box center [121, 327] width 11 height 11
checkbox input "true"
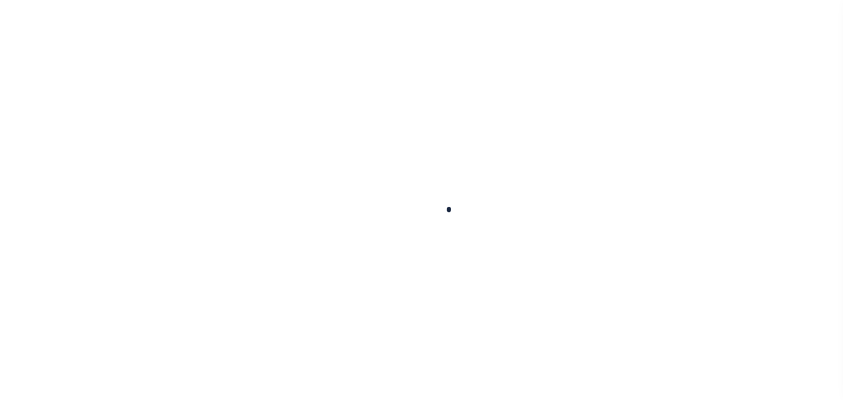
checkbox input "false"
type input "[DATE]"
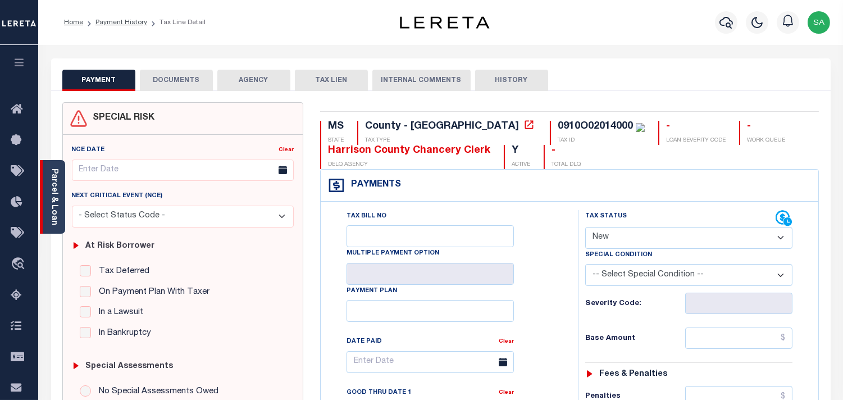
click at [53, 181] on link "Parcel & Loan" at bounding box center [54, 196] width 8 height 57
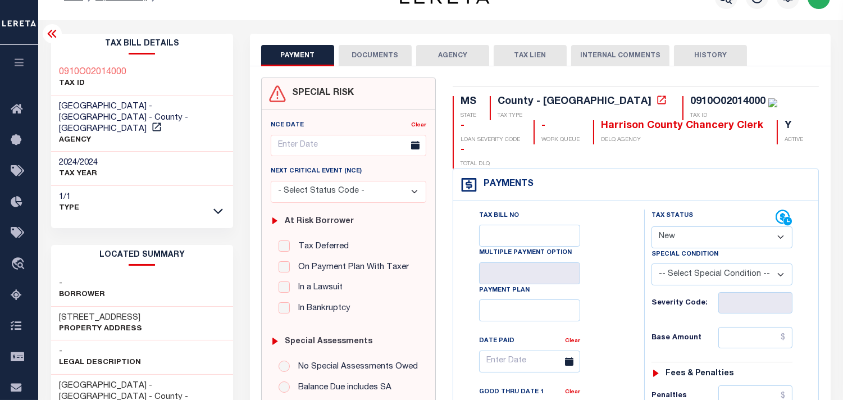
scroll to position [125, 0]
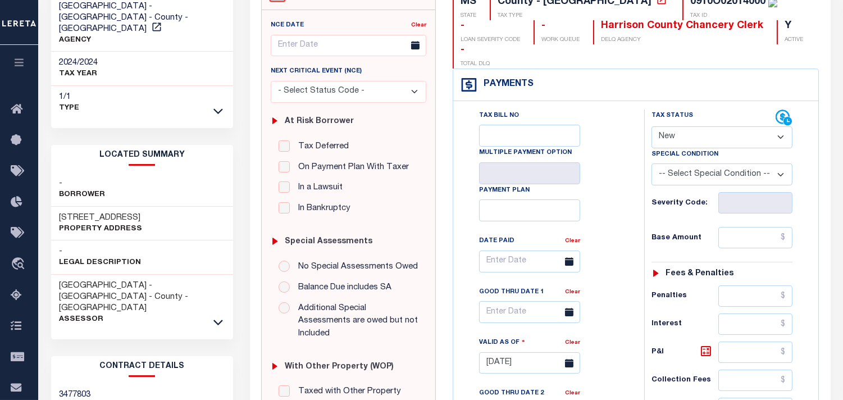
click at [683, 126] on select "- Select Status Code - Open Due/Unpaid Paid Incomplete No Tax Due Internal Refu…" at bounding box center [721, 137] width 141 height 22
select select "PYD"
click at [651, 126] on select "- Select Status Code - Open Due/Unpaid Paid Incomplete No Tax Due Internal Refu…" at bounding box center [721, 137] width 141 height 22
type input "[DATE]"
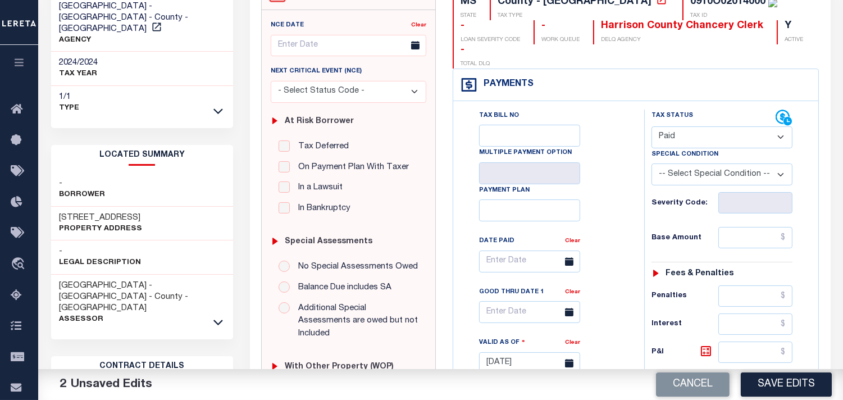
click at [738, 225] on div "Tax Status Status - Select Status Code -" at bounding box center [725, 358] width 163 height 496
click at [737, 227] on input "text" at bounding box center [755, 237] width 74 height 21
paste input "1,419.35"
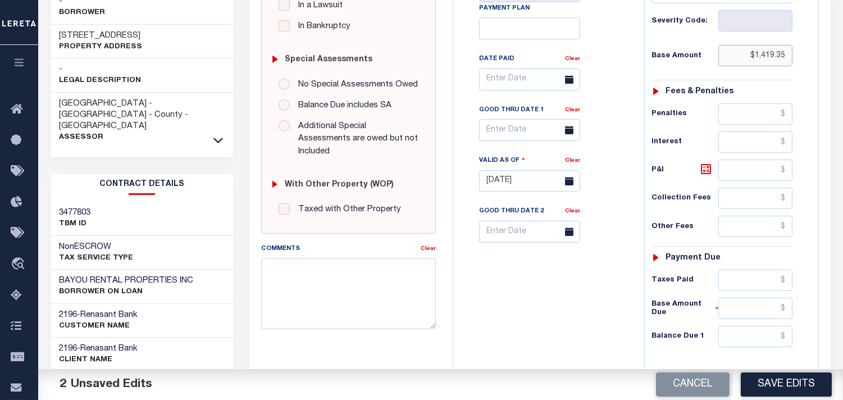
scroll to position [436, 0]
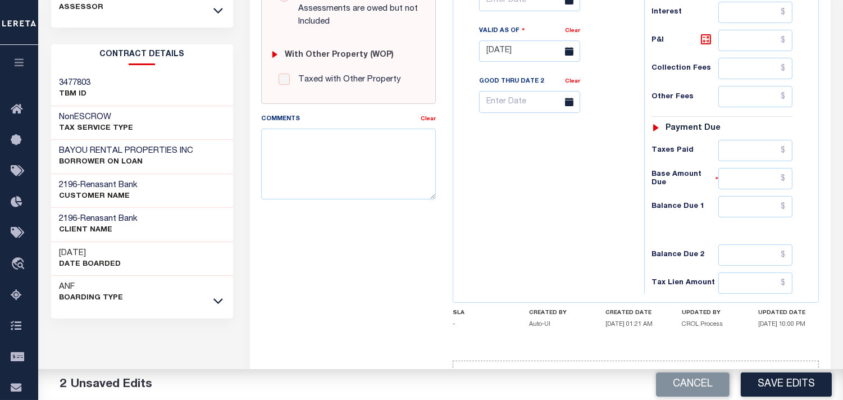
type input "$1,419.35"
click at [751, 196] on input "text" at bounding box center [755, 206] width 74 height 21
type input "$0.00"
click at [605, 234] on div "Tax Bill No Multiple Payment Option Payment Plan Clear" at bounding box center [546, 46] width 180 height 496
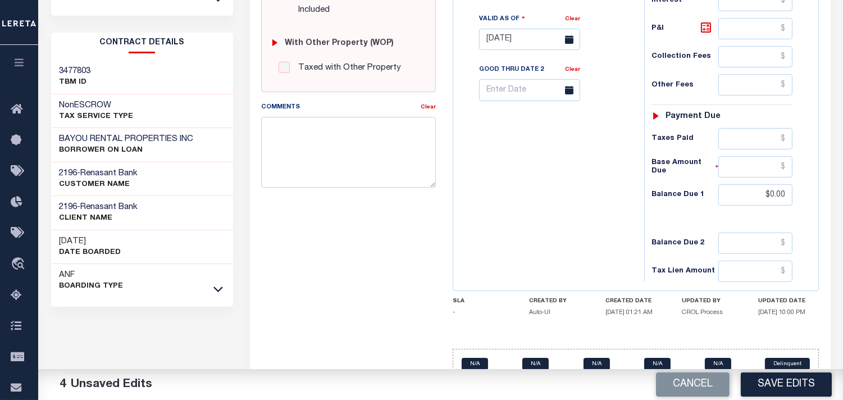
scroll to position [452, 0]
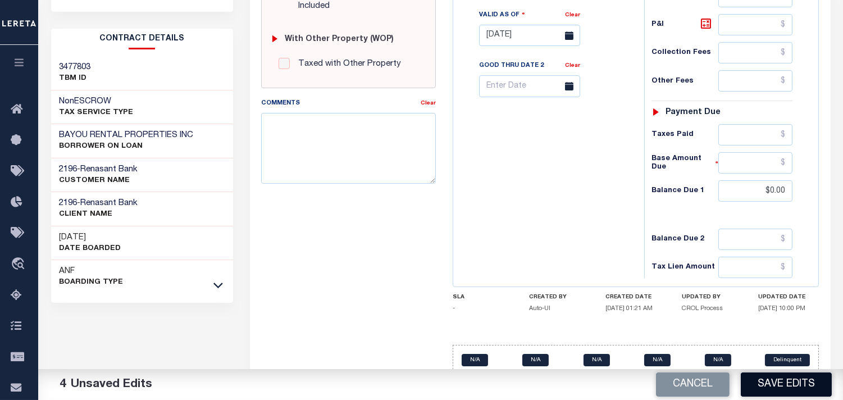
click at [814, 386] on button "Save Edits" at bounding box center [786, 384] width 91 height 24
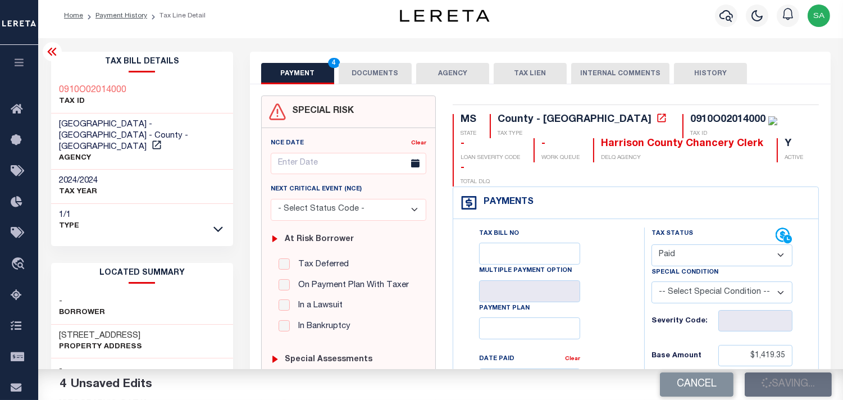
scroll to position [0, 0]
